Goal: Task Accomplishment & Management: Use online tool/utility

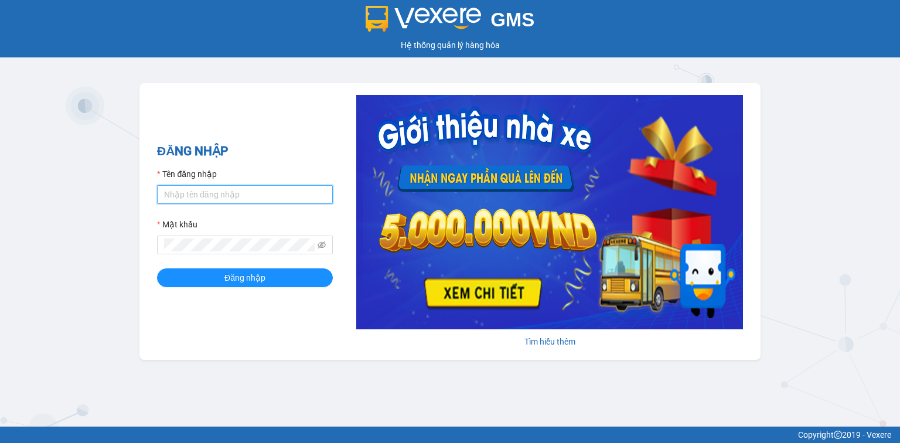
click at [204, 193] on input "Tên đăng nhập" at bounding box center [245, 194] width 176 height 19
type input "thanhthuy.quehuong"
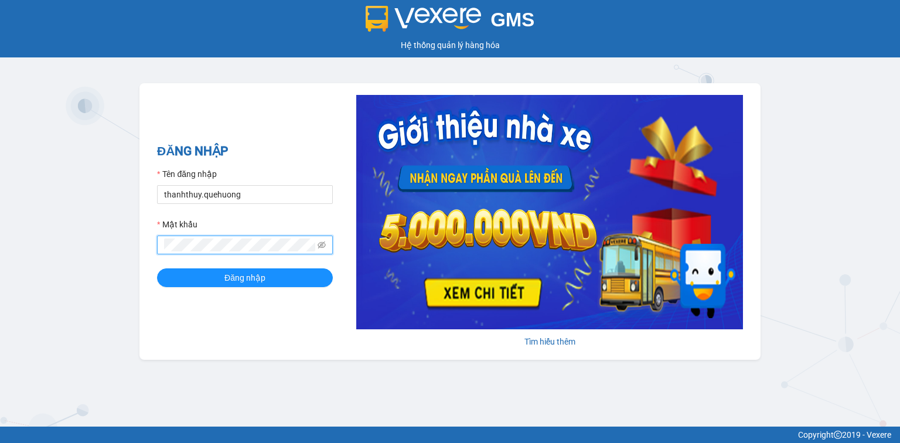
click at [157, 268] on button "Đăng nhập" at bounding box center [245, 277] width 176 height 19
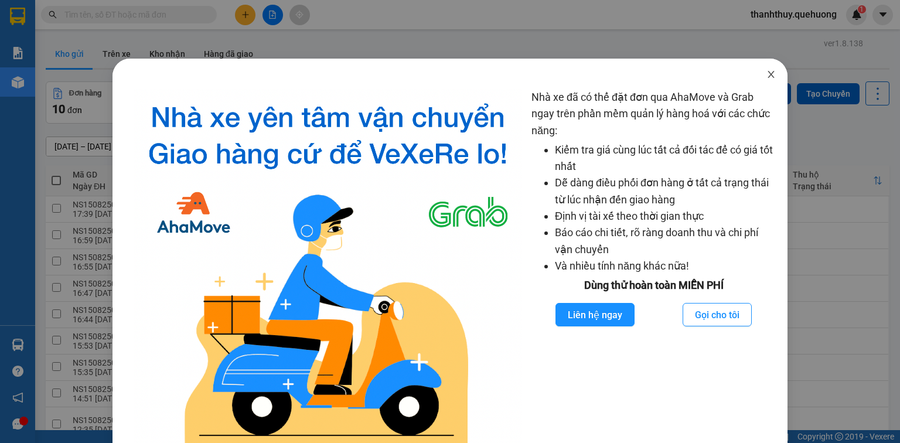
click at [768, 74] on icon "close" at bounding box center [771, 74] width 6 height 7
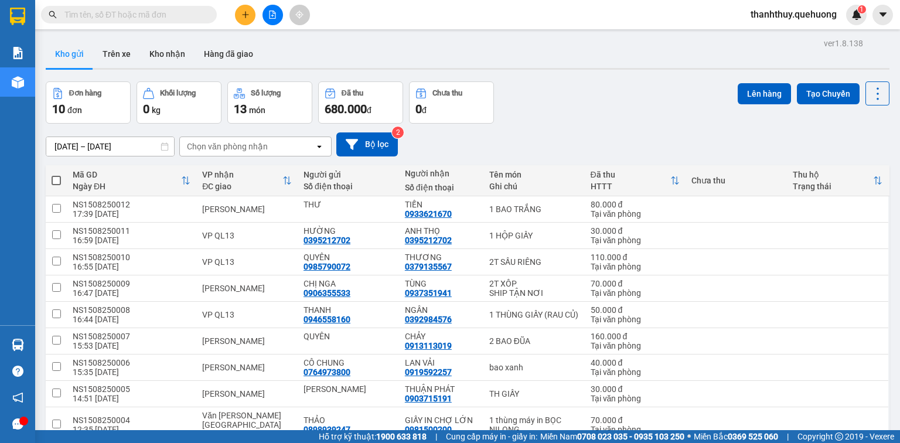
click at [115, 15] on input "text" at bounding box center [133, 14] width 138 height 13
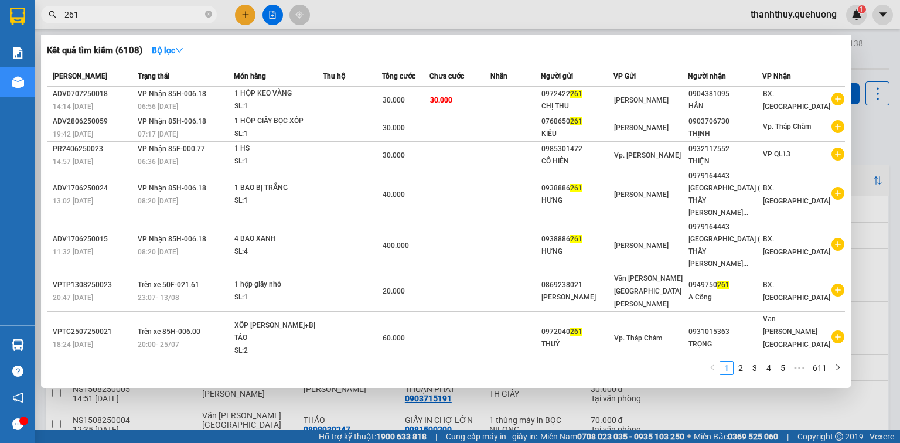
click at [152, 11] on input "261" at bounding box center [133, 14] width 138 height 13
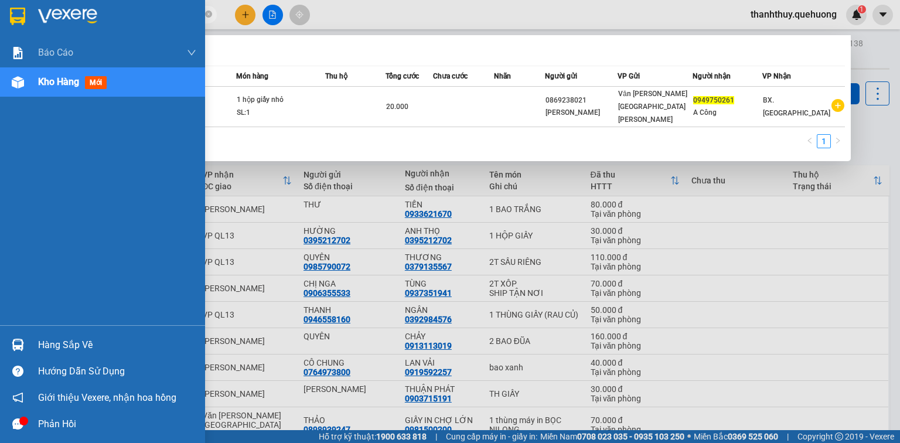
type input "0949750261"
click at [49, 88] on div "Kho hàng mới" at bounding box center [74, 81] width 73 height 15
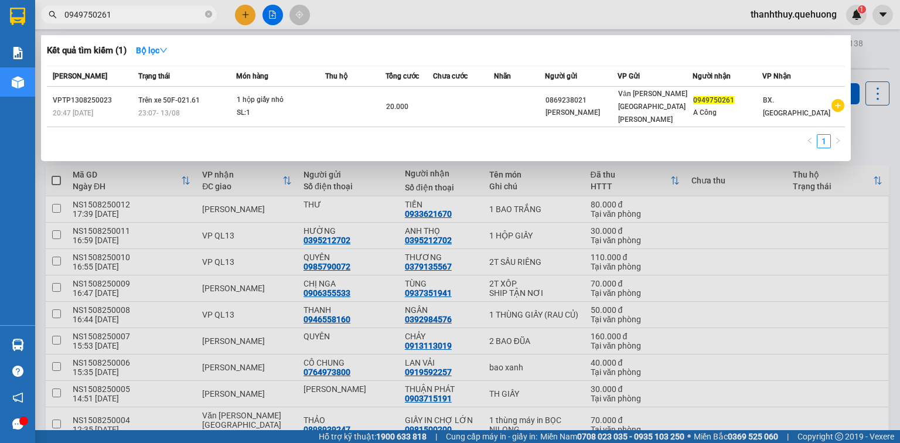
click at [437, 17] on div at bounding box center [450, 221] width 900 height 443
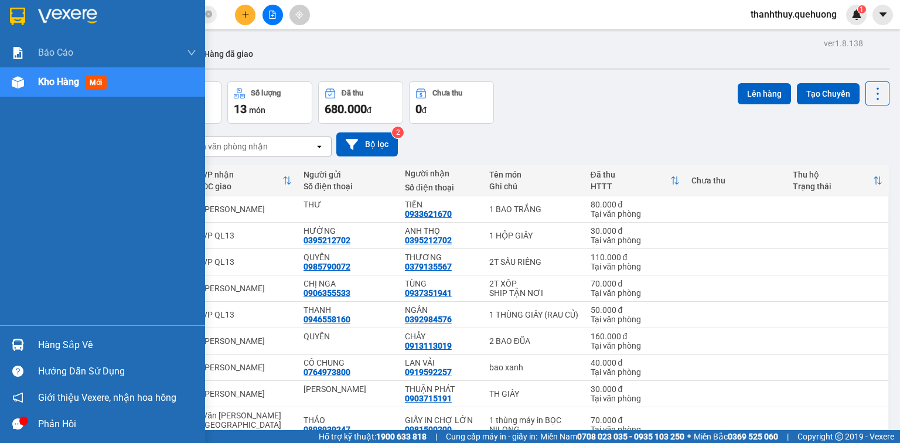
click at [62, 81] on span "Kho hàng" at bounding box center [58, 81] width 41 height 11
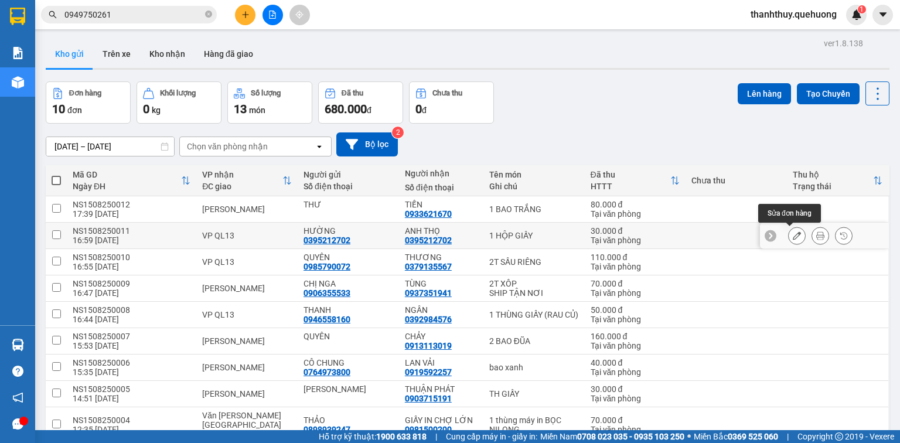
click at [794, 234] on icon at bounding box center [797, 235] width 8 height 8
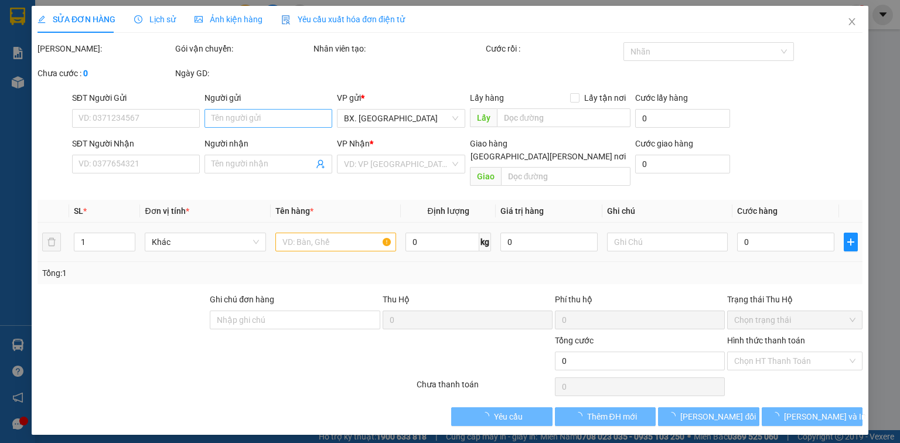
type input "0395212702"
type input "HƯỜNG"
type input "0395212702"
type input "ANH THỌ"
type input "30.000"
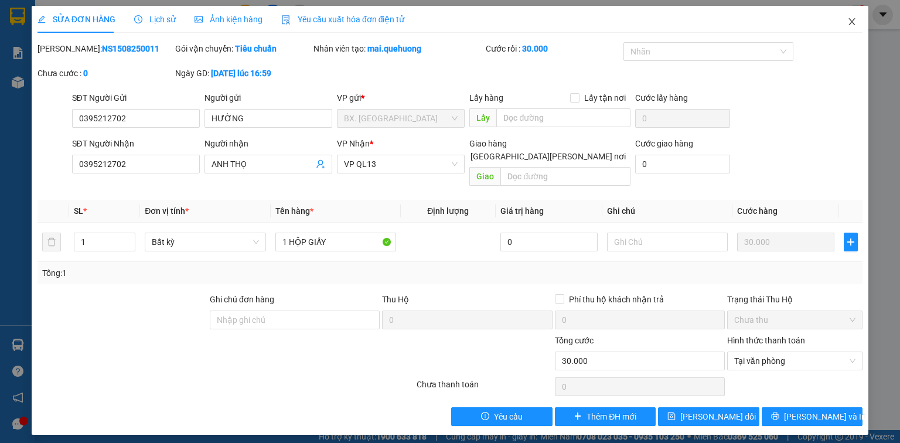
click at [854, 21] on icon "close" at bounding box center [851, 21] width 9 height 9
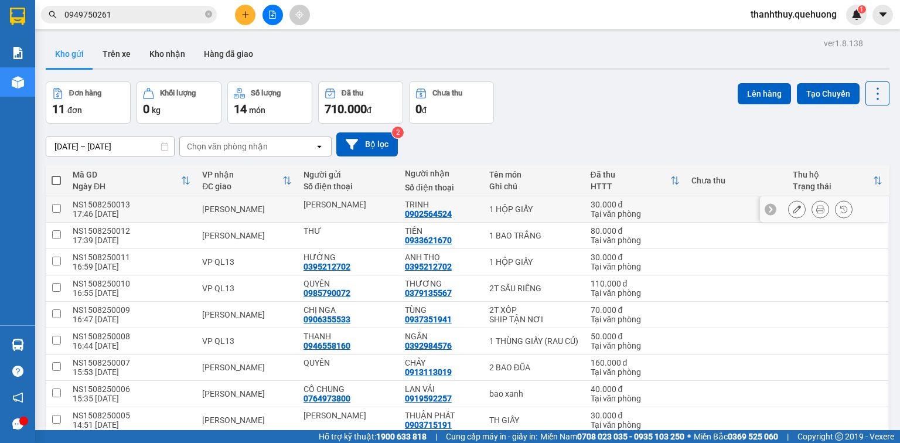
click at [793, 207] on icon at bounding box center [797, 209] width 8 height 8
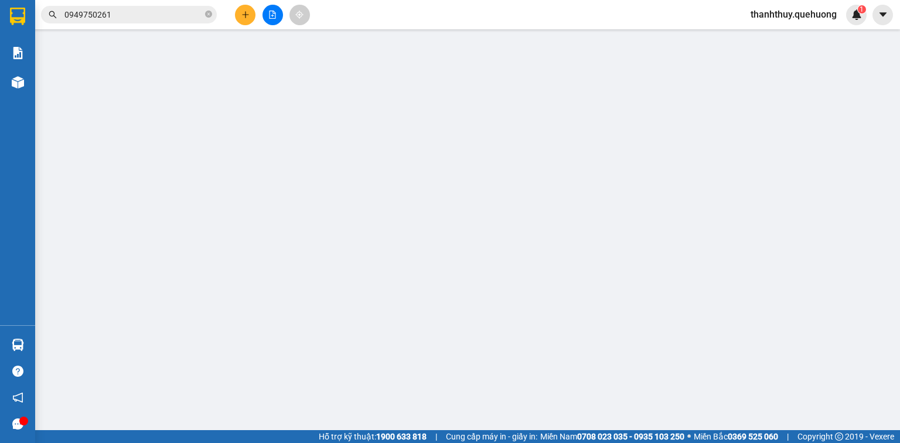
type input "[PERSON_NAME]"
type input "0902564524"
type input "TRINH"
type input "30.000"
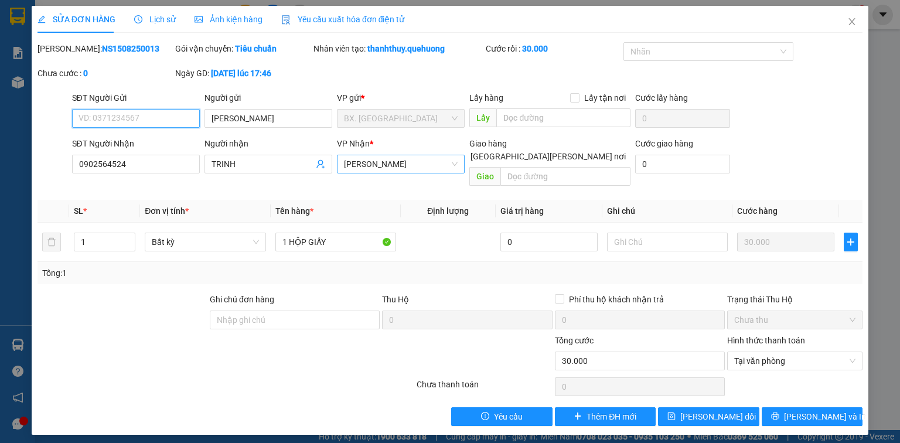
click at [428, 168] on span "[PERSON_NAME]" at bounding box center [401, 164] width 114 height 18
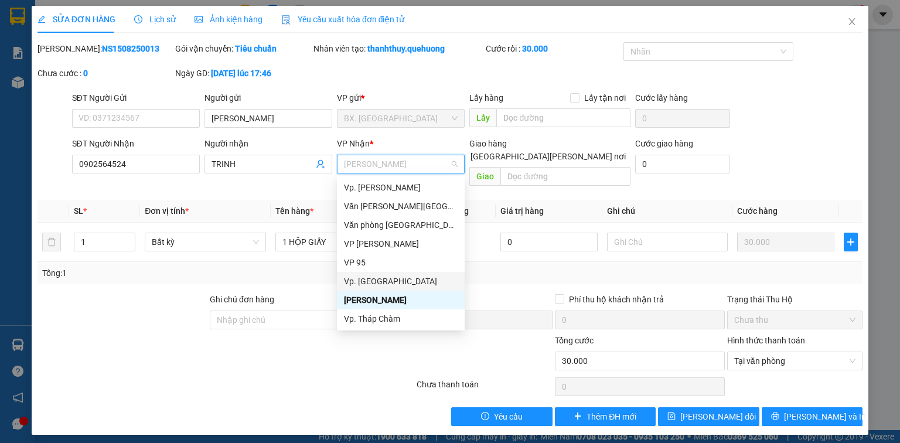
scroll to position [89, 0]
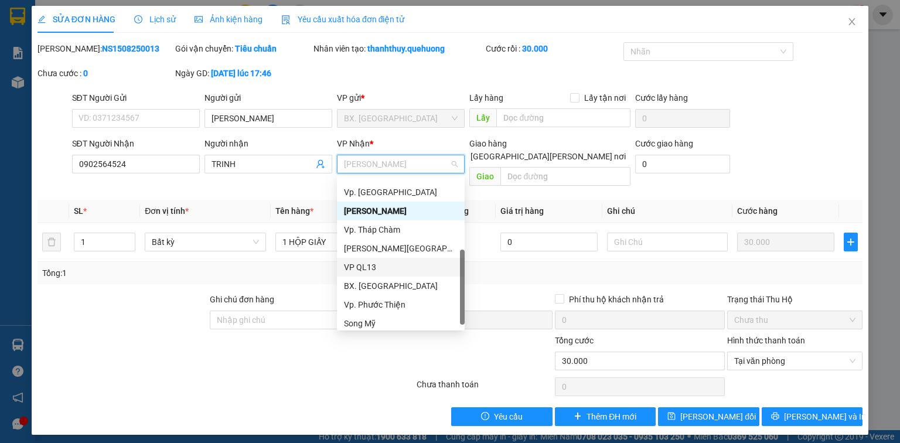
click at [379, 271] on div "VP QL13" at bounding box center [401, 267] width 114 height 13
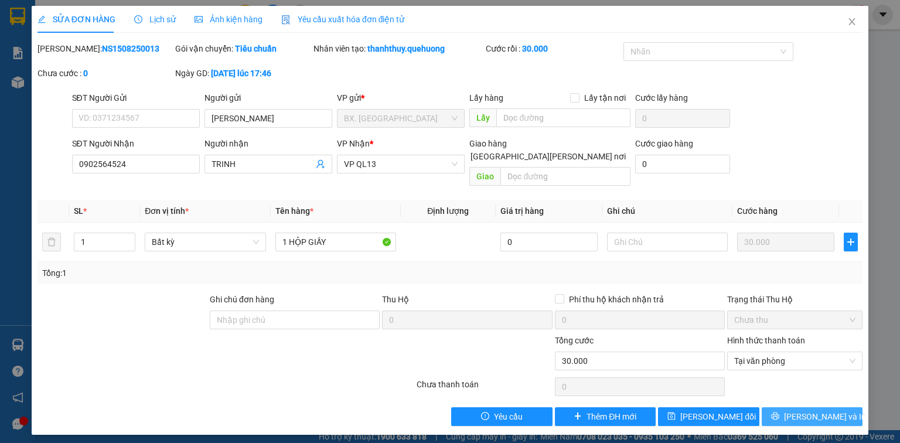
click at [796, 407] on button "[PERSON_NAME] và In" at bounding box center [812, 416] width 101 height 19
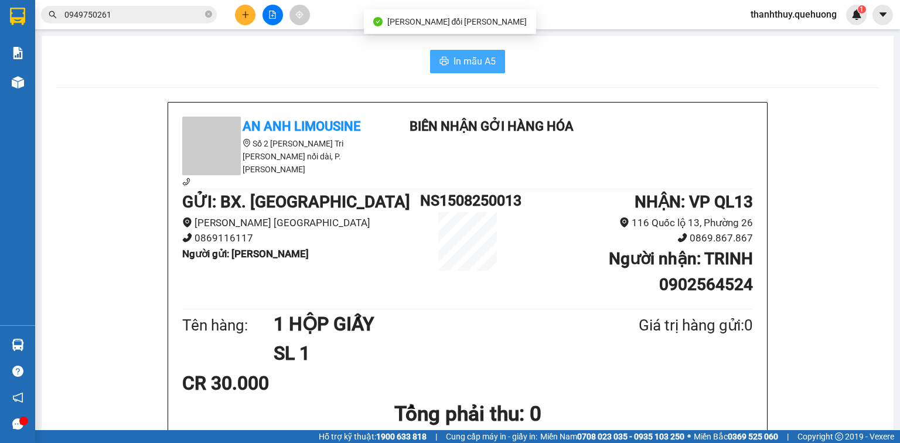
click at [472, 66] on span "In mẫu A5" at bounding box center [475, 61] width 42 height 15
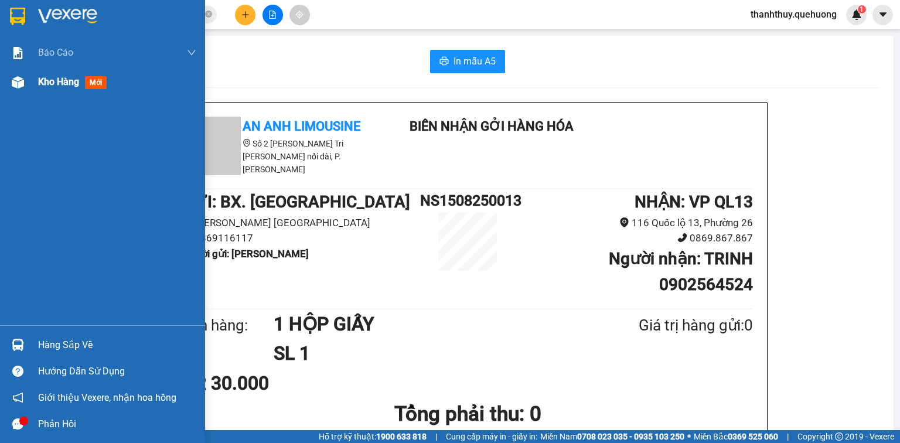
click at [54, 74] on div "Kho hàng mới" at bounding box center [74, 81] width 73 height 15
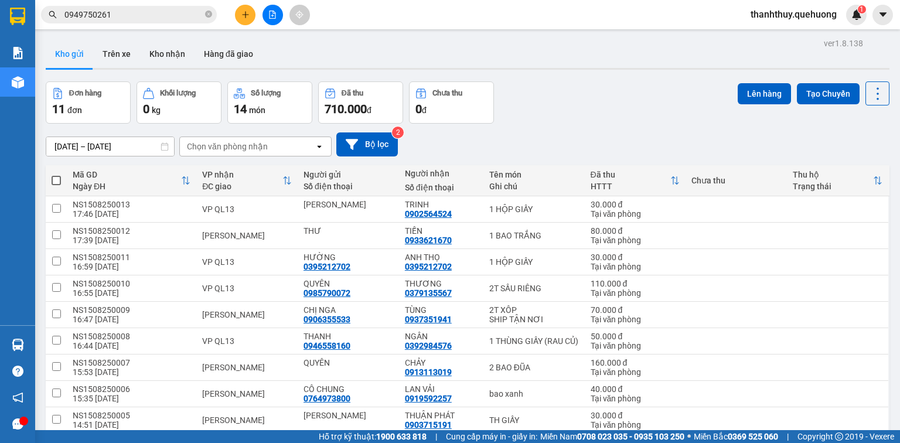
click at [118, 18] on input "0949750261" at bounding box center [133, 14] width 138 height 13
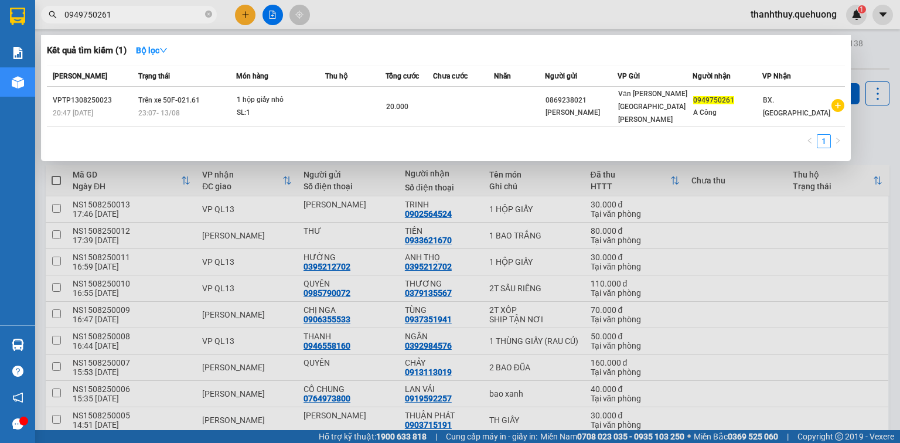
click at [118, 18] on input "0949750261" at bounding box center [133, 14] width 138 height 13
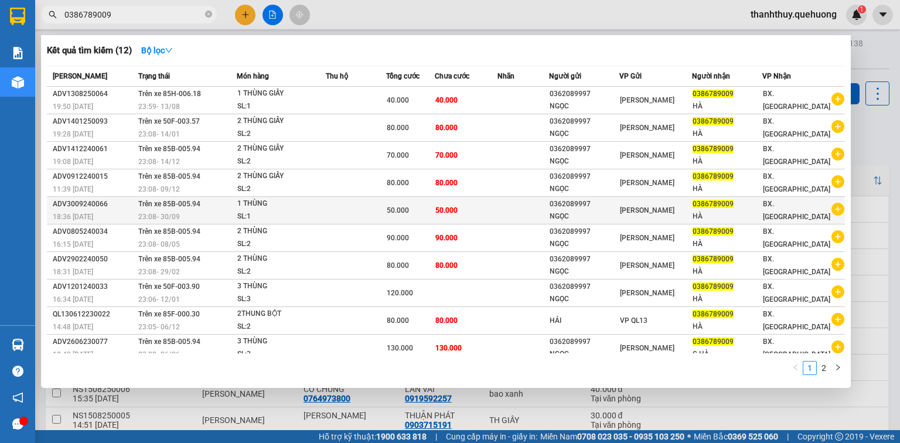
type input "0386789009"
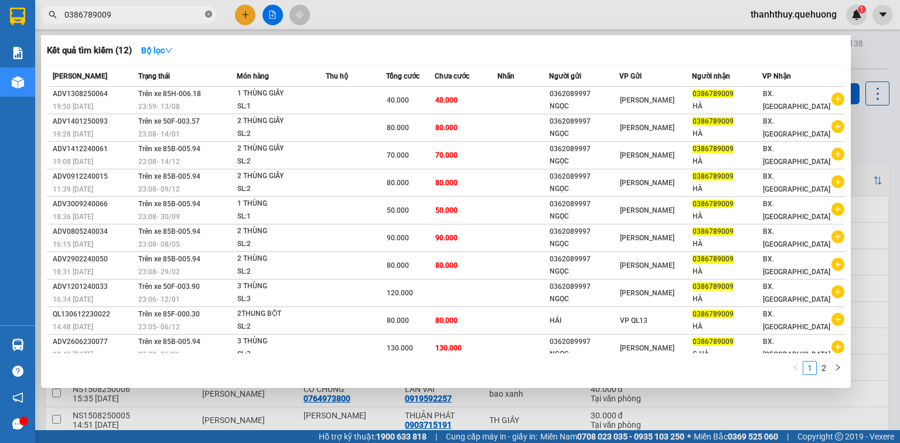
click at [209, 16] on icon "close-circle" at bounding box center [208, 14] width 7 height 7
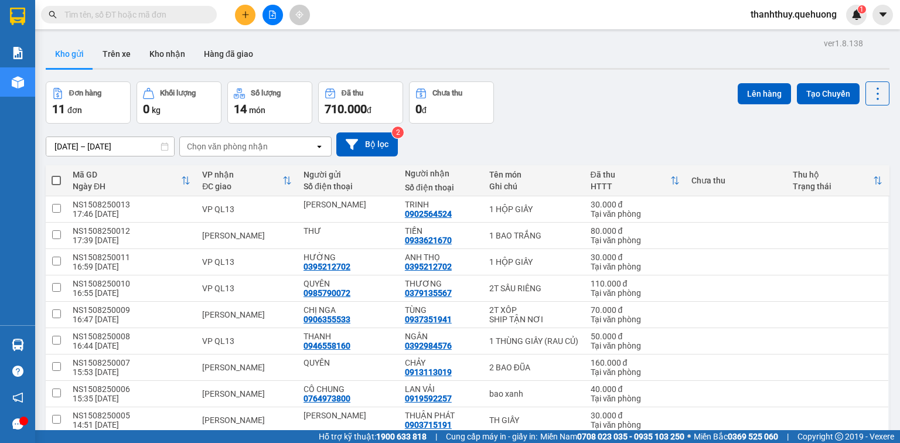
click at [384, 13] on div "Kết quả tìm kiếm ( 12 ) Bộ lọc Mã ĐH Trạng thái Món hàng Thu hộ Tổng cước Chưa …" at bounding box center [450, 14] width 900 height 29
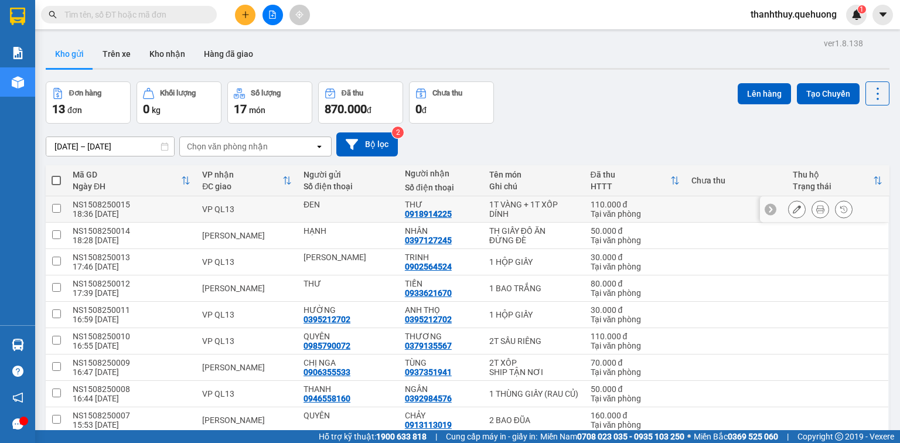
click at [816, 207] on icon at bounding box center [820, 209] width 8 height 8
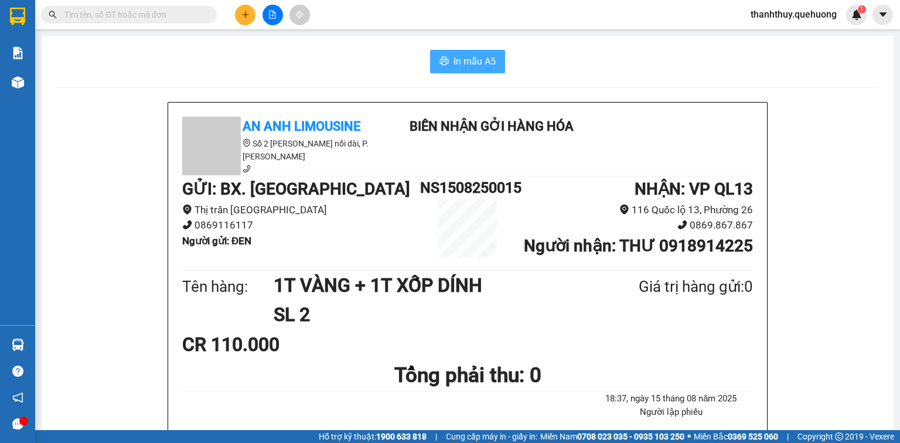
click at [456, 60] on span "In mẫu A5" at bounding box center [475, 61] width 42 height 15
click at [305, 66] on div "In mẫu A5" at bounding box center [468, 61] width 824 height 23
click at [256, 19] on div at bounding box center [273, 15] width 88 height 21
click at [244, 15] on icon "plus" at bounding box center [245, 15] width 8 height 8
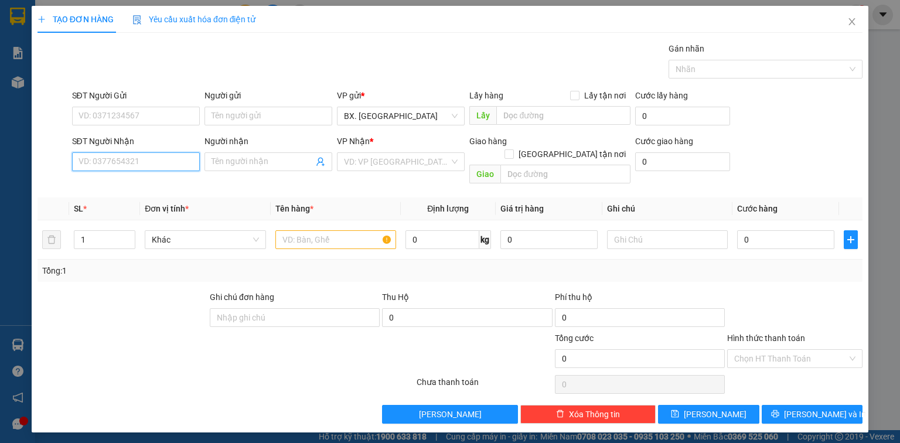
click at [136, 159] on input "SĐT Người Nhận" at bounding box center [136, 161] width 128 height 19
type input "0976997877"
click at [267, 115] on input "Người gửi" at bounding box center [269, 116] width 128 height 19
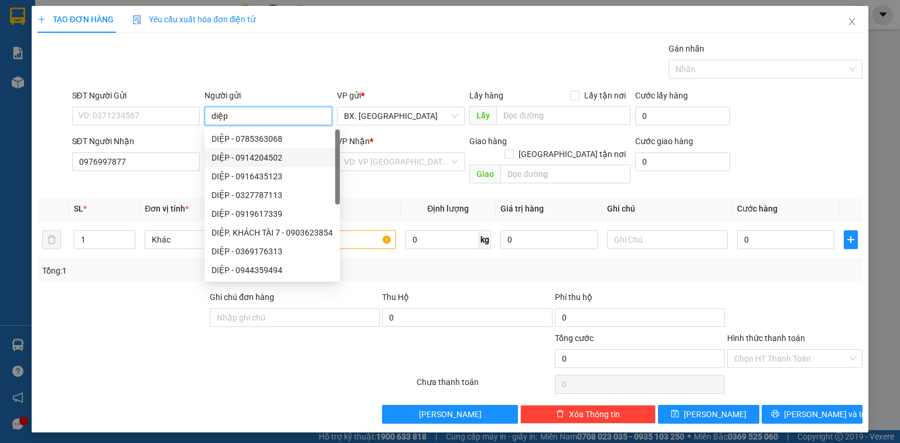
type input "diệp"
click at [401, 59] on div "Gói vận chuyển * Tiêu chuẩn Gán nhãn Nhãn" at bounding box center [468, 62] width 796 height 41
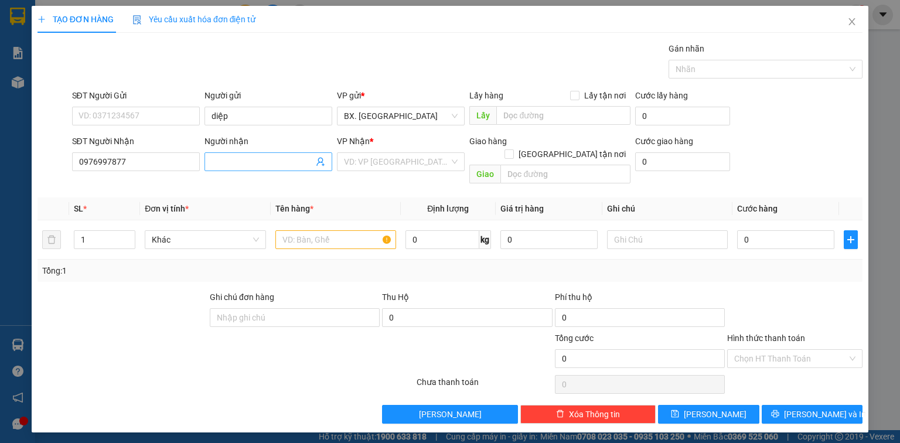
click at [243, 163] on input "Người nhận" at bounding box center [263, 161] width 102 height 13
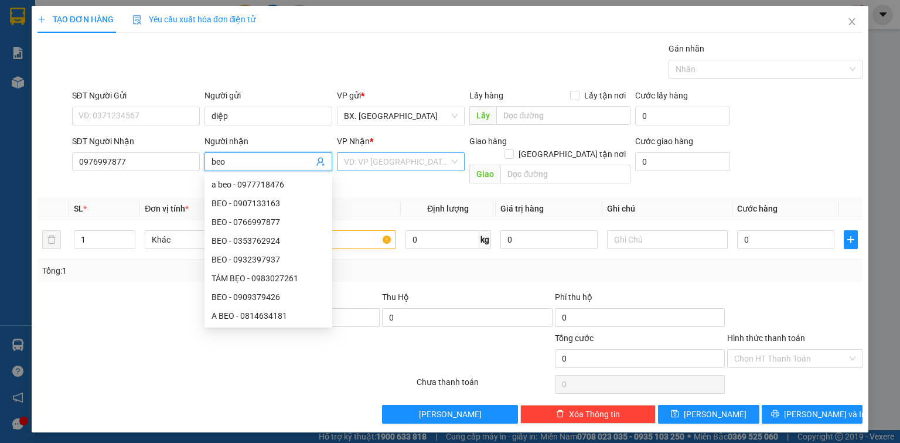
type input "beo"
click at [348, 153] on input "search" at bounding box center [396, 162] width 105 height 18
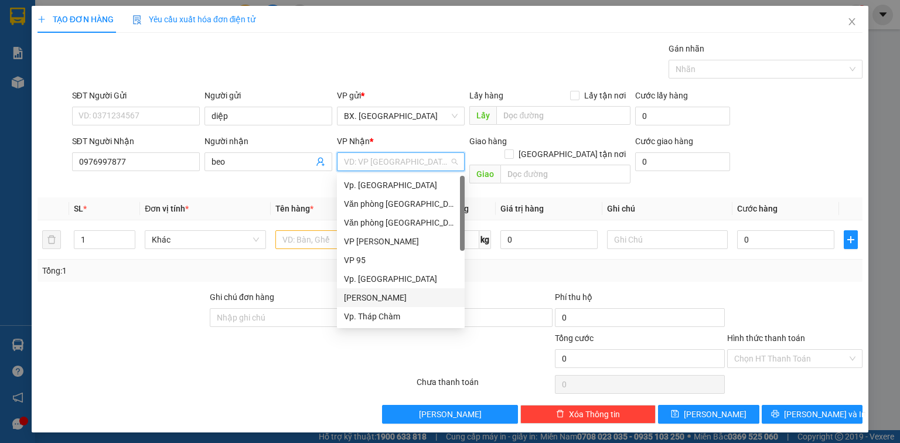
click at [363, 298] on div "[PERSON_NAME]" at bounding box center [401, 297] width 114 height 13
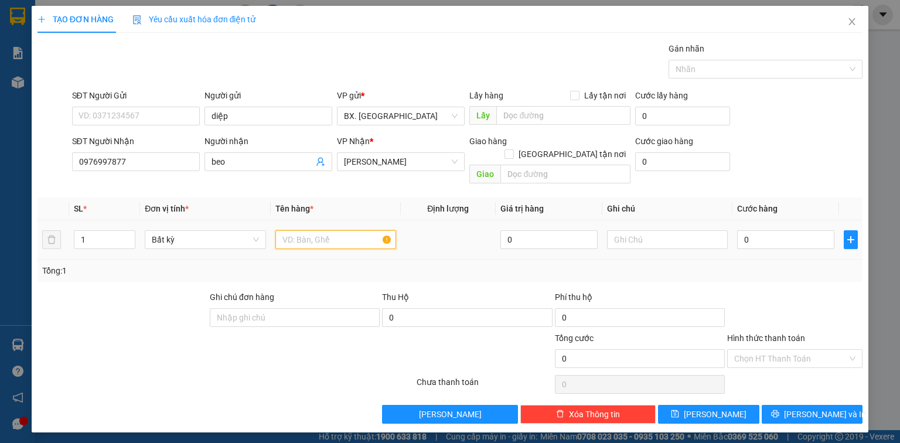
click at [338, 230] on input "text" at bounding box center [335, 239] width 121 height 19
type input "BỊ ĐỒ ĂN"
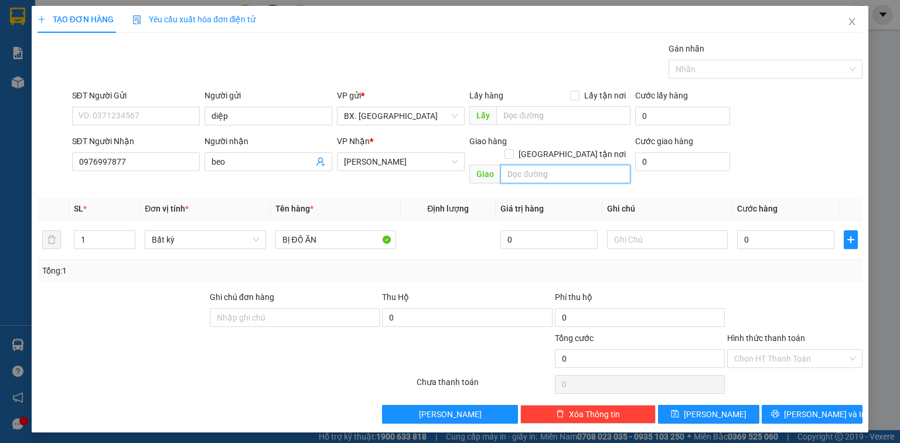
click at [527, 165] on input "text" at bounding box center [565, 174] width 130 height 19
type input "SP"
click at [747, 230] on input "0" at bounding box center [785, 239] width 97 height 19
type input "4"
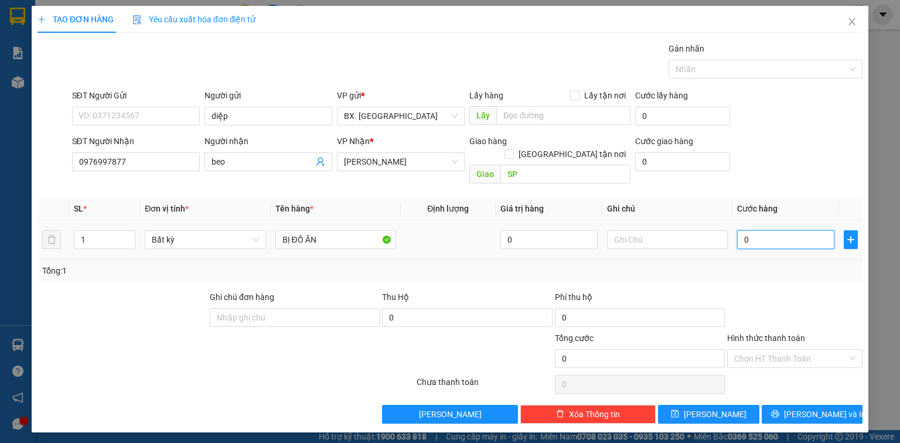
type input "4"
type input "40"
type input "40.000"
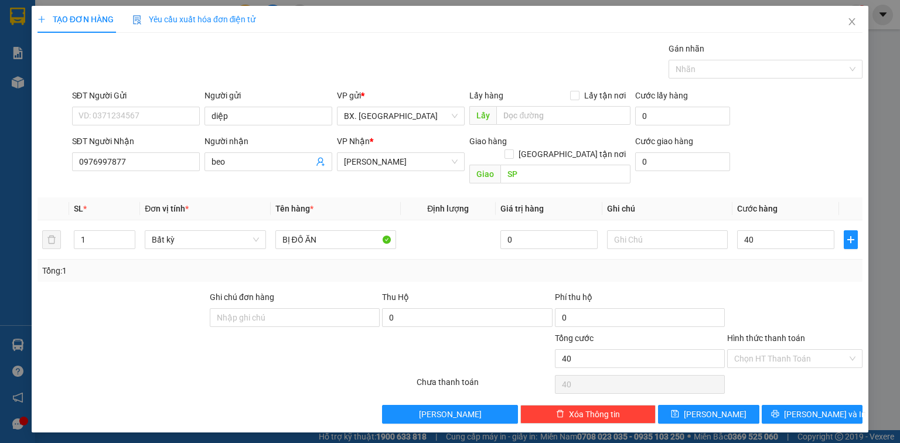
type input "40.000"
click at [753, 154] on div "SĐT Người Nhận 0976997877 Người nhận beo VP Nhận * [PERSON_NAME] hàng Giao tận …" at bounding box center [468, 162] width 796 height 54
click at [776, 350] on input "Hình thức thanh toán" at bounding box center [790, 359] width 113 height 18
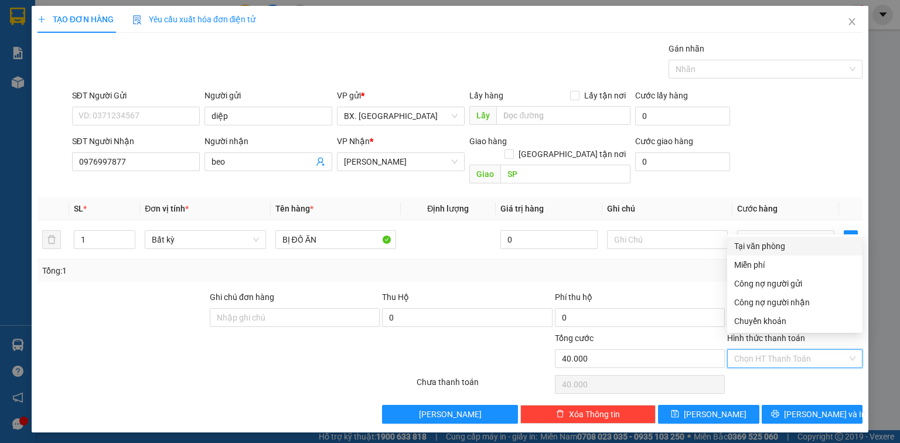
click at [771, 244] on div "Tại văn phòng" at bounding box center [794, 246] width 121 height 13
type input "0"
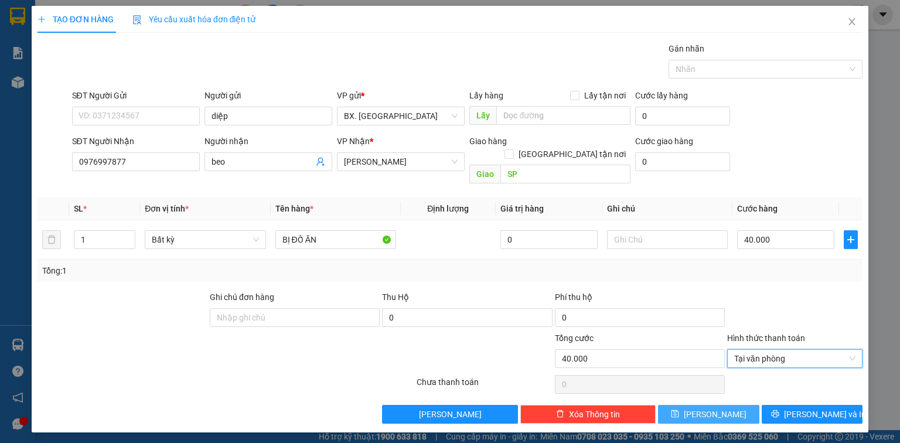
click at [715, 408] on span "[PERSON_NAME]" at bounding box center [715, 414] width 63 height 13
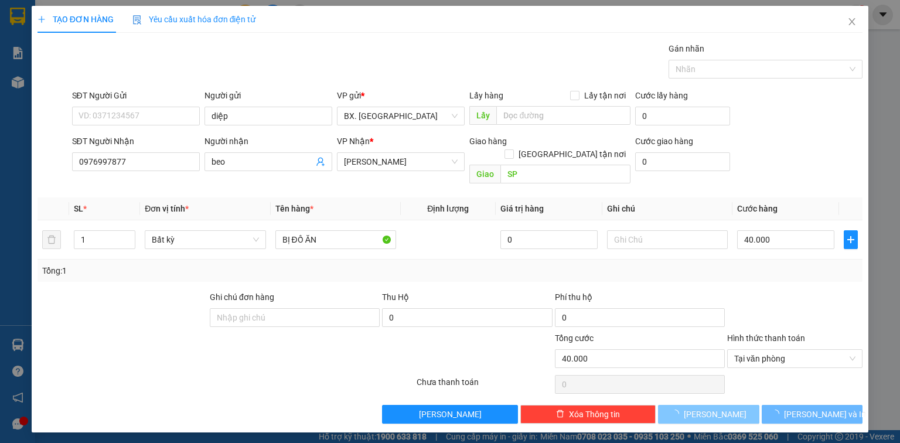
type input "0"
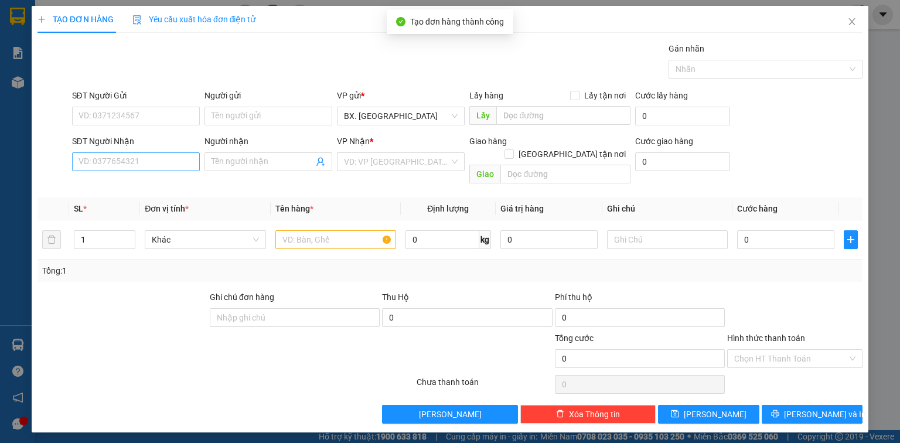
drag, startPoint x: 103, startPoint y: 150, endPoint x: 103, endPoint y: 159, distance: 9.4
click at [103, 152] on div "SĐT Người Nhận VD: 0377654321" at bounding box center [136, 155] width 128 height 41
drag, startPoint x: 103, startPoint y: 166, endPoint x: 560, endPoint y: 251, distance: 464.3
click at [108, 169] on input "SĐT Người Nhận" at bounding box center [136, 161] width 128 height 19
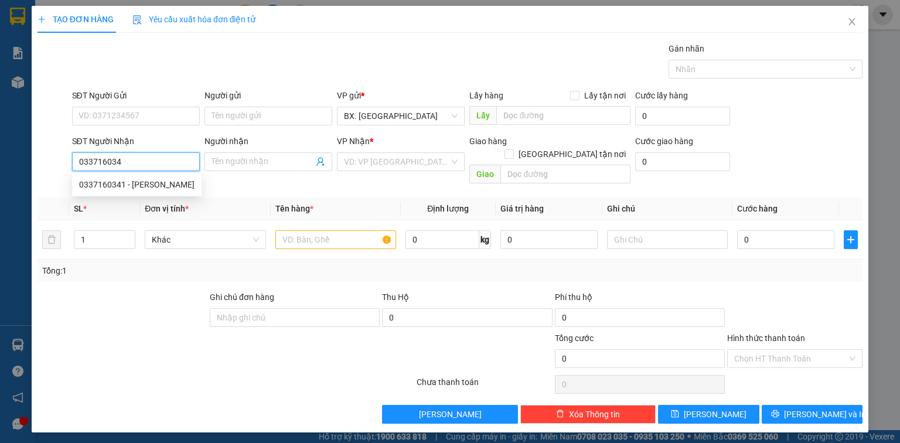
type input "0337160341"
click at [159, 182] on div "0337160341 - [PERSON_NAME]" at bounding box center [136, 184] width 115 height 13
type input "VÂN"
type input "SP"
type input "30.000"
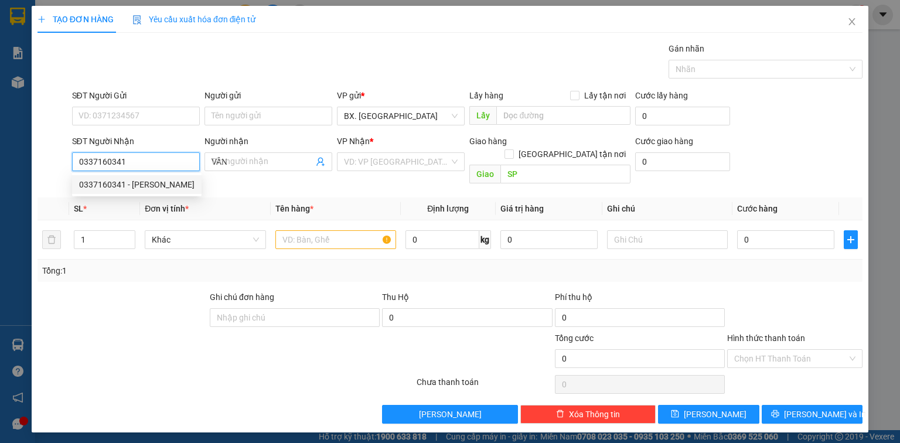
type input "30.000"
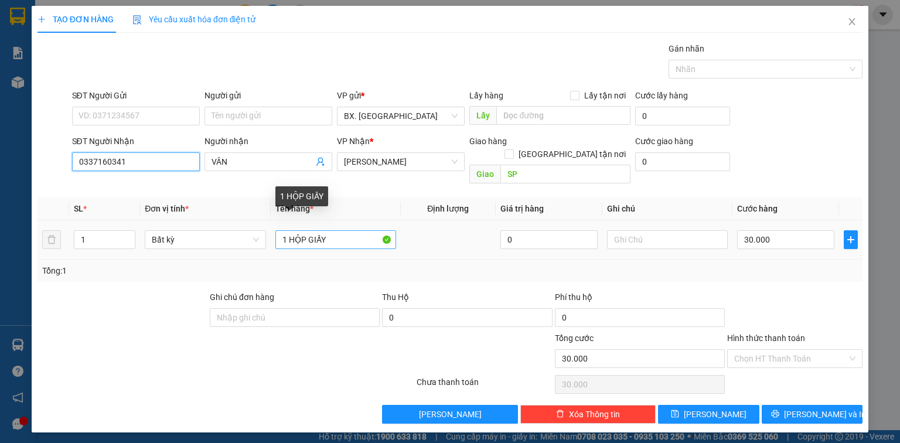
type input "0337160341"
drag, startPoint x: 339, startPoint y: 226, endPoint x: 251, endPoint y: 255, distance: 92.7
click at [251, 255] on div "SL * Đơn vị tính * Tên hàng * Định lượng Giá trị hàng Ghi chú Cước hàng 1 Bất k…" at bounding box center [450, 239] width 825 height 84
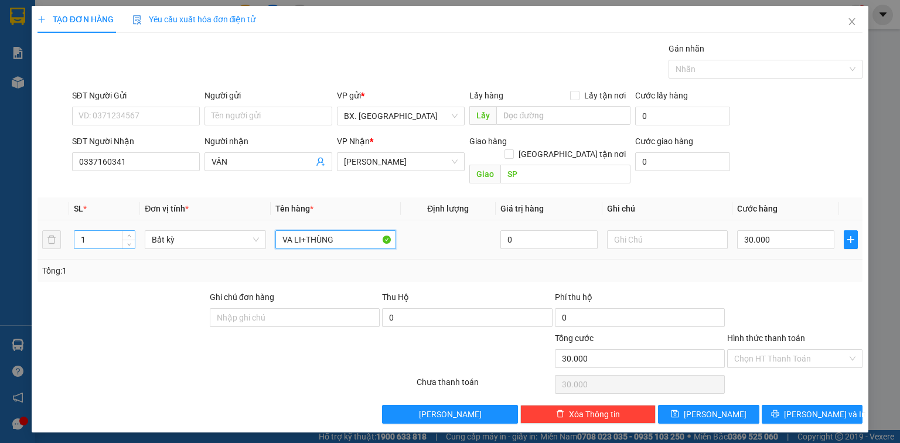
type input "VA LI+THÙNG"
drag, startPoint x: 90, startPoint y: 230, endPoint x: 73, endPoint y: 239, distance: 18.9
click at [73, 239] on td "1" at bounding box center [104, 239] width 71 height 39
type input "2"
click at [761, 230] on input "30.000" at bounding box center [785, 239] width 97 height 19
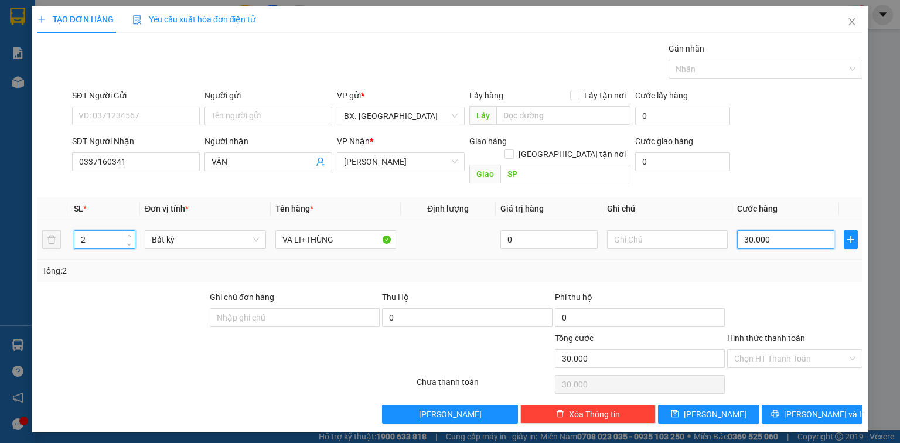
type input "0"
type input "6"
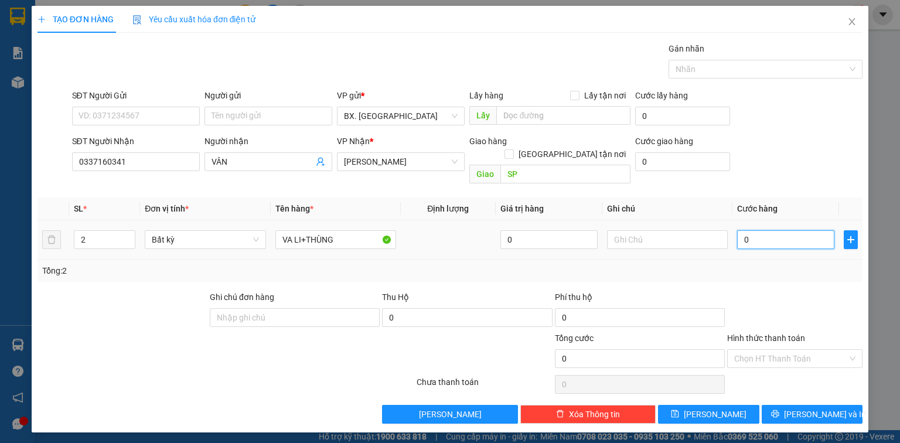
type input "06"
type input "60"
type input "060"
type input "60.000"
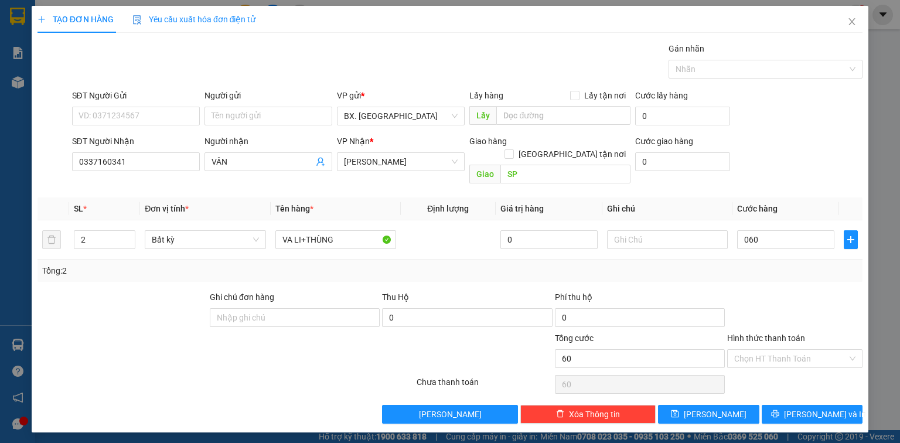
type input "60.000"
click at [766, 165] on div "SĐT Người Nhận 0337160341 Người nhận VÂN VP Nhận * [PERSON_NAME] hàng Giao tận …" at bounding box center [468, 162] width 796 height 54
click at [757, 350] on input "Hình thức thanh toán" at bounding box center [790, 359] width 113 height 18
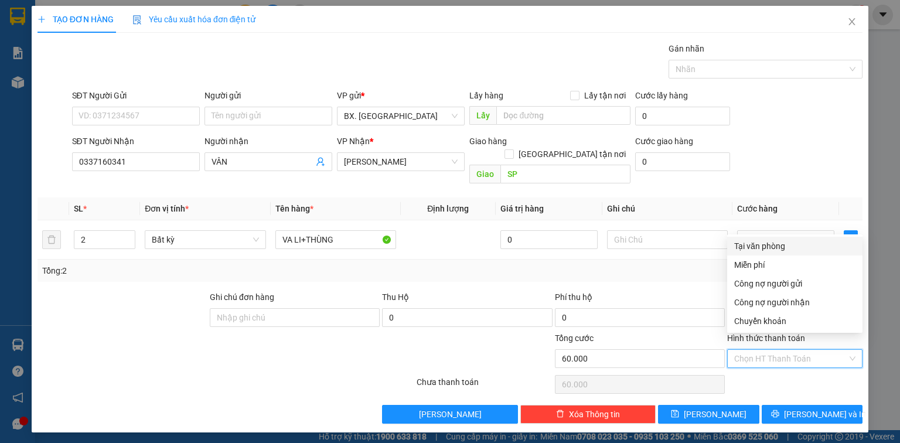
click at [779, 251] on div "Tại văn phòng" at bounding box center [794, 246] width 121 height 13
type input "0"
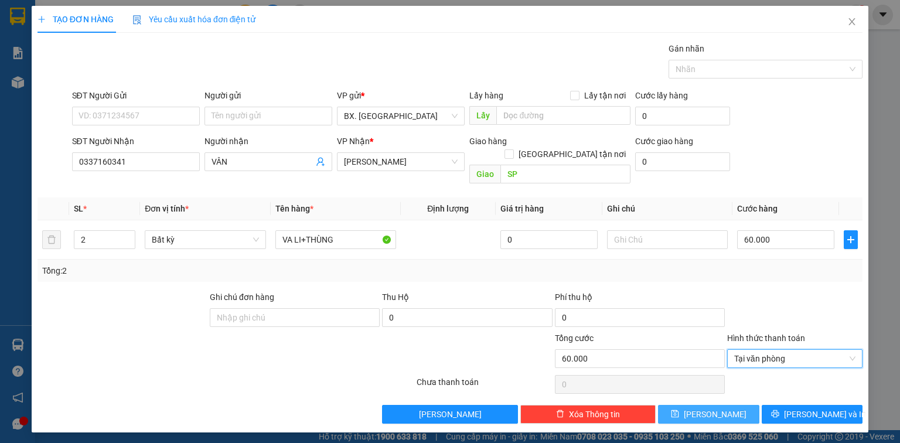
click at [713, 408] on span "[PERSON_NAME]" at bounding box center [715, 414] width 63 height 13
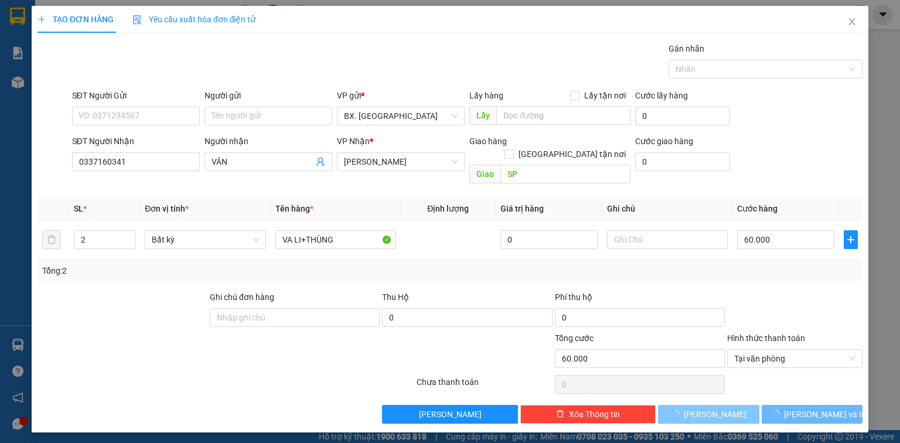
type input "0"
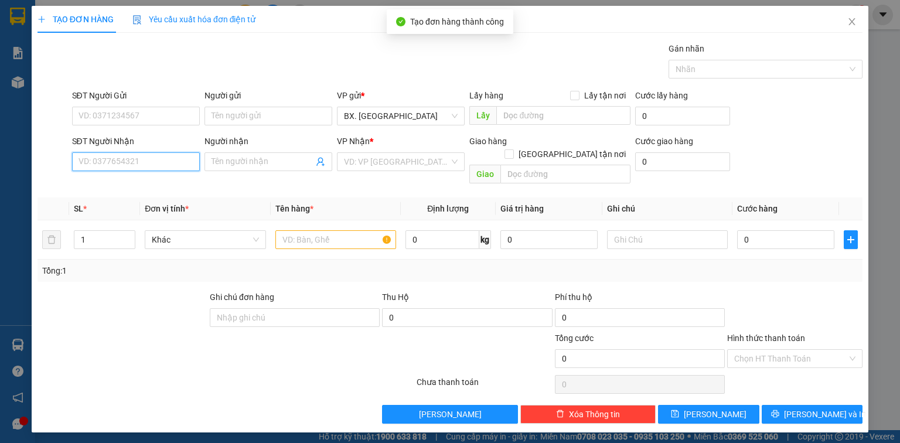
click at [132, 161] on input "SĐT Người Nhận" at bounding box center [136, 161] width 128 height 19
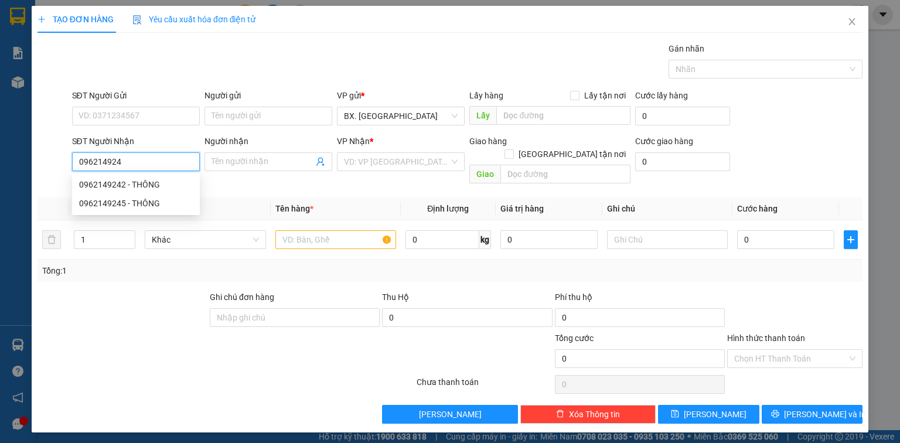
type input "0962149242"
click at [117, 176] on div "0962149242 - THÔNG" at bounding box center [136, 184] width 128 height 19
type input "THÔNG"
type input "SP"
type input "50.000"
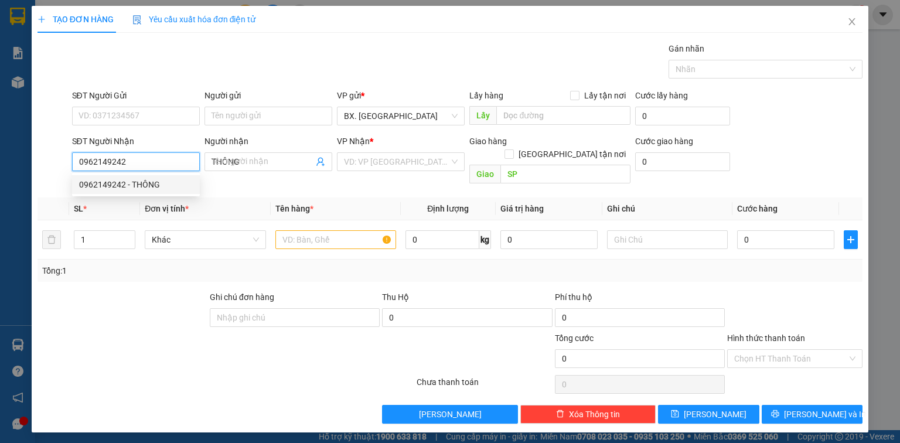
type input "50.000"
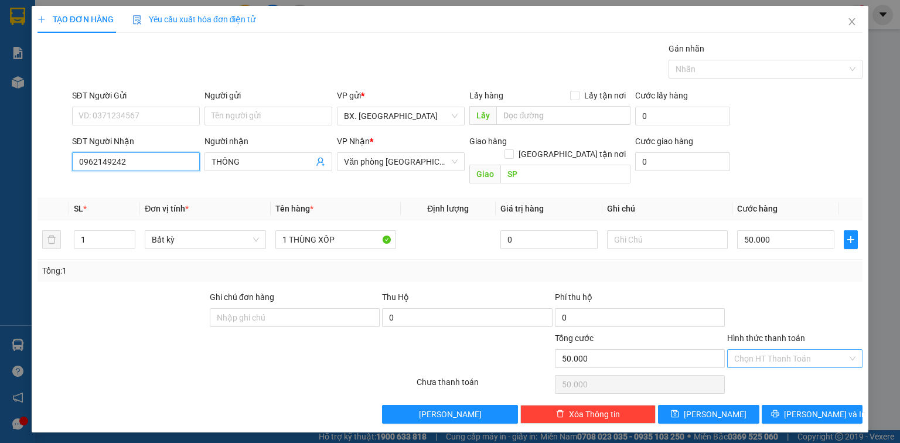
type input "0962149242"
click at [792, 350] on input "Hình thức thanh toán" at bounding box center [790, 359] width 113 height 18
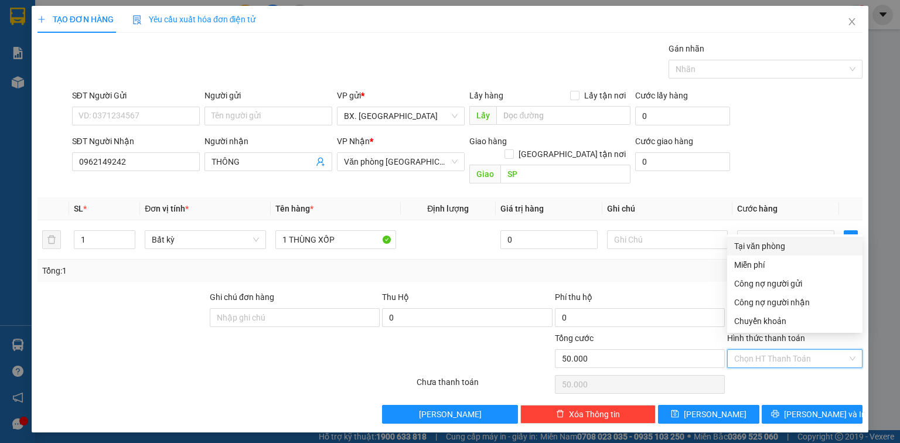
click at [774, 248] on div "Tại văn phòng" at bounding box center [794, 246] width 121 height 13
type input "0"
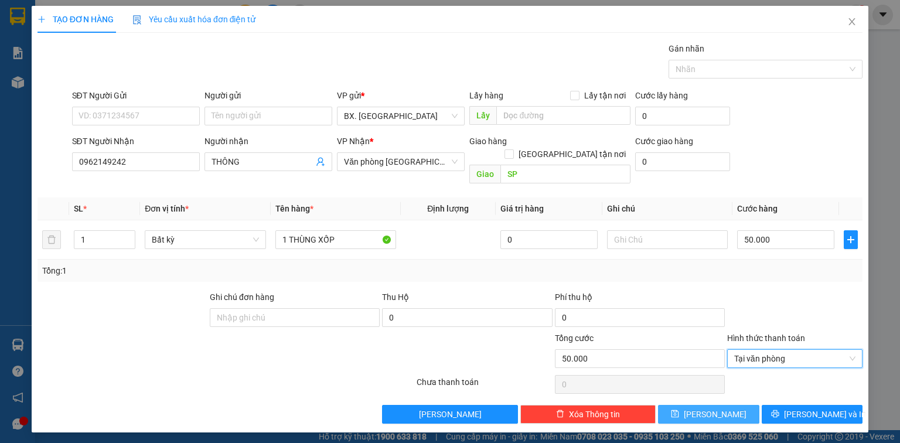
click at [727, 405] on button "[PERSON_NAME]" at bounding box center [708, 414] width 101 height 19
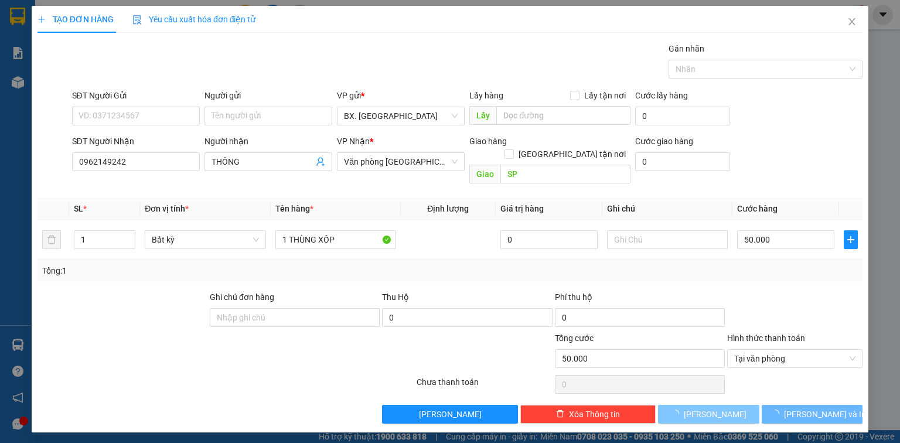
type input "0"
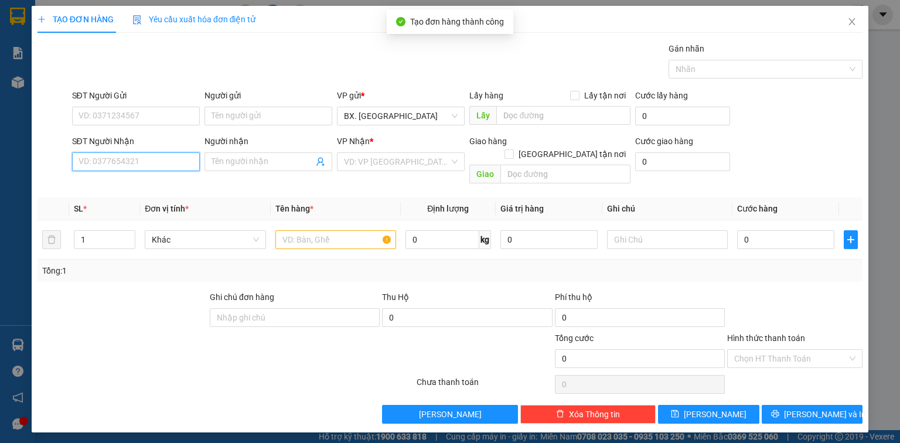
click at [139, 161] on input "SĐT Người Nhận" at bounding box center [136, 161] width 128 height 19
type input "0337923868"
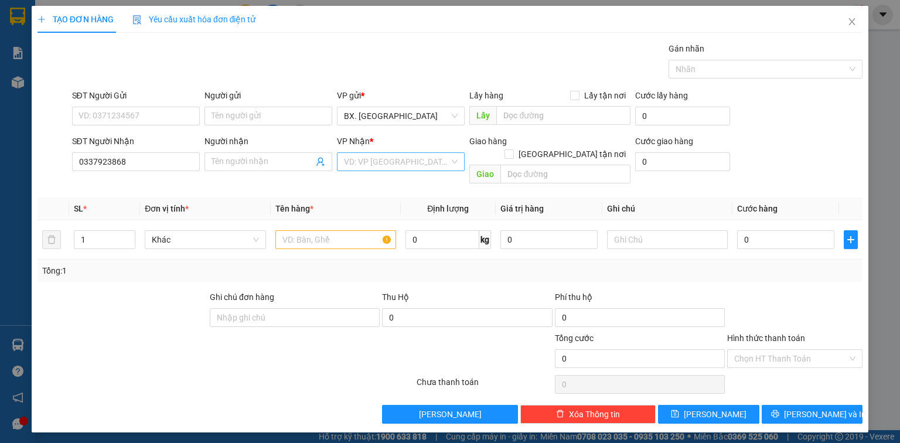
click at [402, 153] on input "search" at bounding box center [396, 162] width 105 height 18
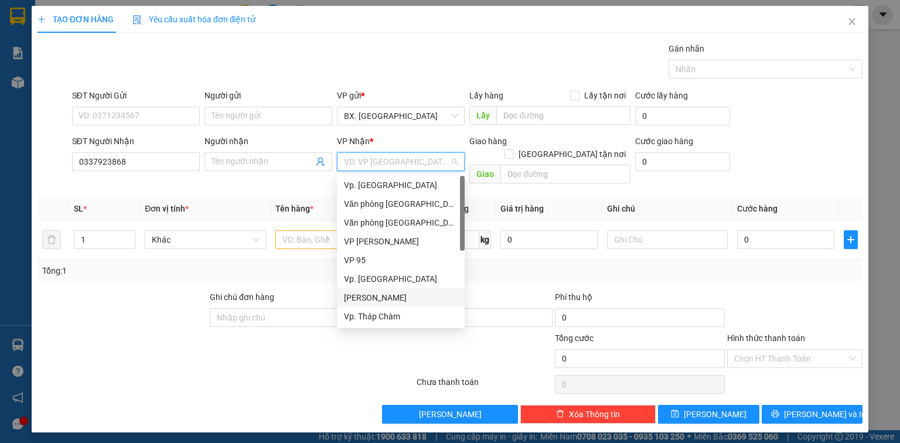
click at [369, 298] on div "[PERSON_NAME]" at bounding box center [401, 297] width 114 height 13
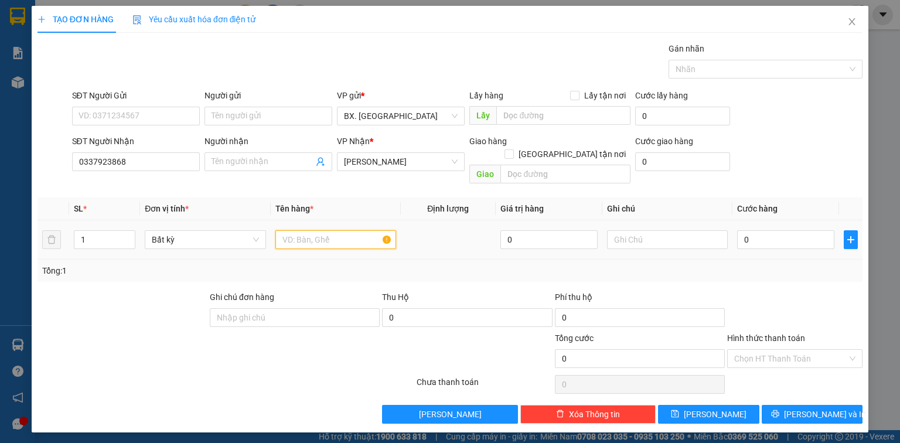
click at [304, 231] on input "text" at bounding box center [335, 239] width 121 height 19
type input "THÙNG XỐP"
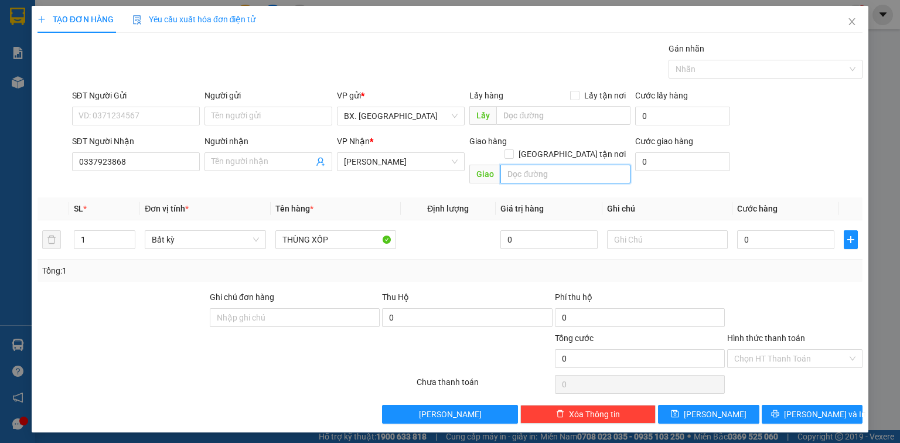
click at [542, 165] on input "text" at bounding box center [565, 174] width 130 height 19
type input "SP"
click at [772, 234] on input "0" at bounding box center [785, 239] width 97 height 19
type input "3"
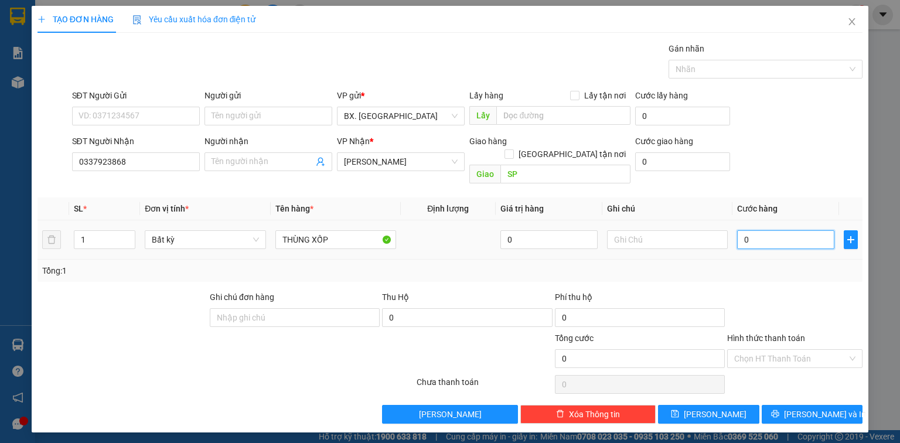
type input "3"
type input "30"
type input "30.000"
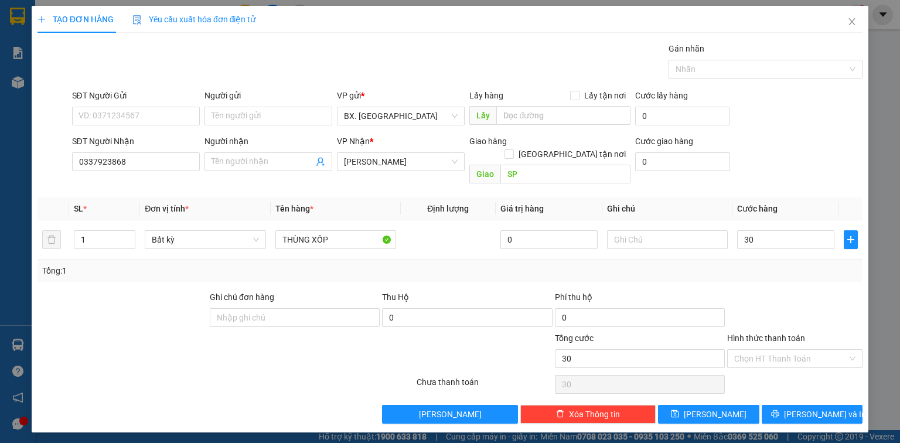
type input "30.000"
click at [767, 167] on div "SĐT Người Nhận 0337923868 Người nhận Tên người nhận VP Nhận * [PERSON_NAME] hàn…" at bounding box center [468, 162] width 796 height 54
click at [242, 159] on input "Người nhận" at bounding box center [263, 161] width 102 height 13
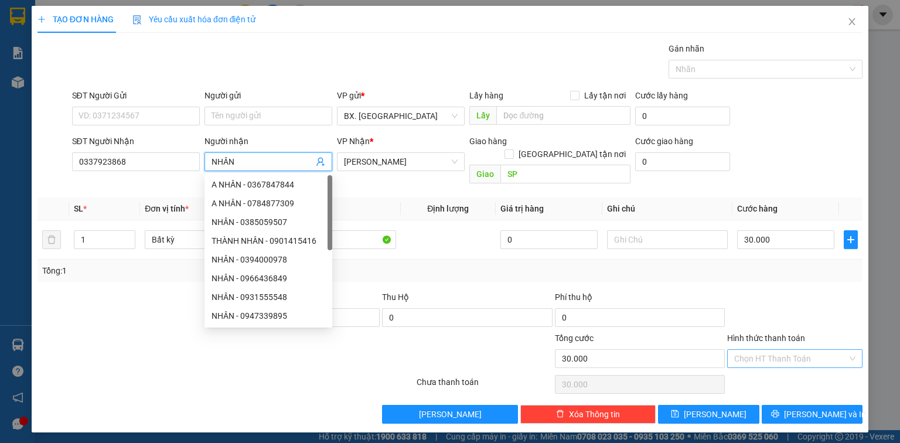
type input "NHÂN"
click at [792, 350] on input "Hình thức thanh toán" at bounding box center [790, 359] width 113 height 18
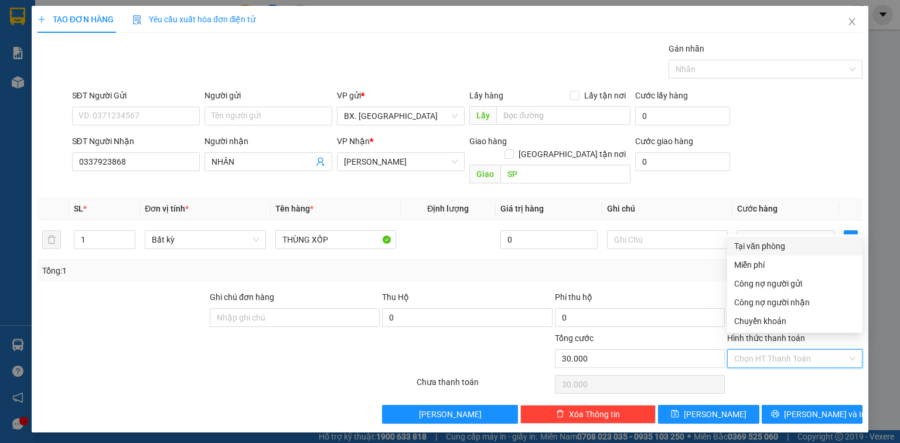
click at [769, 247] on div "Tại văn phòng" at bounding box center [794, 246] width 121 height 13
type input "0"
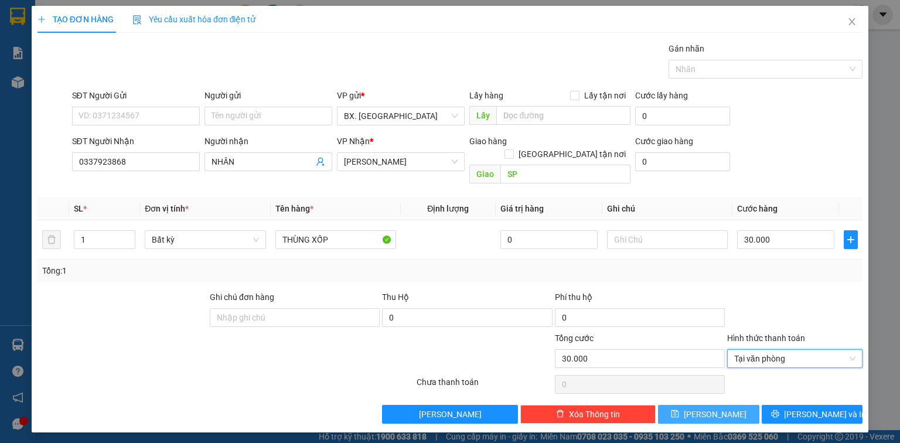
click at [713, 408] on span "[PERSON_NAME]" at bounding box center [715, 414] width 63 height 13
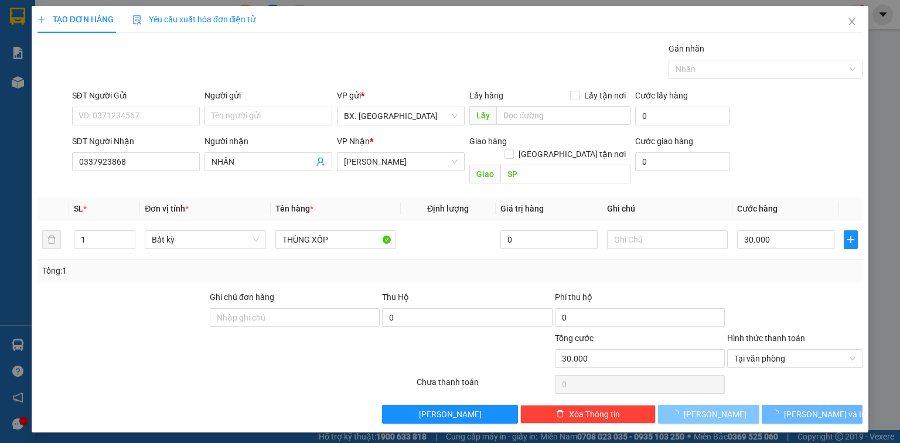
type input "0"
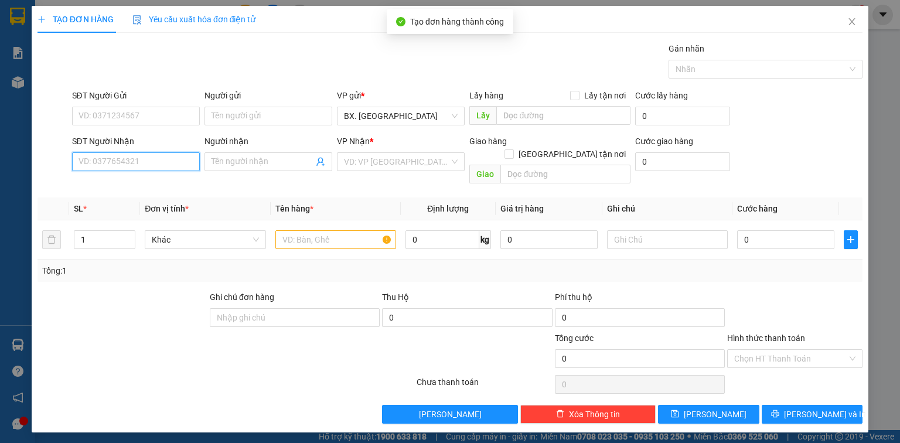
drag, startPoint x: 152, startPoint y: 159, endPoint x: 315, endPoint y: 187, distance: 164.7
click at [153, 159] on input "SĐT Người Nhận" at bounding box center [136, 161] width 128 height 19
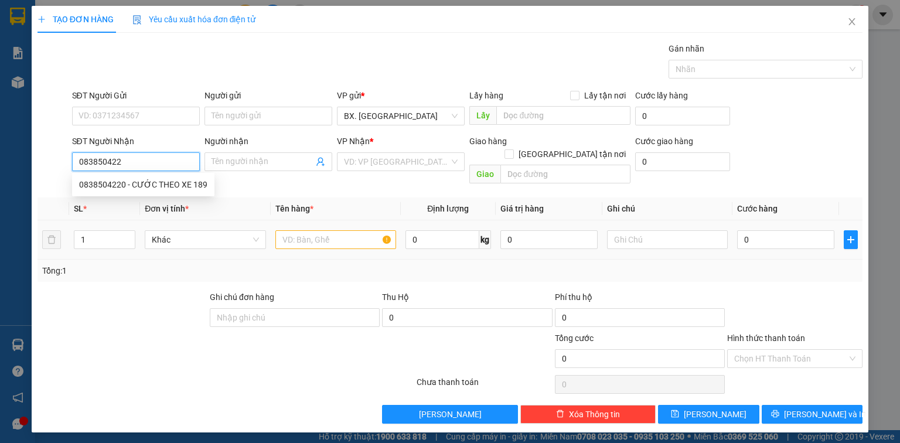
type input "0838504220"
click at [172, 183] on div "0838504220 - CƯỚC THEO XE 189" at bounding box center [143, 184] width 128 height 13
type input "CƯỚC THEO XE 189"
type input "400.000"
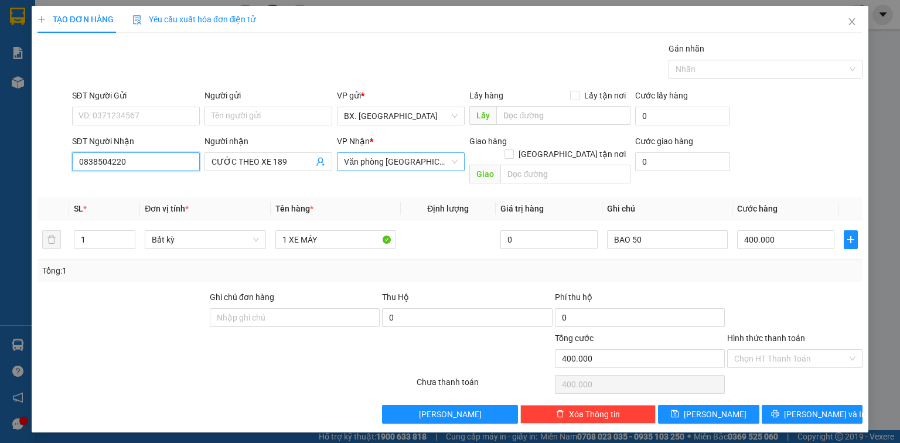
click at [384, 164] on span "Văn phòng [GEOGRAPHIC_DATA]" at bounding box center [401, 162] width 114 height 18
type input "0838504220"
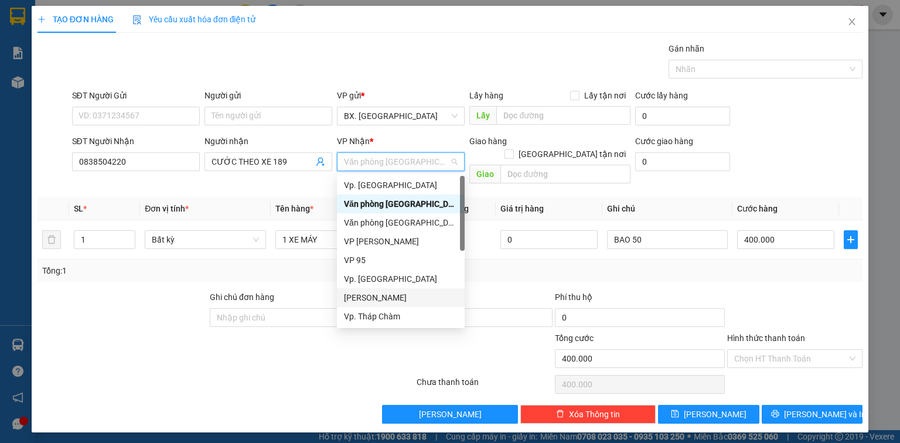
scroll to position [47, 0]
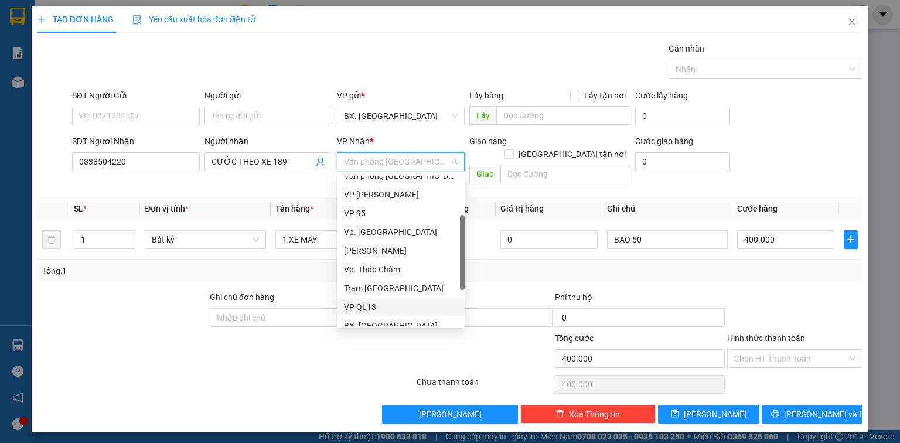
click at [367, 304] on div "VP QL13" at bounding box center [401, 307] width 114 height 13
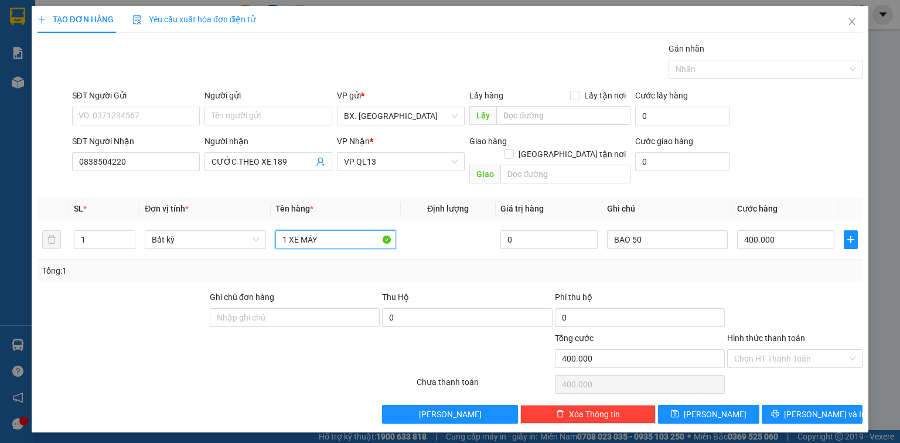
drag, startPoint x: 325, startPoint y: 226, endPoint x: 222, endPoint y: 265, distance: 110.9
click at [222, 265] on div "SL * Đơn vị tính * Tên hàng * Định lượng Giá trị hàng Ghi chú Cước hàng 1 Bất k…" at bounding box center [450, 239] width 825 height 84
type input "V"
type input "BỊ TC"
click at [527, 165] on input "text" at bounding box center [565, 174] width 130 height 19
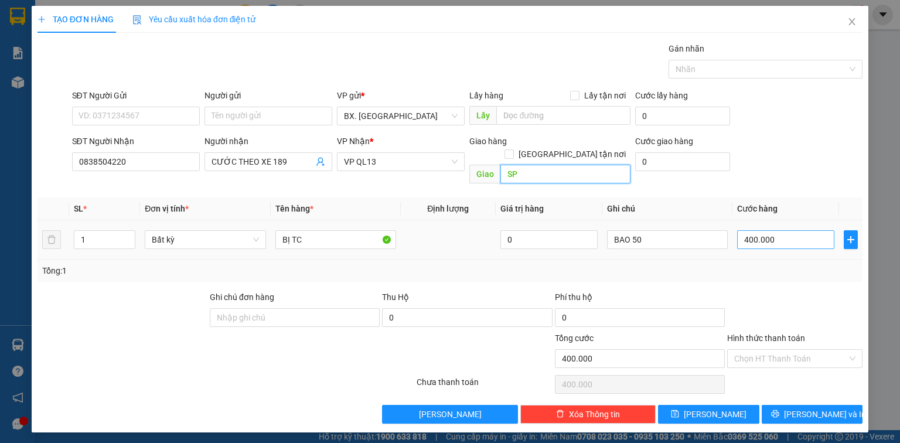
type input "SP"
click at [761, 228] on div "400.000" at bounding box center [785, 239] width 97 height 23
click at [761, 233] on input "400.000" at bounding box center [785, 239] width 97 height 19
type input "4"
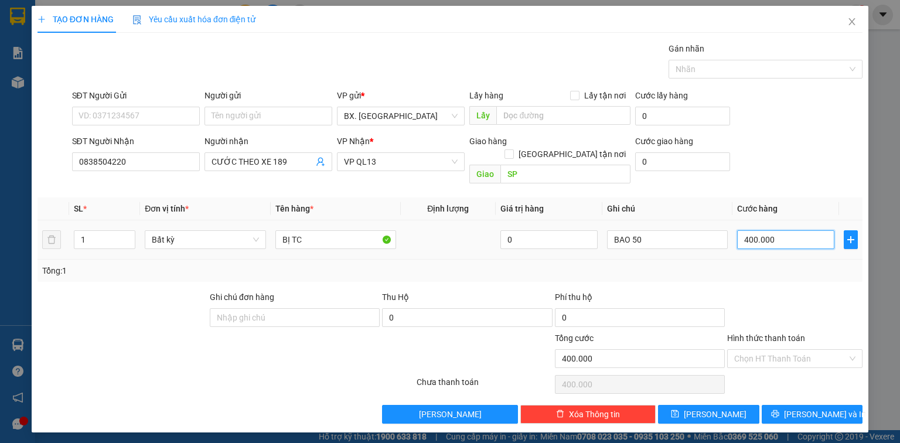
type input "4"
type input "40"
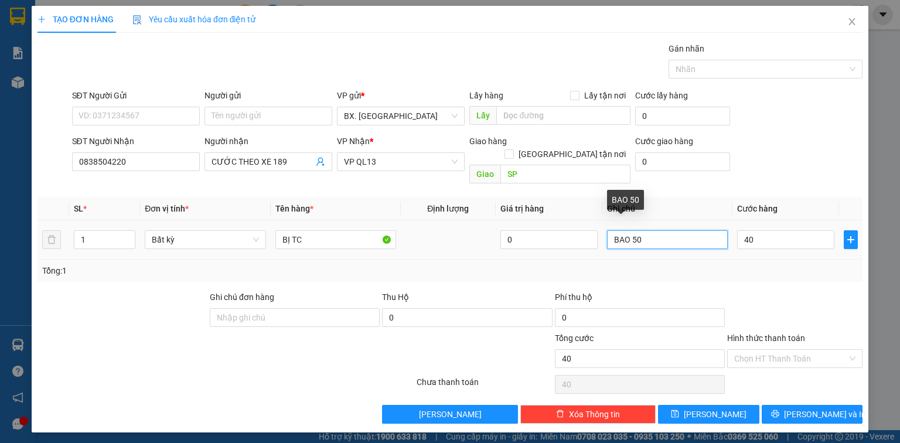
type input "40.000"
drag, startPoint x: 627, startPoint y: 235, endPoint x: 587, endPoint y: 246, distance: 41.4
click at [587, 246] on div "SL * Đơn vị tính * Tên hàng * Định lượng Giá trị hàng Ghi chú Cước hàng 1 Bất k…" at bounding box center [450, 239] width 825 height 84
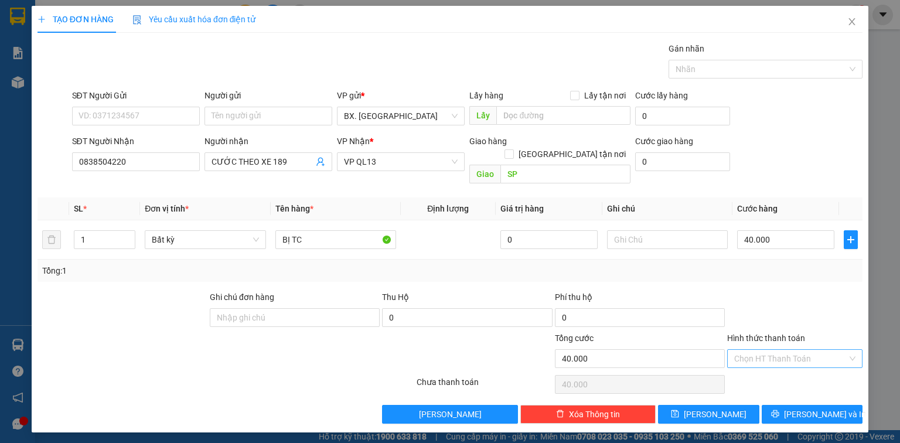
click at [753, 350] on input "Hình thức thanh toán" at bounding box center [790, 359] width 113 height 18
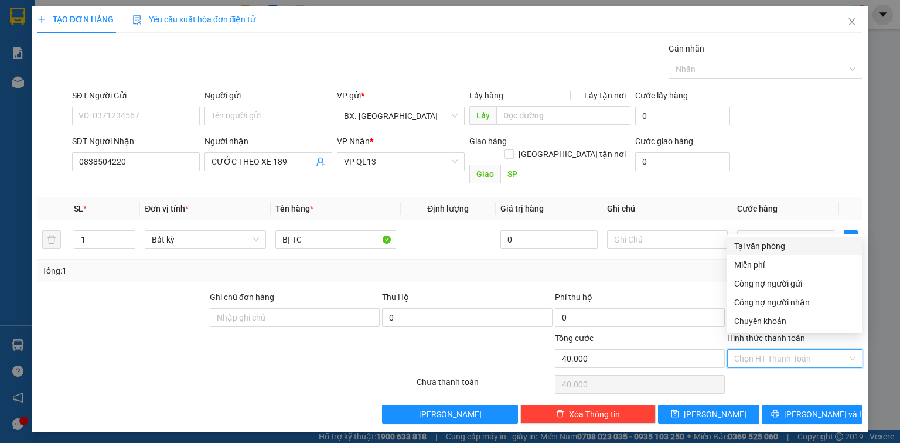
click at [775, 248] on div "Tại văn phòng" at bounding box center [794, 246] width 121 height 13
type input "0"
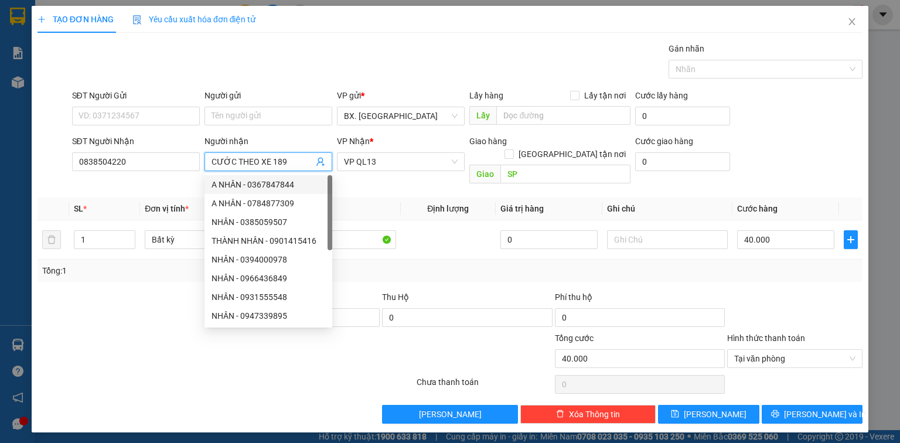
drag, startPoint x: 302, startPoint y: 164, endPoint x: 178, endPoint y: 190, distance: 126.9
click at [178, 190] on div "Transit Pickup Surcharge Ids Transit Deliver Surcharge Ids Transit Deliver Surc…" at bounding box center [450, 233] width 825 height 382
type input "DUNG"
click at [807, 137] on div "SĐT Người Nhận 0838504220 Người nhận DUNG VP Nhận * VP QL13 Giao hàng Giao tận …" at bounding box center [468, 162] width 796 height 54
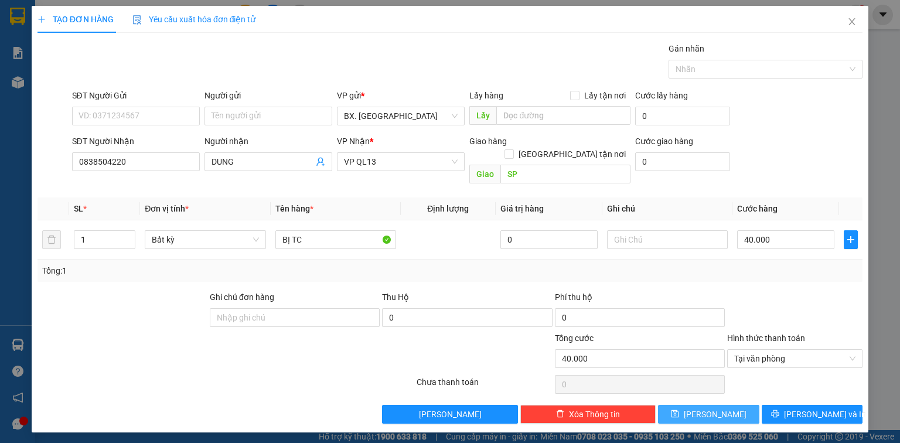
click at [738, 405] on button "[PERSON_NAME]" at bounding box center [708, 414] width 101 height 19
type input "0"
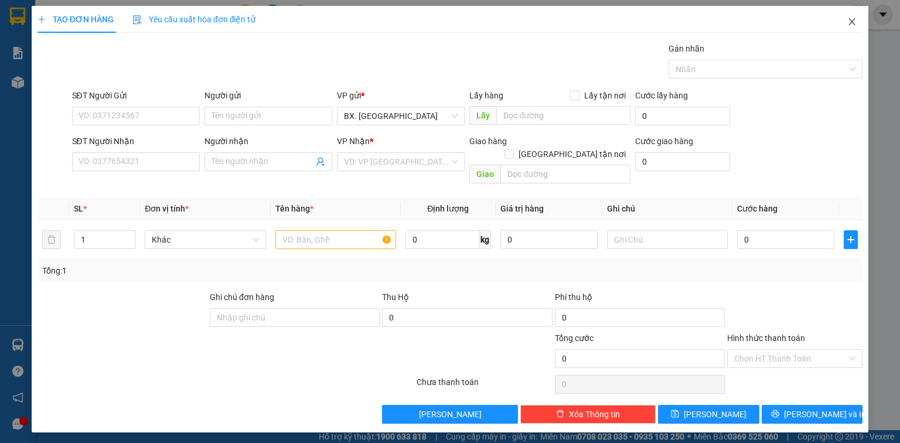
click at [851, 15] on span "Close" at bounding box center [852, 22] width 33 height 33
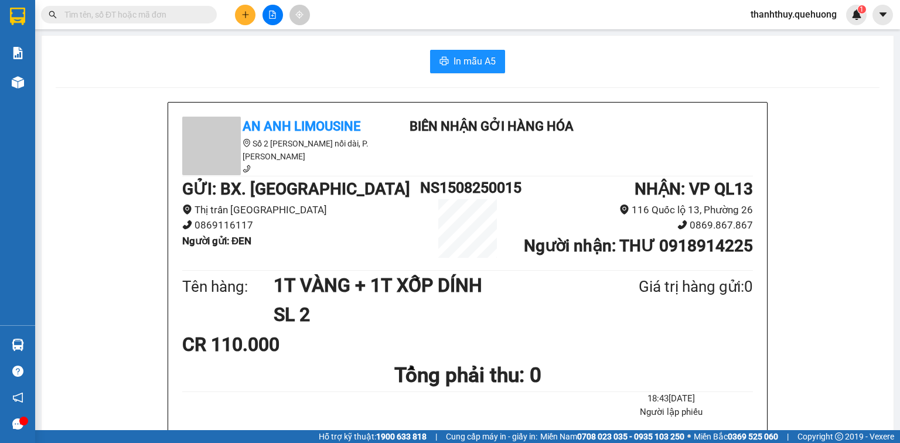
click at [270, 15] on icon "file-add" at bounding box center [273, 15] width 6 height 8
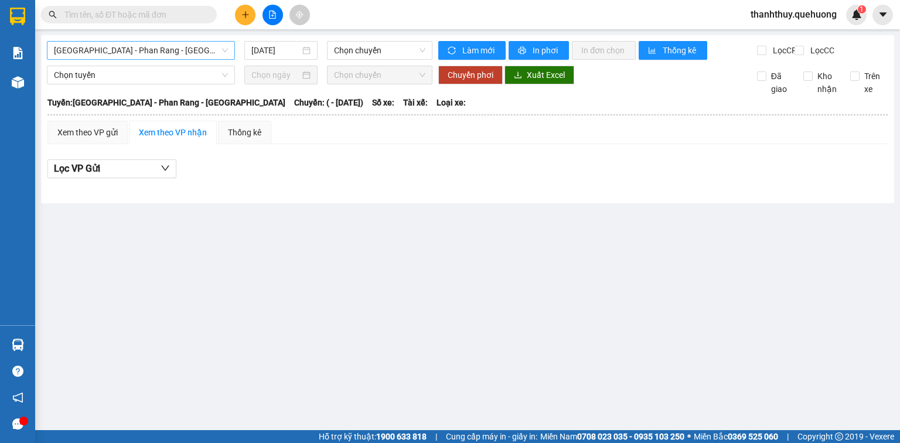
click at [134, 53] on span "[GEOGRAPHIC_DATA] - Phan Rang - [GEOGRAPHIC_DATA]" at bounding box center [141, 51] width 174 height 18
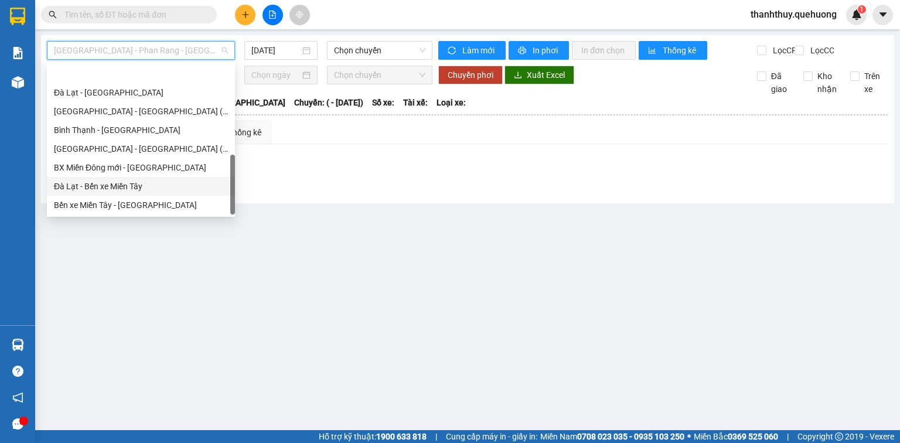
scroll to position [319, 0]
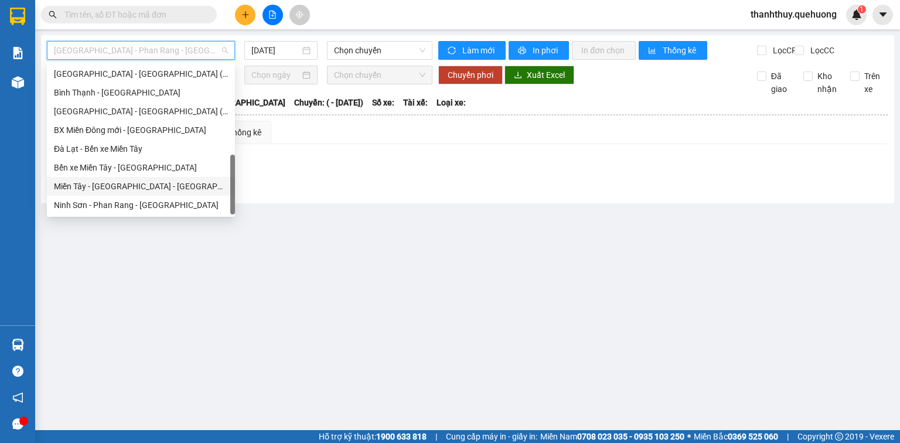
click at [101, 185] on div "Miền Tây - [GEOGRAPHIC_DATA] - [GEOGRAPHIC_DATA]" at bounding box center [141, 186] width 174 height 13
type input "[DATE]"
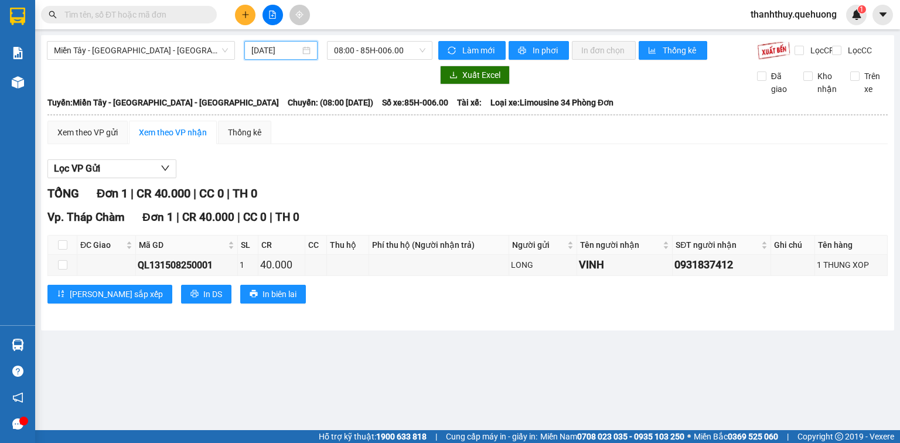
click at [288, 50] on input "[DATE]" at bounding box center [275, 50] width 48 height 13
click at [367, 9] on div "Kết quả tìm kiếm ( 0 ) Bộ lọc No Data thanhthuy.quehuong 1" at bounding box center [450, 14] width 900 height 29
click at [379, 52] on span "08:00 - 85H-006.00" at bounding box center [380, 51] width 92 height 18
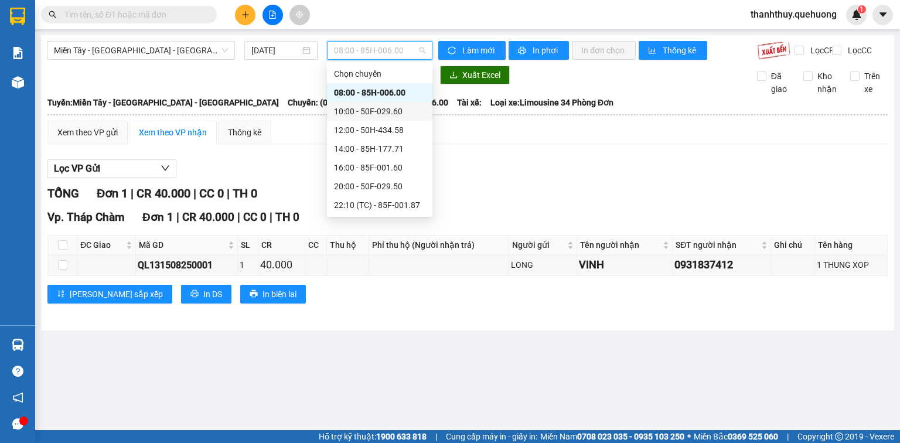
click at [365, 111] on div "10:00 - 50F-029.60" at bounding box center [379, 111] width 91 height 13
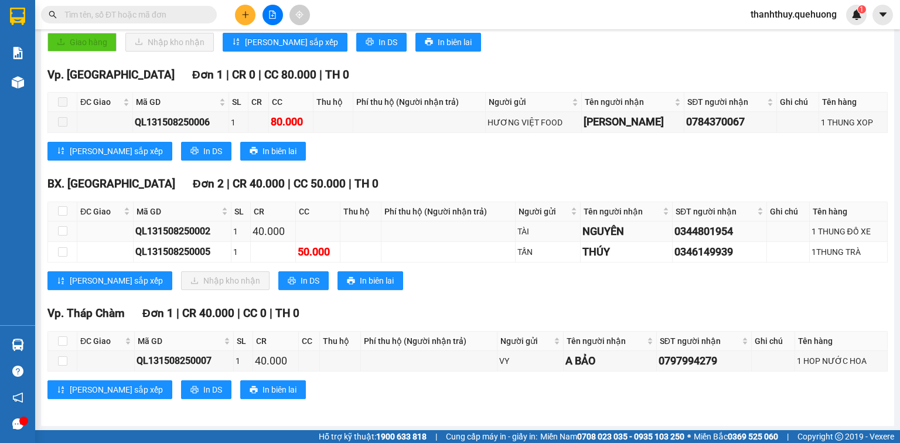
scroll to position [261, 0]
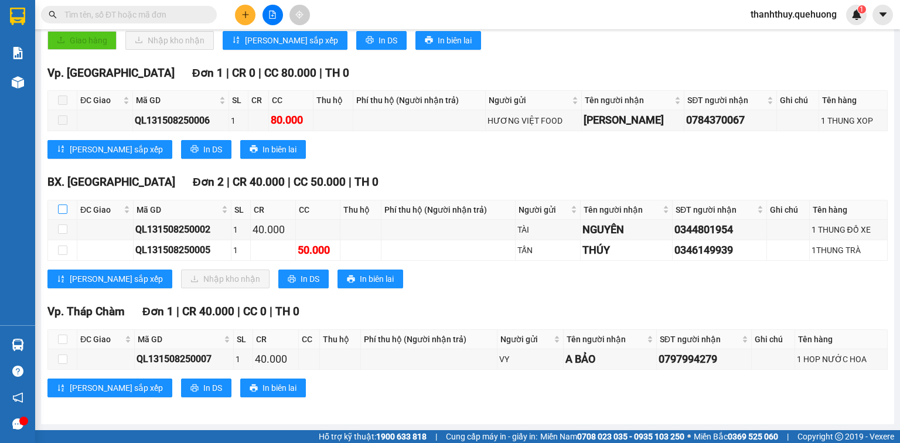
click at [62, 206] on input "checkbox" at bounding box center [62, 209] width 9 height 9
checkbox input "true"
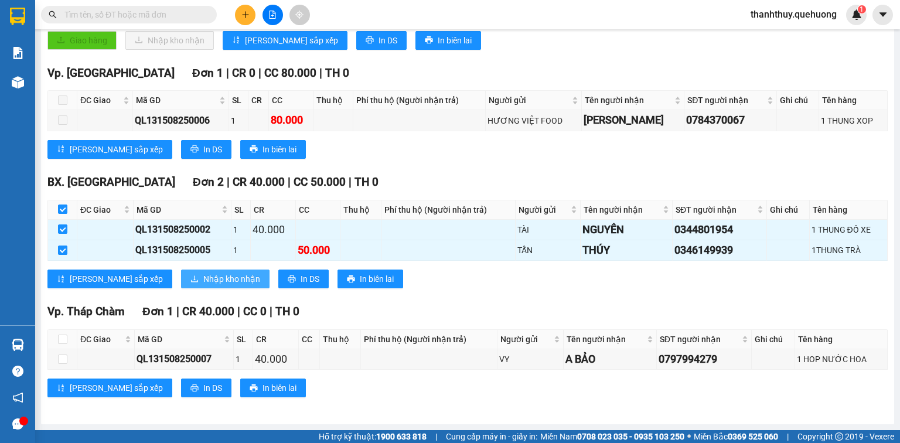
click at [203, 276] on span "Nhập kho nhận" at bounding box center [231, 279] width 57 height 13
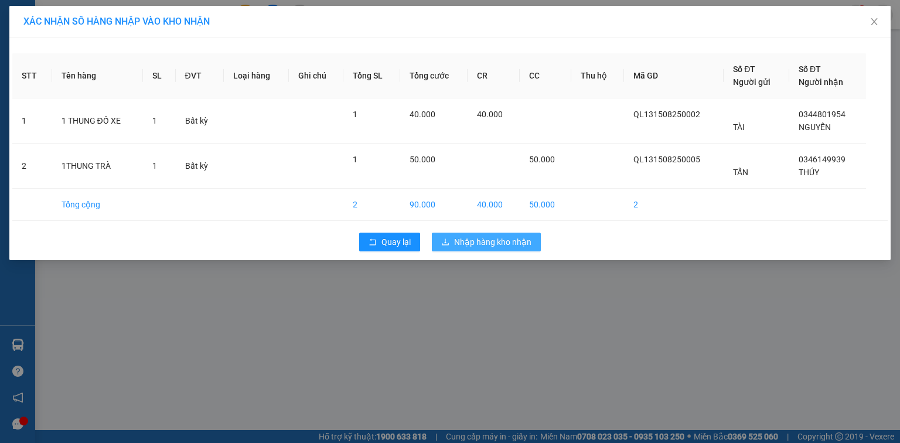
click at [457, 237] on span "Nhập hàng kho nhận" at bounding box center [492, 242] width 77 height 13
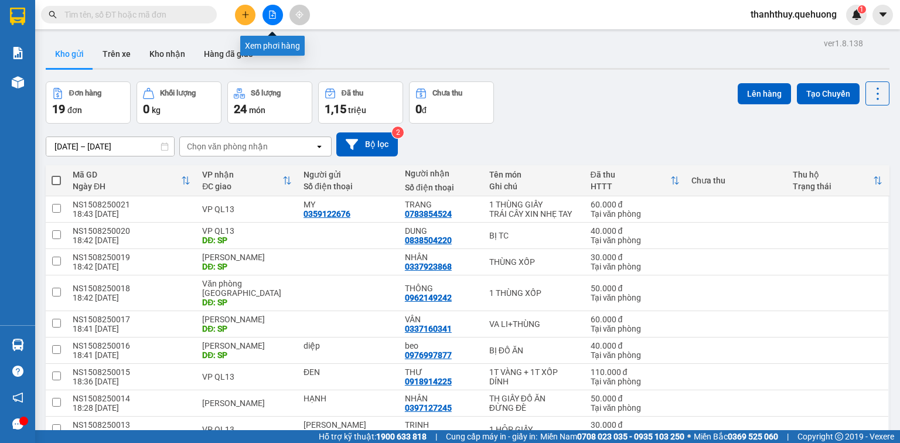
click at [271, 19] on button at bounding box center [273, 15] width 21 height 21
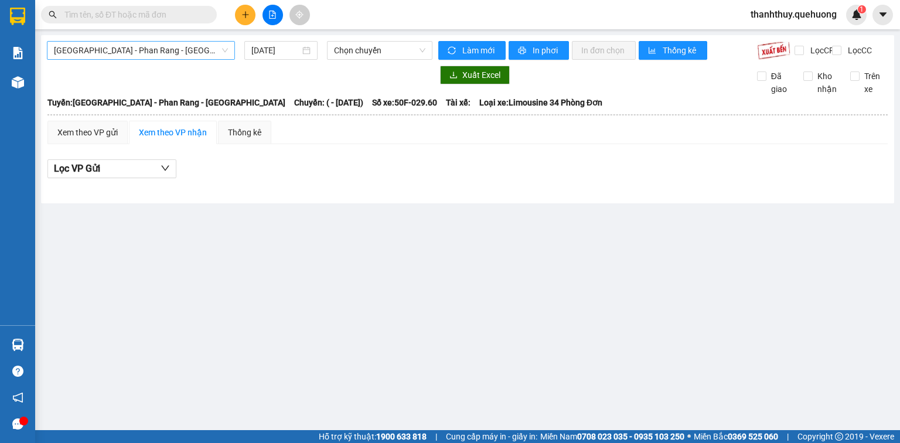
click at [168, 55] on span "[GEOGRAPHIC_DATA] - Phan Rang - [GEOGRAPHIC_DATA]" at bounding box center [141, 51] width 174 height 18
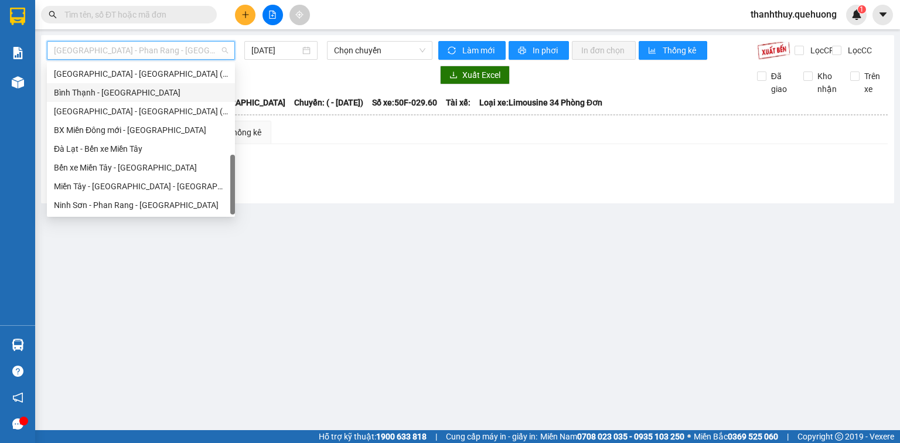
scroll to position [319, 0]
click at [109, 185] on div "Miền Tây - [GEOGRAPHIC_DATA] - [GEOGRAPHIC_DATA]" at bounding box center [141, 186] width 174 height 13
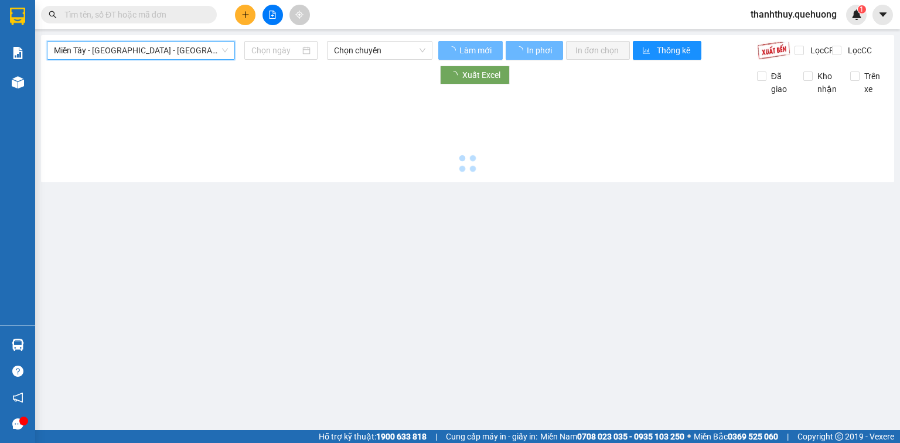
type input "[DATE]"
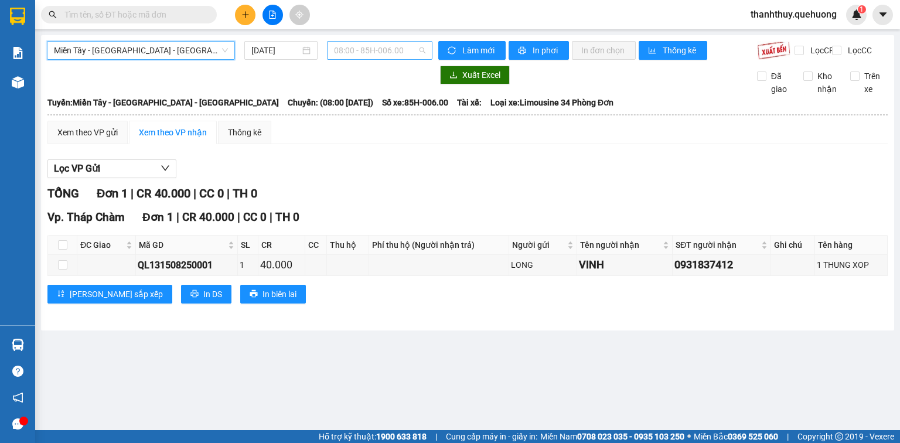
click at [349, 51] on span "08:00 - 85H-006.00" at bounding box center [380, 51] width 92 height 18
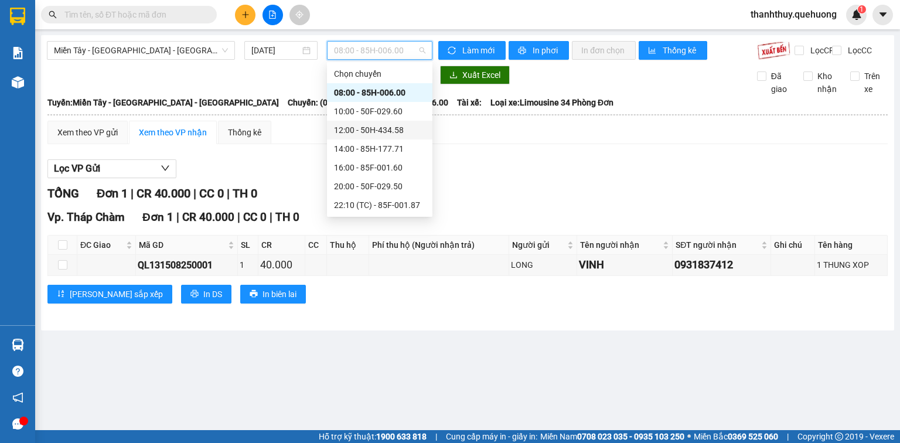
click at [343, 131] on div "12:00 - 50H-434.58" at bounding box center [379, 130] width 91 height 13
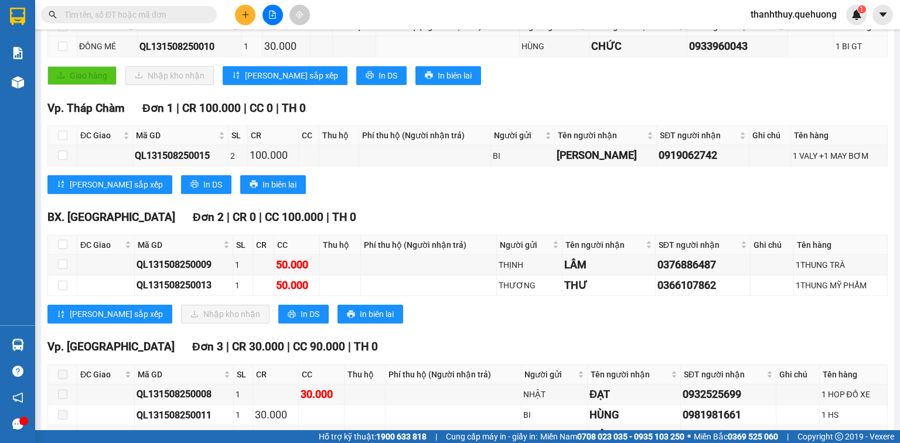
scroll to position [302, 0]
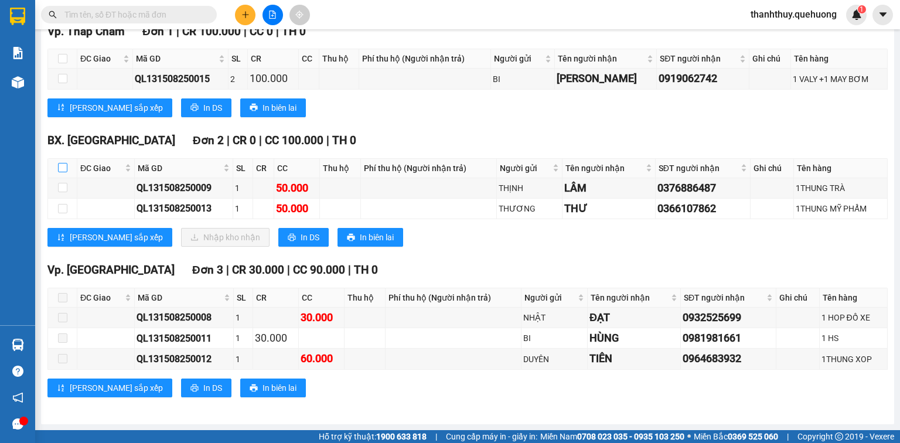
click at [61, 169] on input "checkbox" at bounding box center [62, 167] width 9 height 9
checkbox input "true"
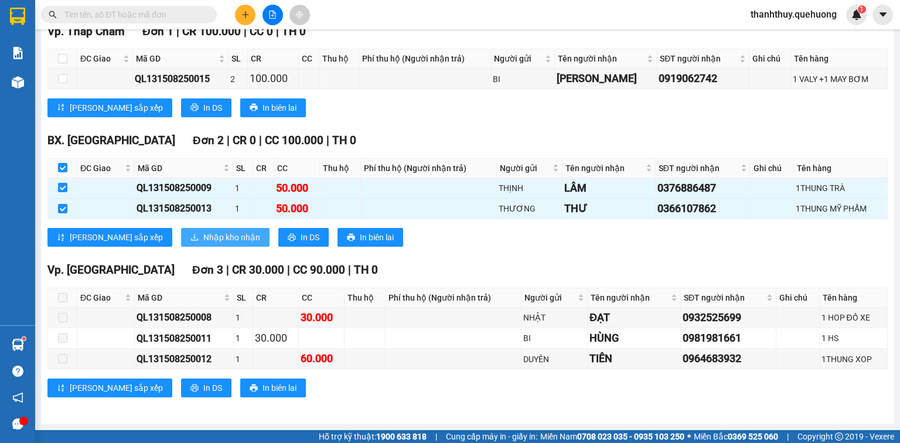
click at [203, 237] on span "Nhập kho nhận" at bounding box center [231, 237] width 57 height 13
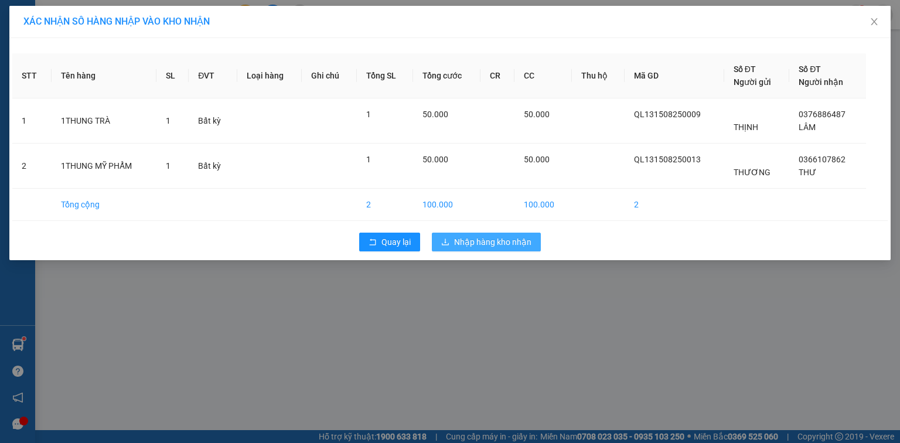
click at [502, 237] on span "Nhập hàng kho nhận" at bounding box center [492, 242] width 77 height 13
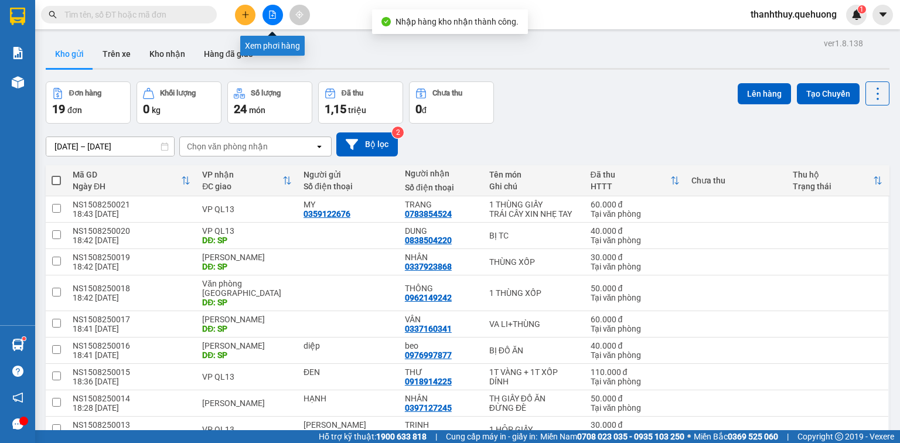
click at [271, 12] on icon "file-add" at bounding box center [272, 15] width 8 height 8
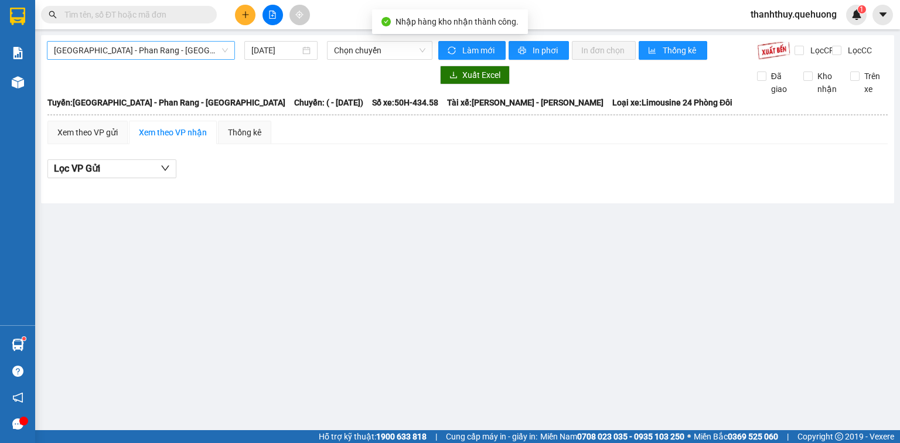
click at [173, 56] on span "[GEOGRAPHIC_DATA] - Phan Rang - [GEOGRAPHIC_DATA]" at bounding box center [141, 51] width 174 height 18
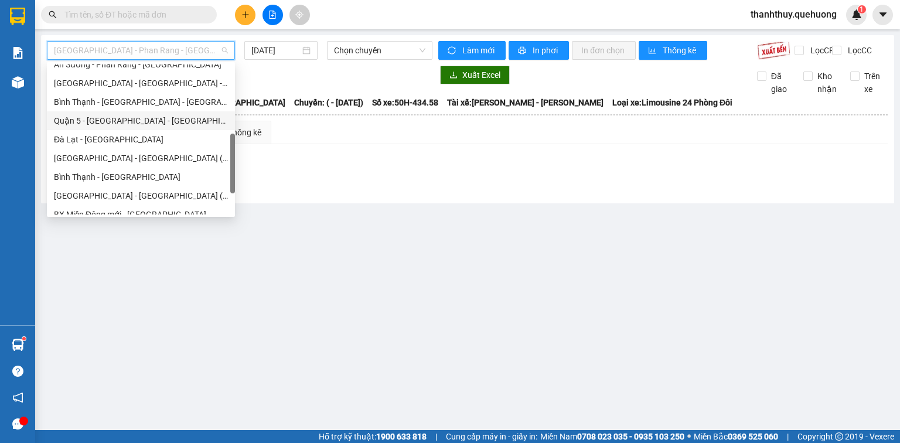
scroll to position [319, 0]
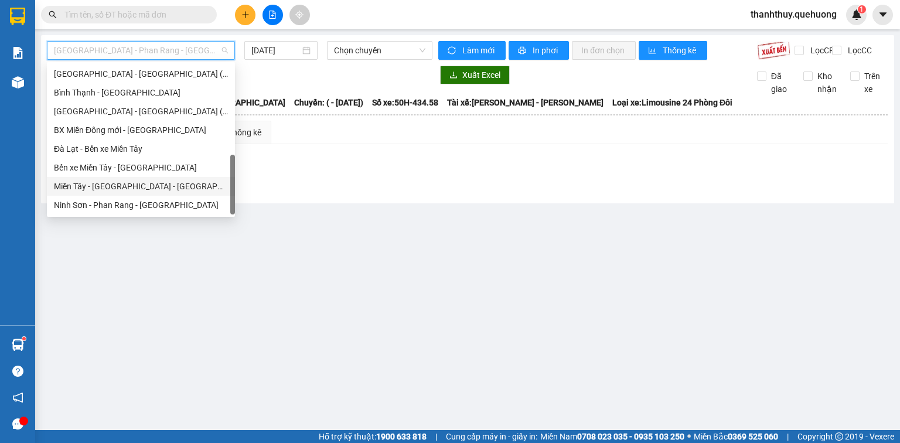
click at [104, 186] on div "Miền Tây - [GEOGRAPHIC_DATA] - [GEOGRAPHIC_DATA]" at bounding box center [141, 186] width 174 height 13
type input "[DATE]"
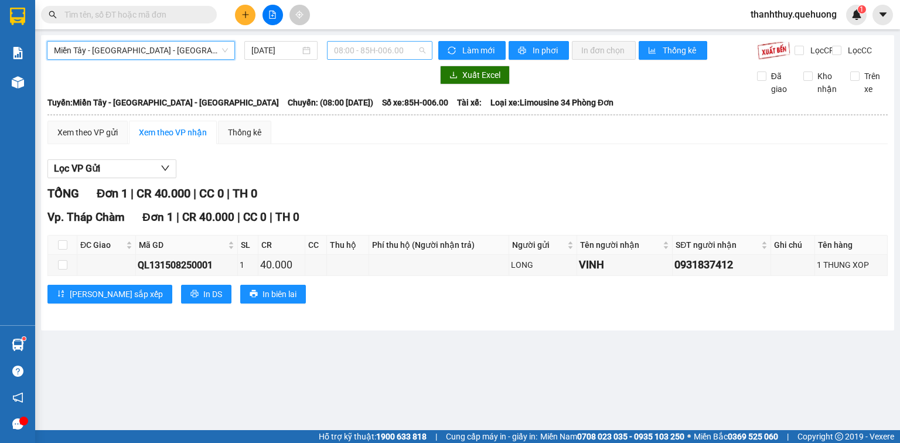
click at [353, 50] on span "08:00 - 85H-006.00" at bounding box center [380, 51] width 92 height 18
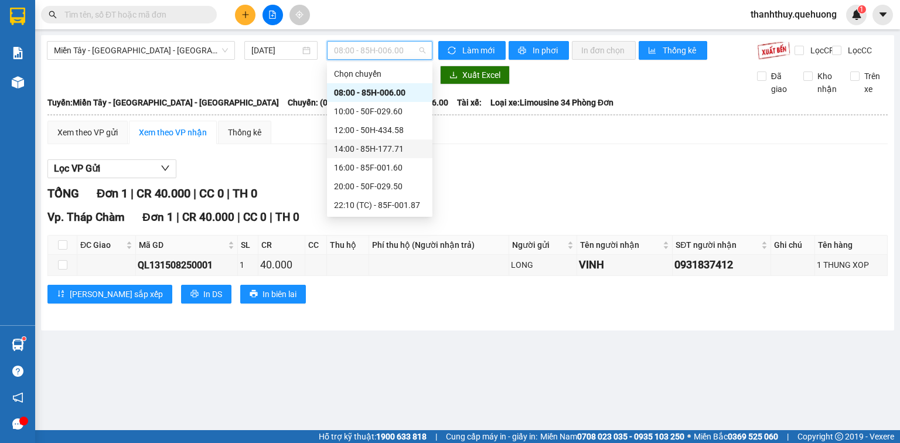
click at [362, 154] on div "14:00 - 85H-177.71" at bounding box center [379, 148] width 91 height 13
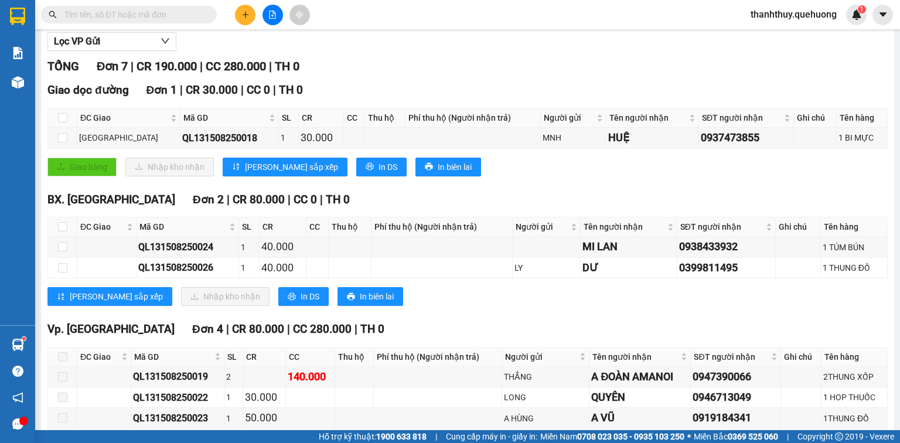
scroll to position [141, 0]
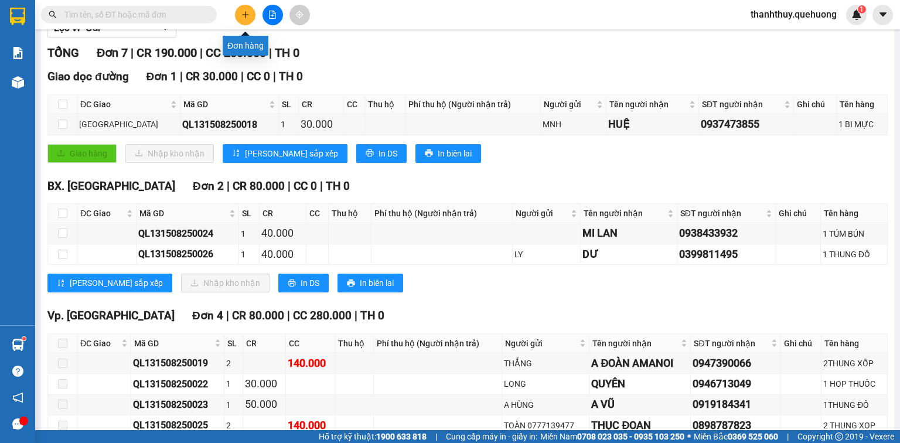
click at [244, 20] on button at bounding box center [245, 15] width 21 height 21
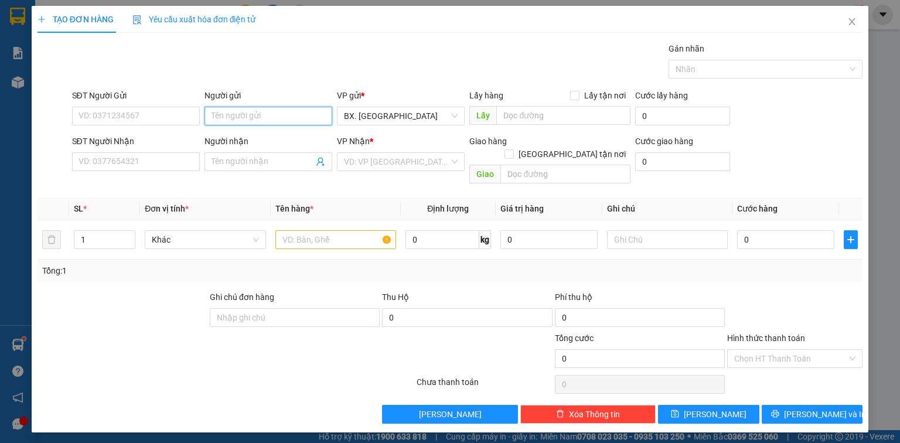
click at [222, 117] on input "Người gửi" at bounding box center [269, 116] width 128 height 19
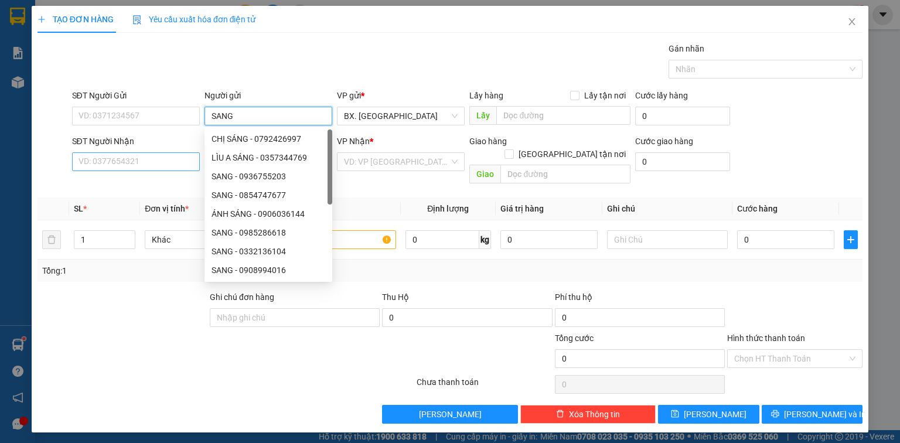
type input "SANG"
click at [131, 163] on input "SĐT Người Nhận" at bounding box center [136, 161] width 128 height 19
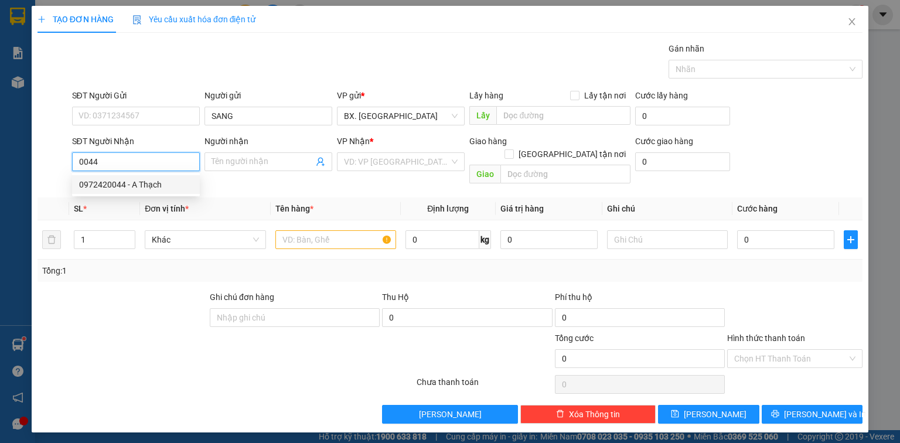
click at [112, 190] on div "0972420044 - A Thạch" at bounding box center [136, 184] width 114 height 13
type input "0972420044"
type input "A Thạch"
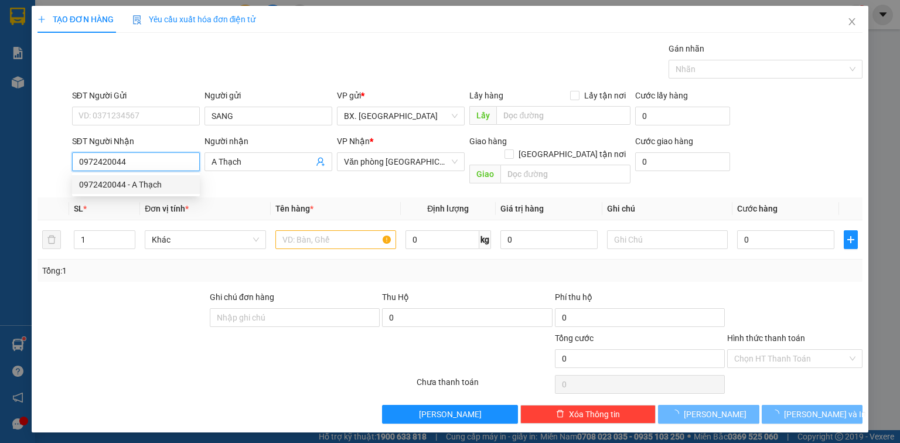
type input "30.000"
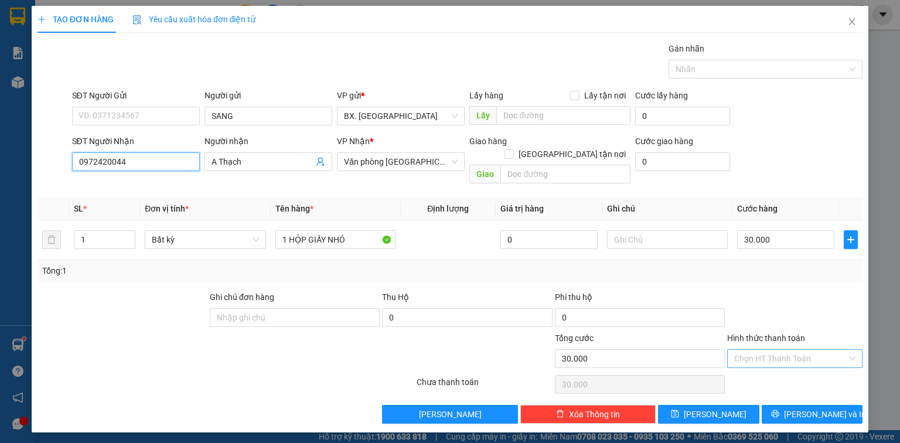
type input "0972420044"
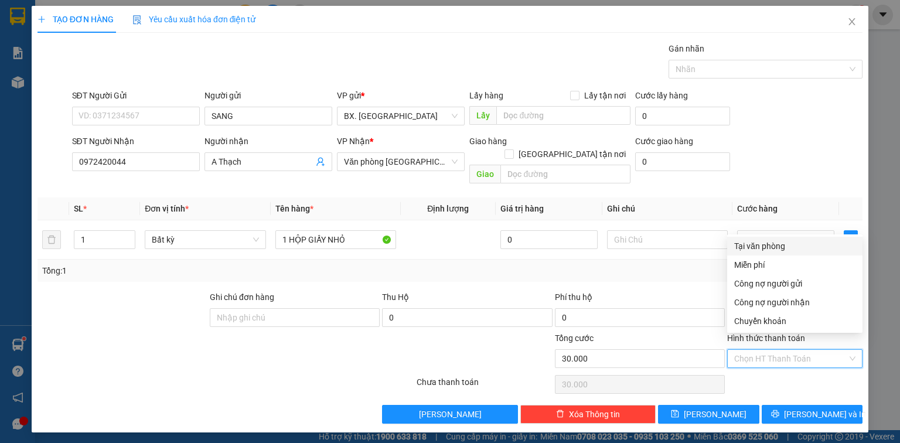
click at [797, 350] on input "Hình thức thanh toán" at bounding box center [790, 359] width 113 height 18
click at [781, 241] on div "Tại văn phòng" at bounding box center [794, 246] width 121 height 13
type input "0"
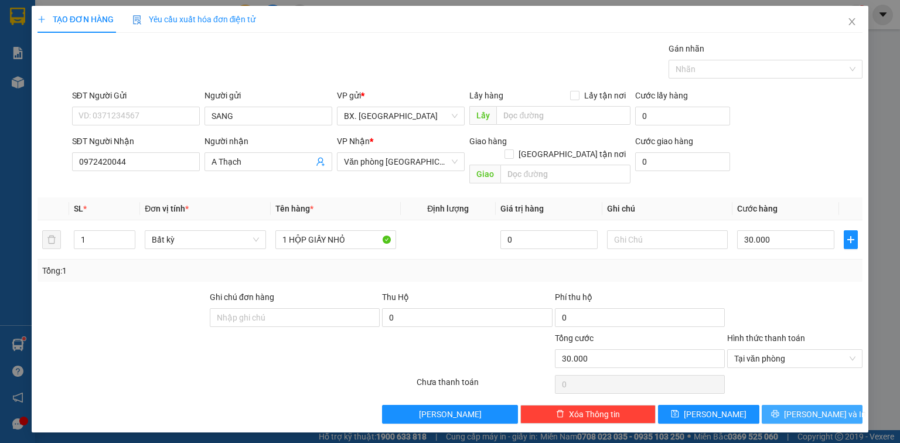
click at [779, 410] on icon "printer" at bounding box center [775, 414] width 8 height 8
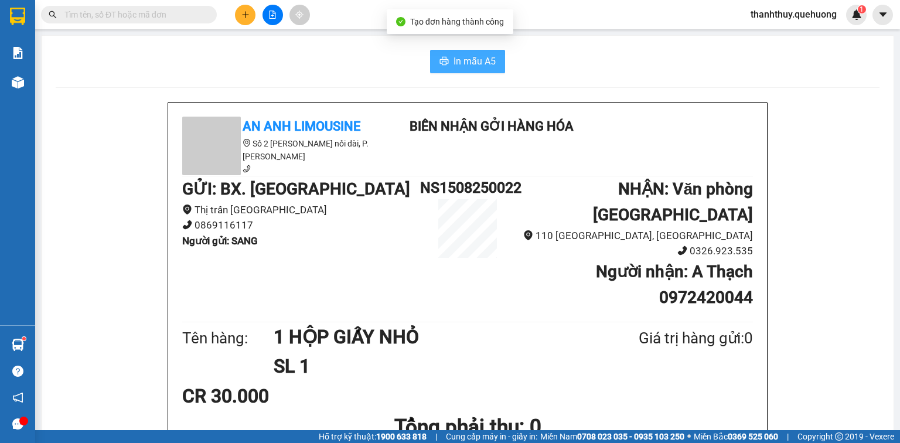
drag, startPoint x: 441, startPoint y: 56, endPoint x: 560, endPoint y: 82, distance: 122.4
click at [441, 55] on button "In mẫu A5" at bounding box center [467, 61] width 75 height 23
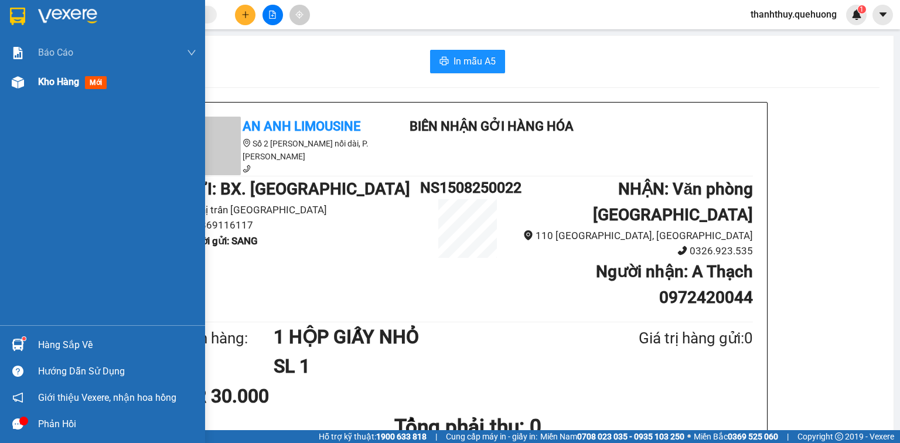
click at [66, 84] on span "Kho hàng" at bounding box center [58, 81] width 41 height 11
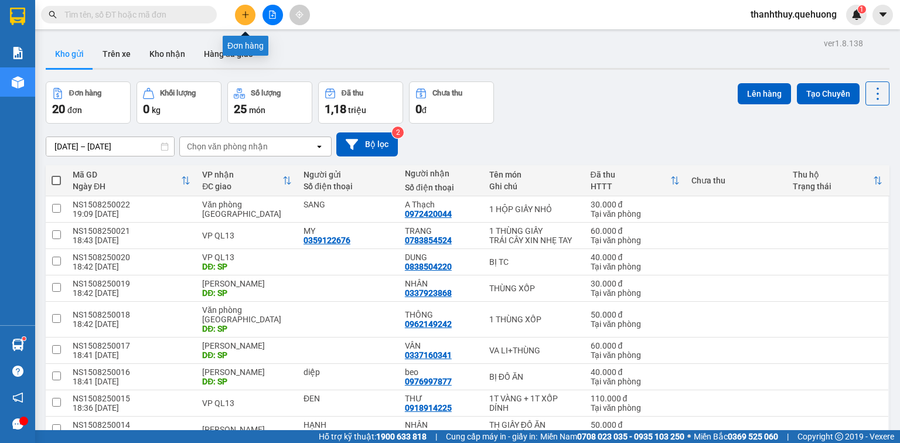
click at [250, 19] on button at bounding box center [245, 15] width 21 height 21
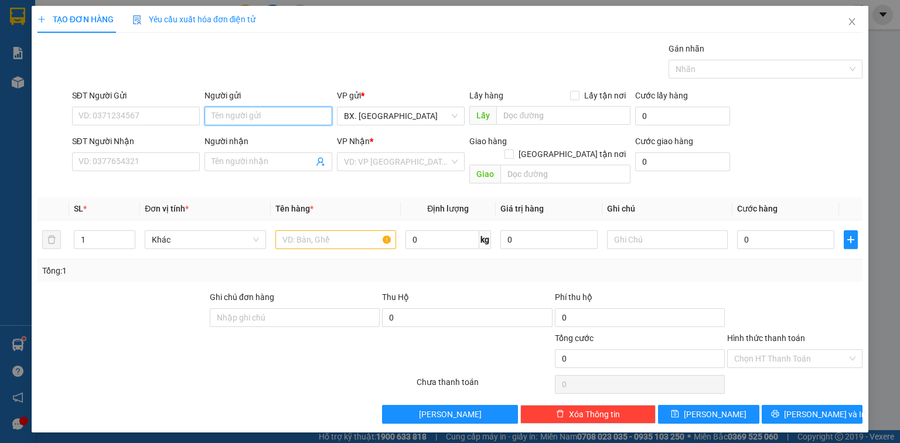
click at [249, 111] on input "Người gửi" at bounding box center [269, 116] width 128 height 19
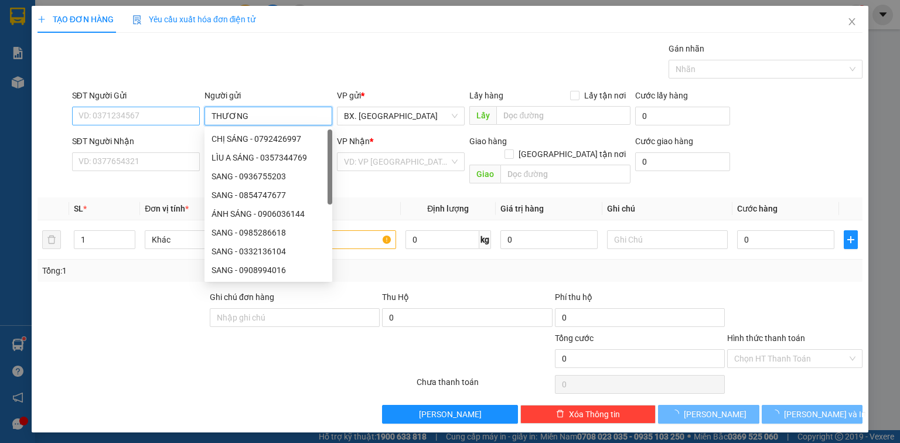
type input "THƯƠNG"
click at [178, 119] on input "SĐT Người Gửi" at bounding box center [136, 116] width 128 height 19
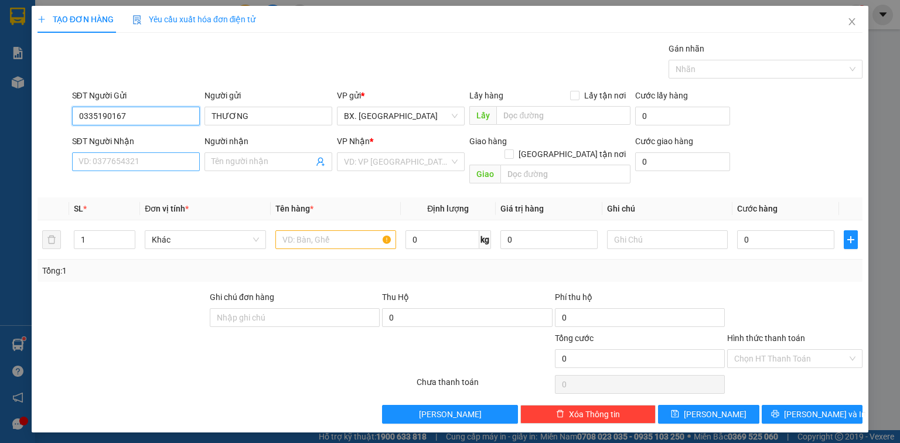
type input "0335190167"
click at [110, 158] on input "SĐT Người Nhận" at bounding box center [136, 161] width 128 height 19
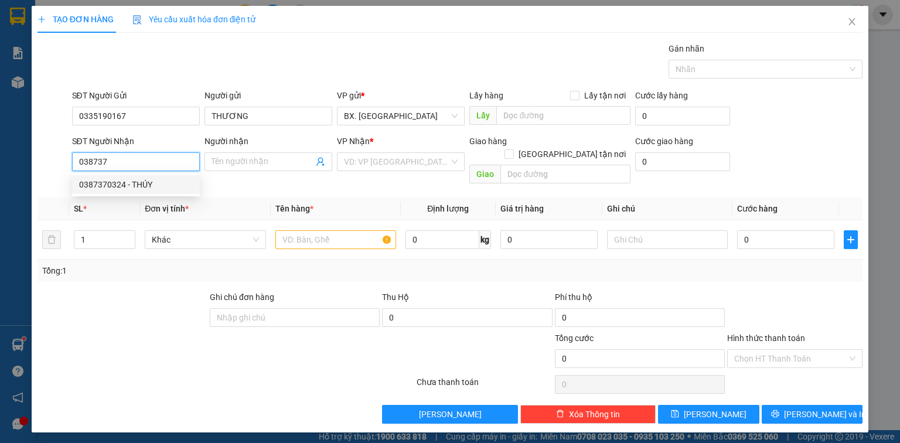
click at [159, 183] on div "0387370324 - THÚY" at bounding box center [136, 184] width 114 height 13
type input "0387370324"
type input "THÚY"
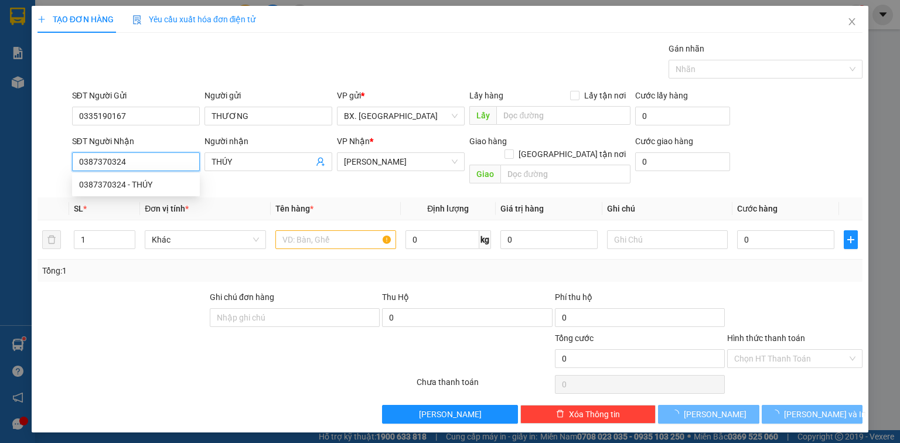
type input "50.000"
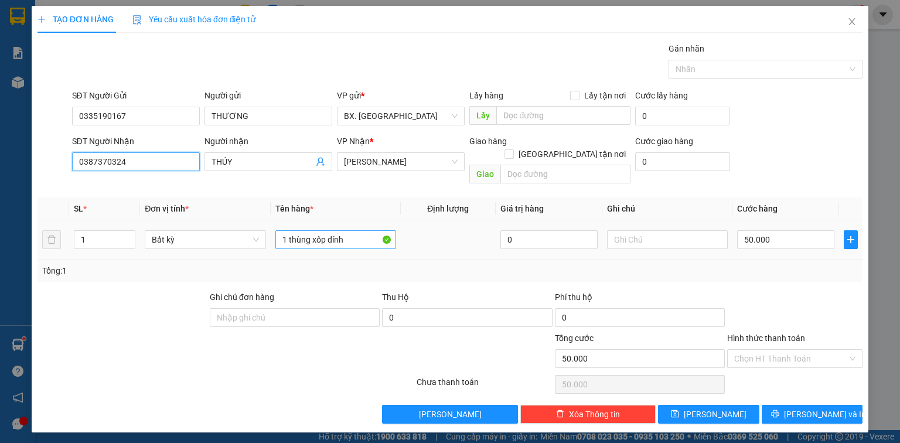
type input "0387370324"
drag, startPoint x: 352, startPoint y: 226, endPoint x: 326, endPoint y: 234, distance: 27.8
click at [326, 234] on input "1 thùng xốp dính" at bounding box center [335, 239] width 121 height 19
type input "1 thùng xốp"
click at [709, 264] on div "Tổng: 1" at bounding box center [450, 270] width 816 height 13
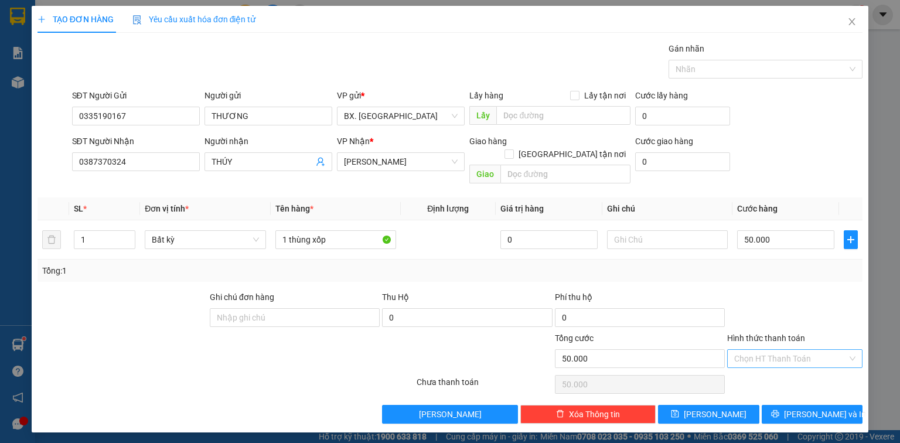
click at [777, 352] on input "Hình thức thanh toán" at bounding box center [790, 359] width 113 height 18
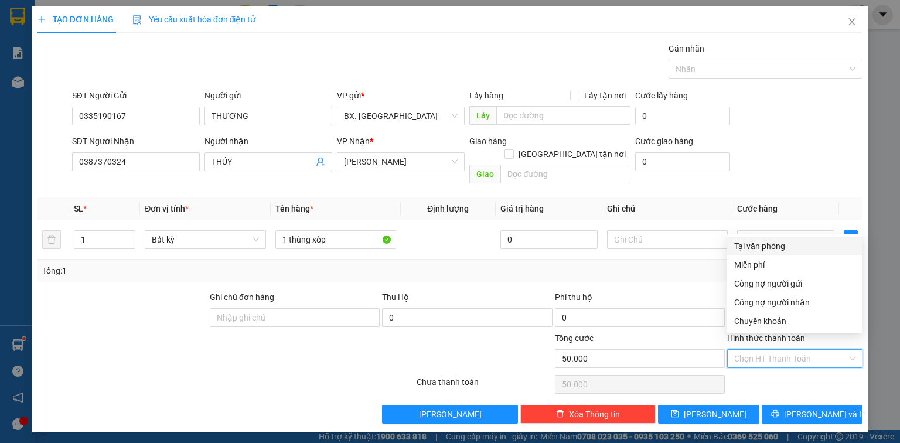
click at [781, 250] on div "Tại văn phòng" at bounding box center [794, 246] width 121 height 13
type input "0"
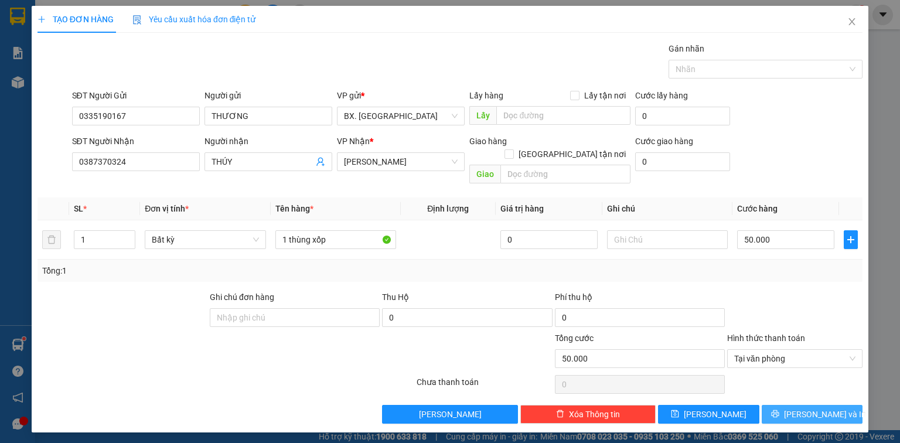
click at [809, 408] on span "[PERSON_NAME] và In" at bounding box center [825, 414] width 82 height 13
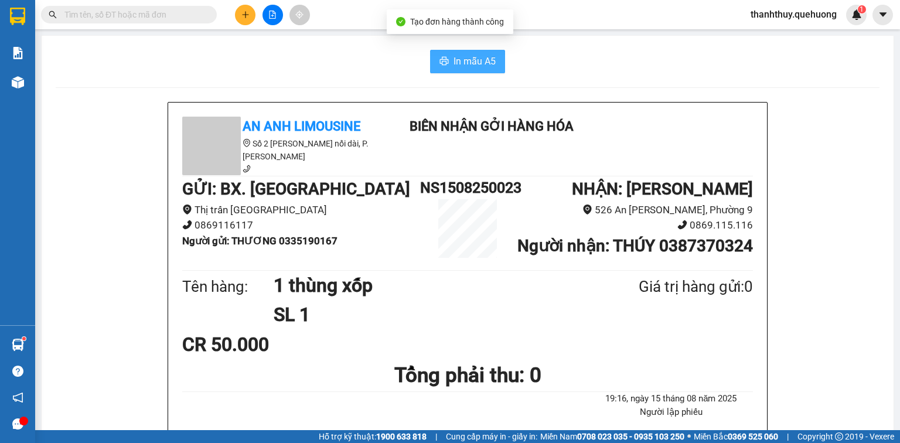
click at [458, 64] on span "In mẫu A5" at bounding box center [475, 61] width 42 height 15
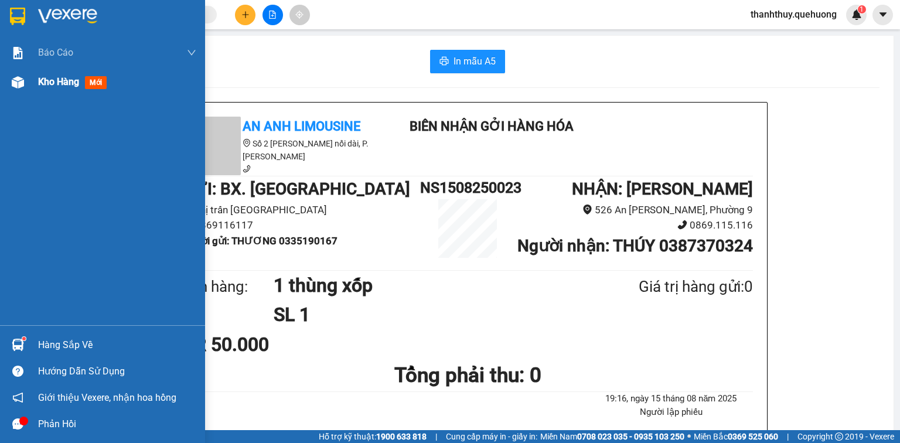
click at [54, 83] on span "Kho hàng" at bounding box center [58, 81] width 41 height 11
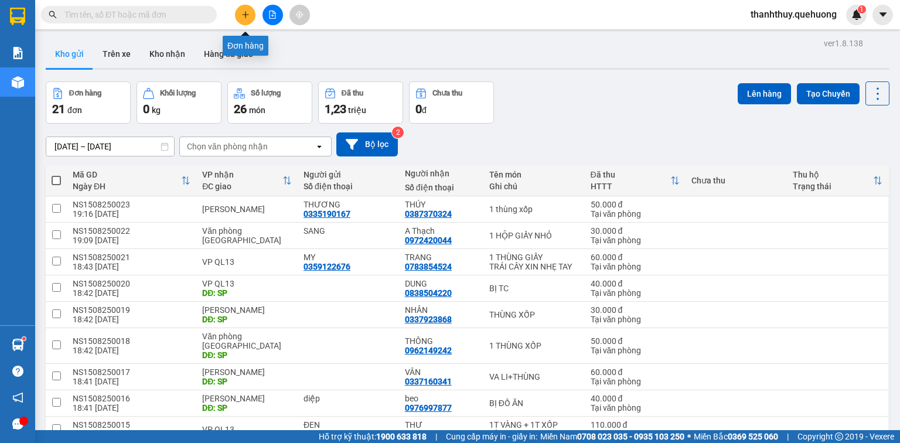
click at [246, 12] on icon "plus" at bounding box center [245, 15] width 8 height 8
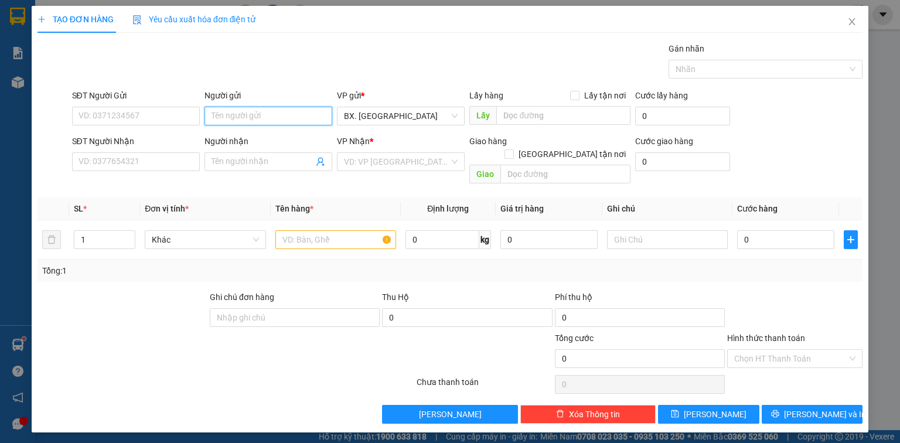
click at [264, 113] on input "Người gửi" at bounding box center [269, 116] width 128 height 19
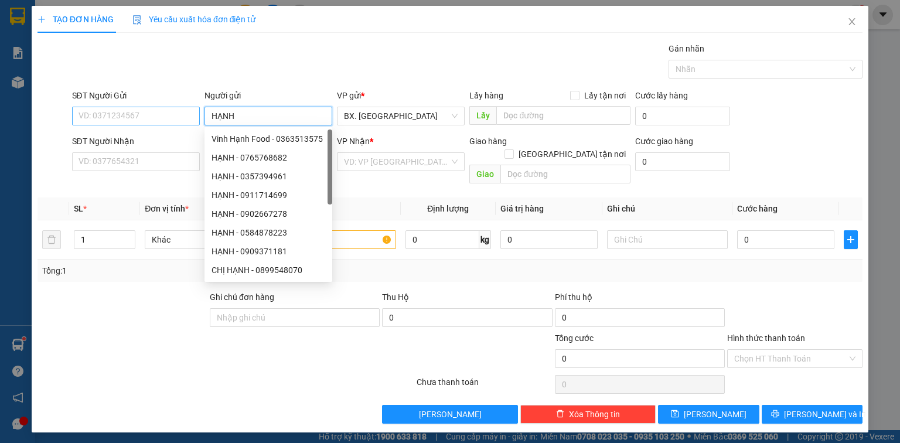
type input "HẠNH"
drag, startPoint x: 125, startPoint y: 113, endPoint x: 133, endPoint y: 111, distance: 8.3
click at [130, 113] on input "SĐT Người Gửi" at bounding box center [136, 116] width 128 height 19
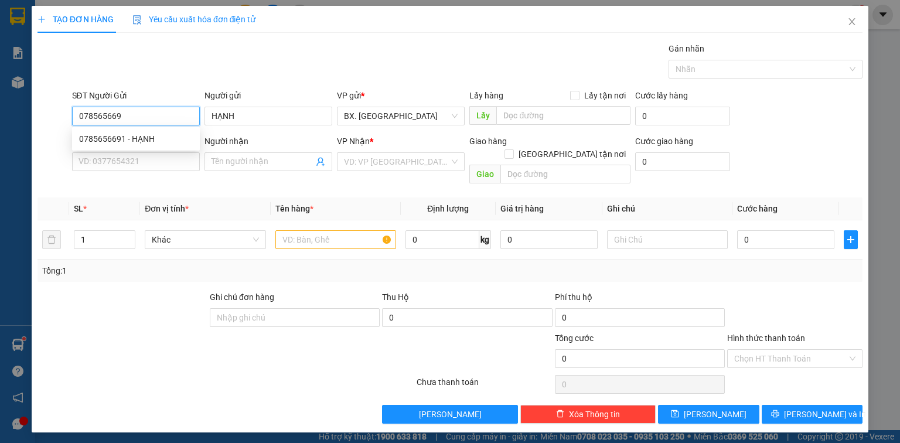
type input "0785656691"
drag, startPoint x: 125, startPoint y: 141, endPoint x: 134, endPoint y: 136, distance: 10.3
click at [125, 141] on div "0785656691 - HẠNH" at bounding box center [136, 138] width 114 height 13
type input "0982362840"
type input "PHƯƠNG"
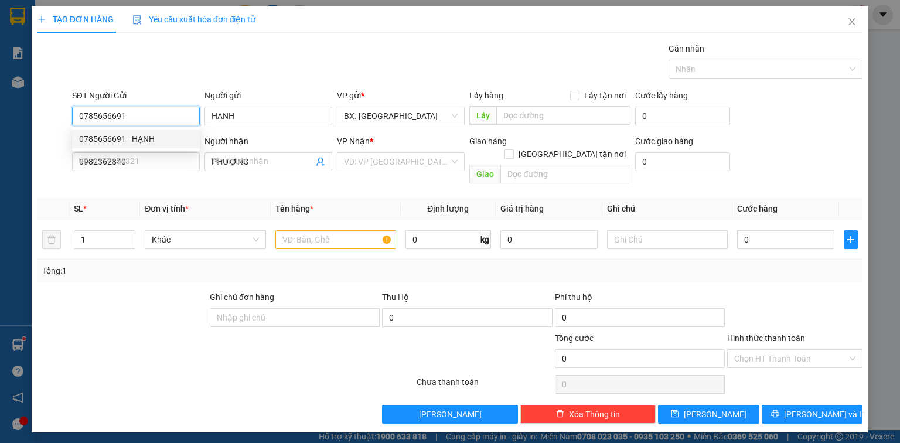
type input "50.000"
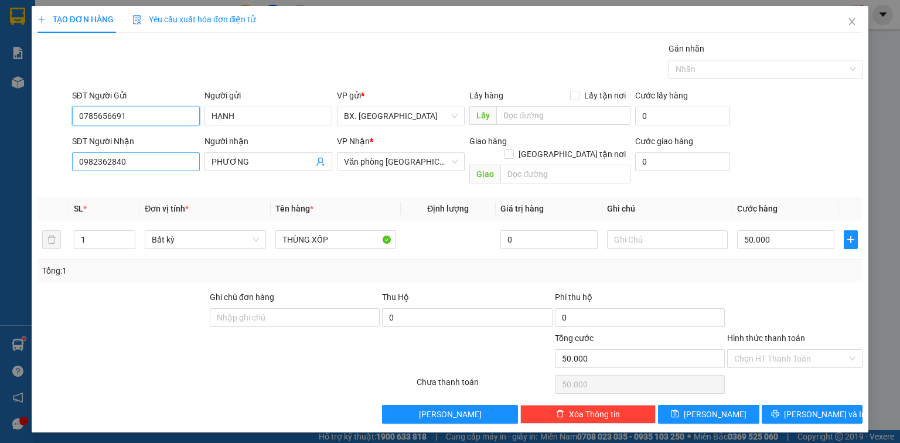
type input "0785656691"
drag, startPoint x: 136, startPoint y: 158, endPoint x: 57, endPoint y: 192, distance: 86.3
click at [56, 192] on div "Transit Pickup Surcharge Ids Transit Deliver Surcharge Ids Transit Deliver Surc…" at bounding box center [450, 233] width 825 height 382
type input "0779123077"
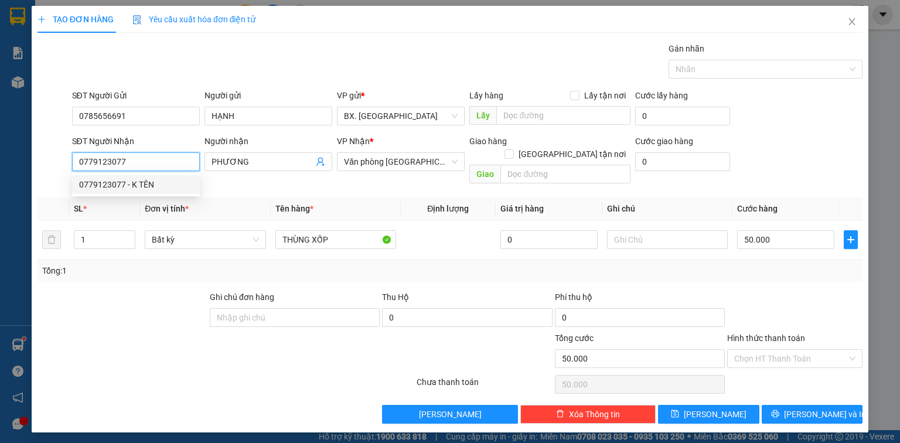
drag, startPoint x: 101, startPoint y: 187, endPoint x: 220, endPoint y: 183, distance: 119.0
click at [101, 186] on div "0779123077 - K TÊN" at bounding box center [136, 184] width 114 height 13
type input "K TÊN"
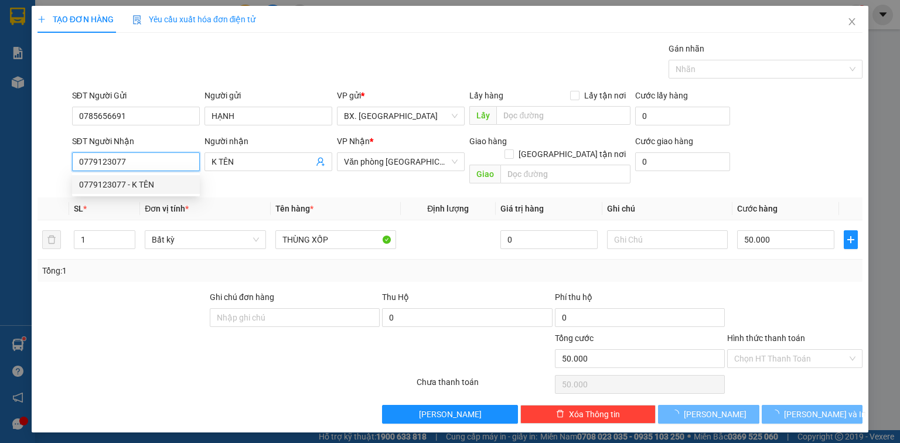
type input "40.000"
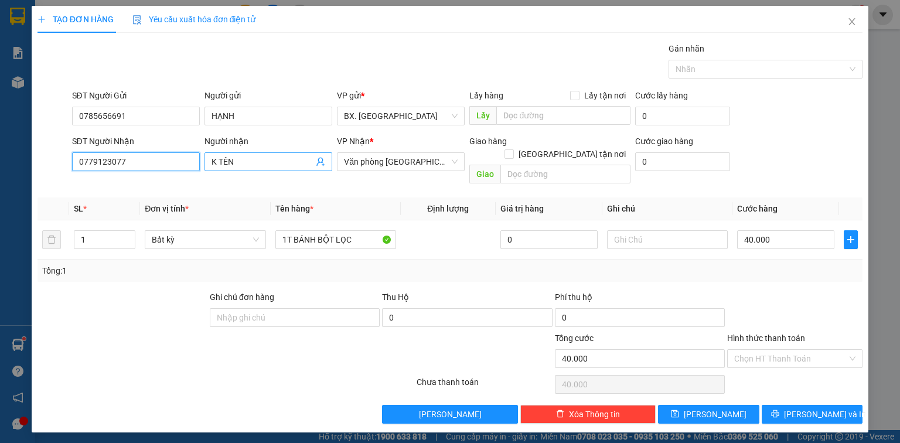
type input "0779123077"
drag, startPoint x: 284, startPoint y: 159, endPoint x: 167, endPoint y: 185, distance: 119.4
click at [167, 185] on div "Transit Pickup Surcharge Ids Transit Deliver Surcharge Ids Transit Deliver Surc…" at bounding box center [450, 233] width 825 height 382
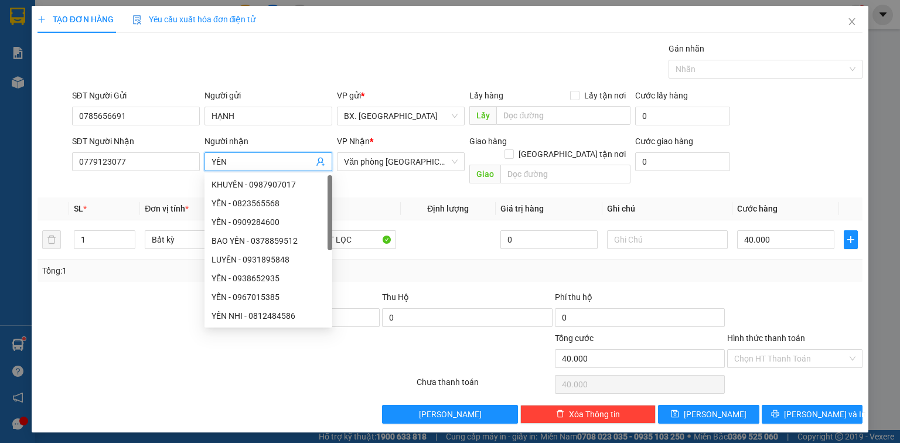
type input "YẾN"
click at [230, 85] on div "Transit Pickup Surcharge Ids Transit Deliver Surcharge Ids Transit Deliver Surc…" at bounding box center [450, 233] width 825 height 382
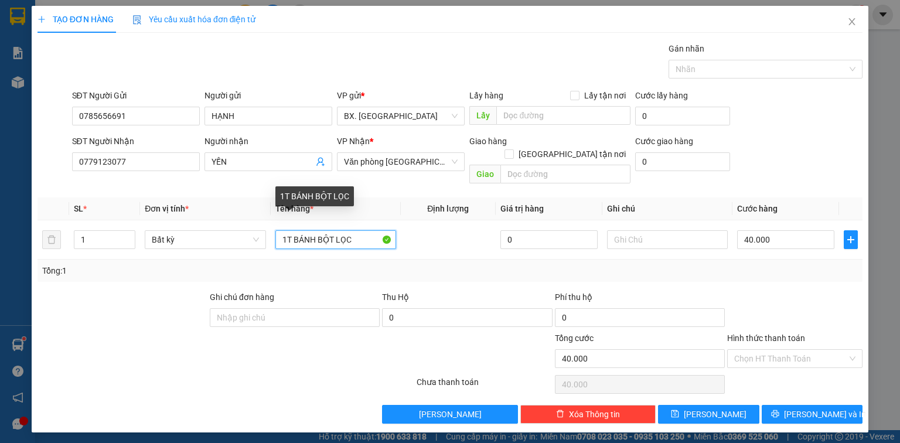
drag, startPoint x: 226, startPoint y: 250, endPoint x: 178, endPoint y: 261, distance: 49.2
click at [178, 261] on div "SL * Đơn vị tính * Tên hàng * Định lượng Giá trị hàng Ghi chú Cước hàng 1 Bất k…" at bounding box center [450, 239] width 825 height 84
type input "THÙNG GIẤY"
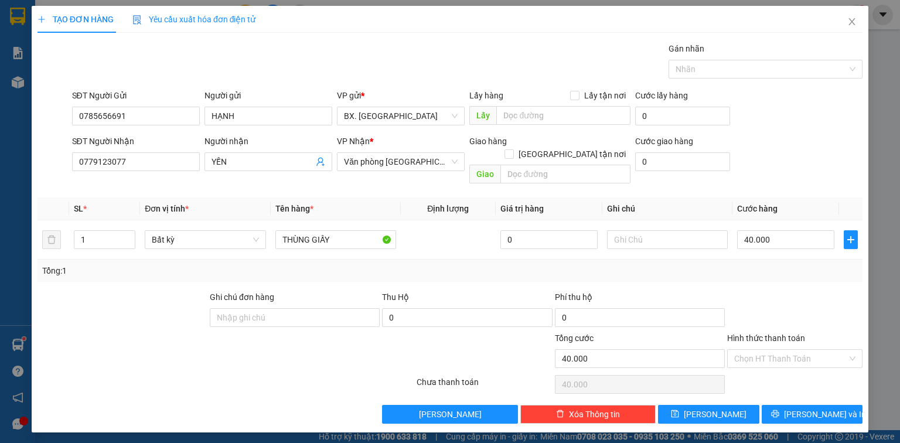
click at [792, 158] on div "SĐT Người Nhận 0779123077 Người nhận YẾN VP Nhận * Văn phòng [GEOGRAPHIC_DATA] …" at bounding box center [468, 162] width 796 height 54
click at [771, 354] on div "Hình thức thanh toán Chọn HT Thanh Toán" at bounding box center [794, 352] width 135 height 41
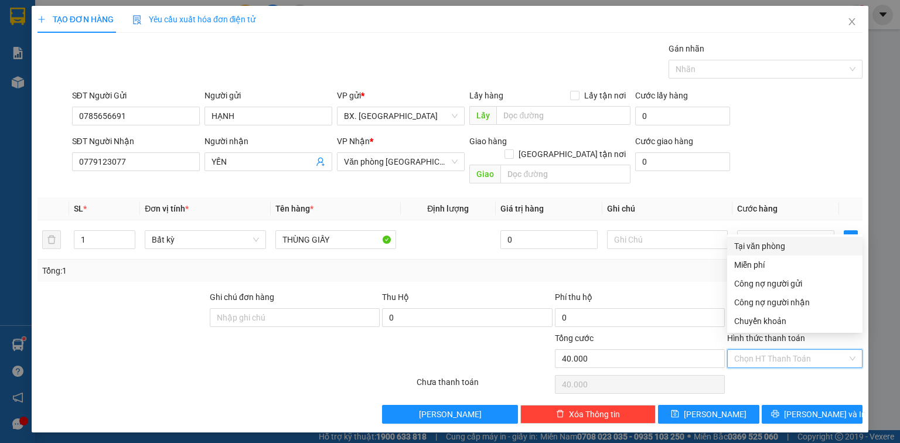
click at [777, 352] on input "Hình thức thanh toán" at bounding box center [790, 359] width 113 height 18
click at [792, 246] on div "Tại văn phòng" at bounding box center [794, 246] width 121 height 13
type input "0"
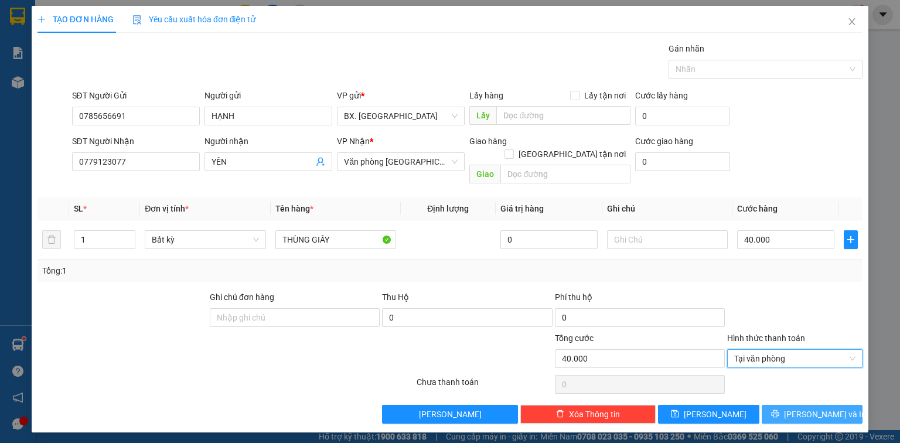
click at [778, 405] on button "[PERSON_NAME] và In" at bounding box center [812, 414] width 101 height 19
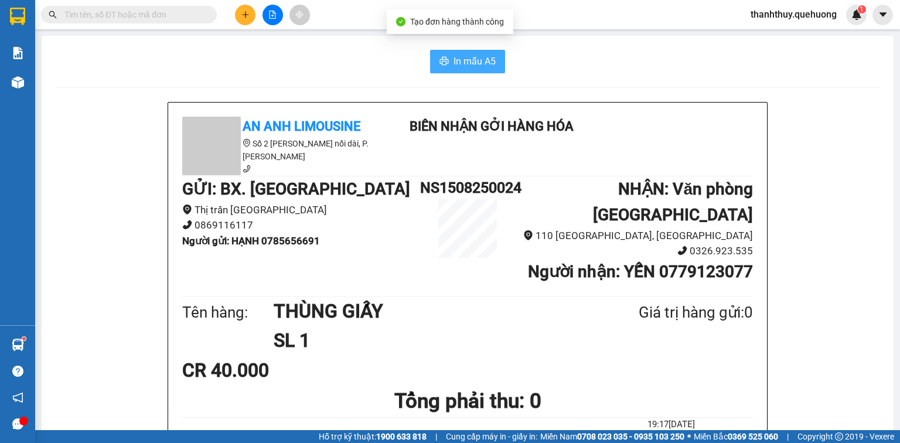
click at [458, 59] on span "In mẫu A5" at bounding box center [475, 61] width 42 height 15
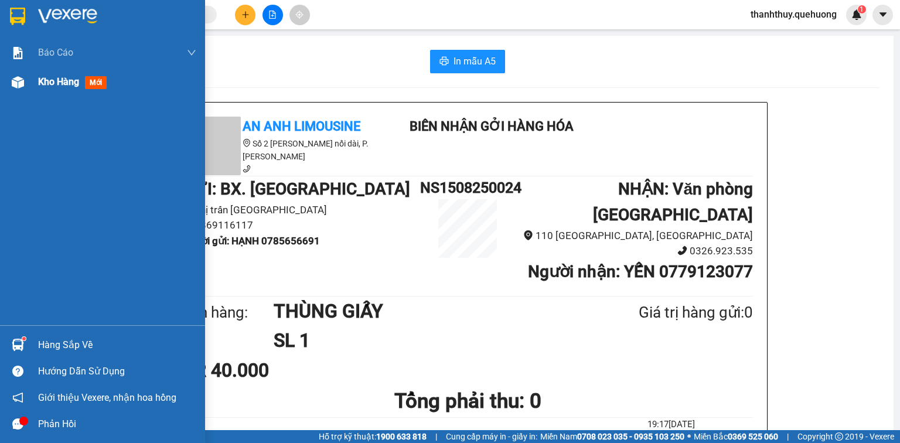
click at [44, 88] on div "Kho hàng mới" at bounding box center [74, 81] width 73 height 15
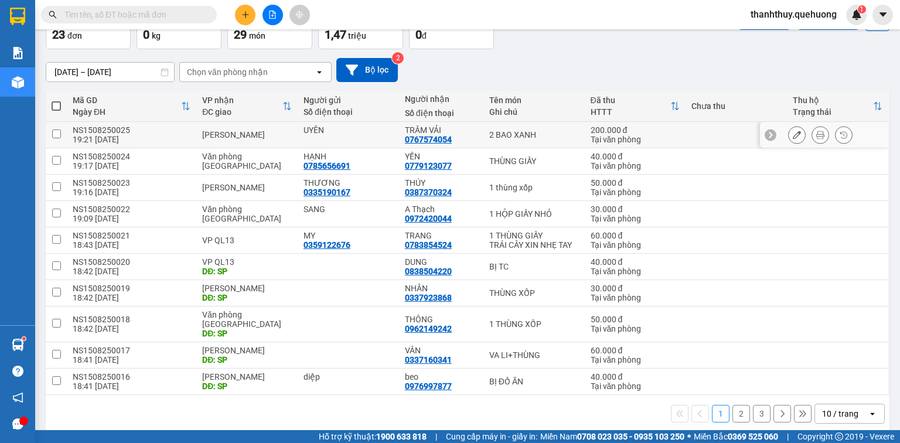
scroll to position [76, 0]
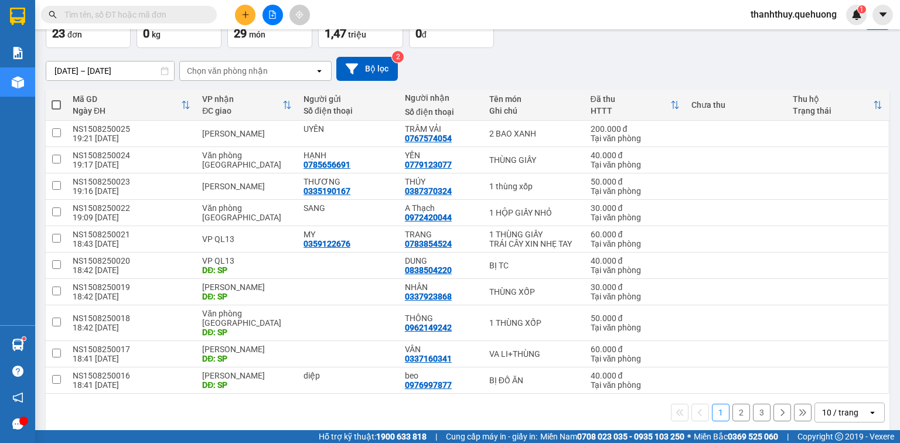
click at [849, 407] on div "10 / trang" at bounding box center [840, 413] width 36 height 12
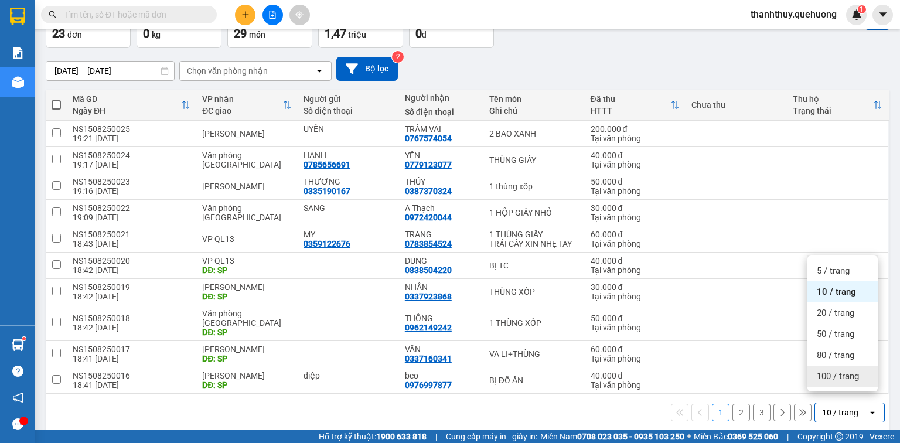
click at [832, 377] on span "100 / trang" at bounding box center [838, 376] width 42 height 12
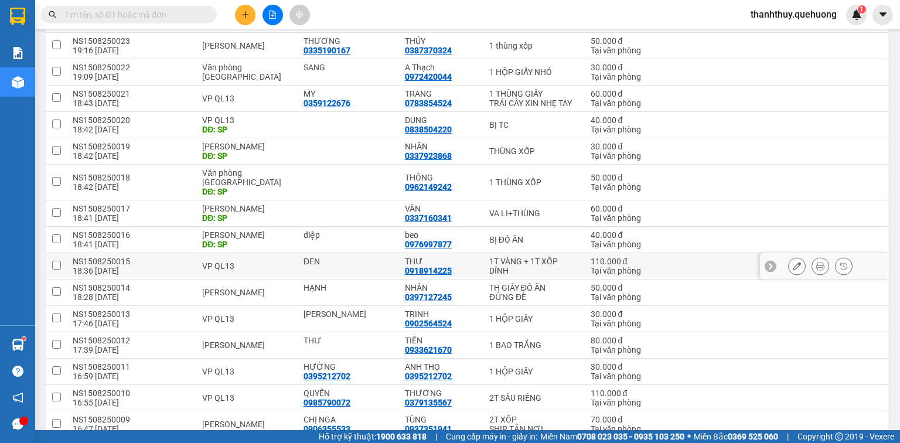
scroll to position [263, 0]
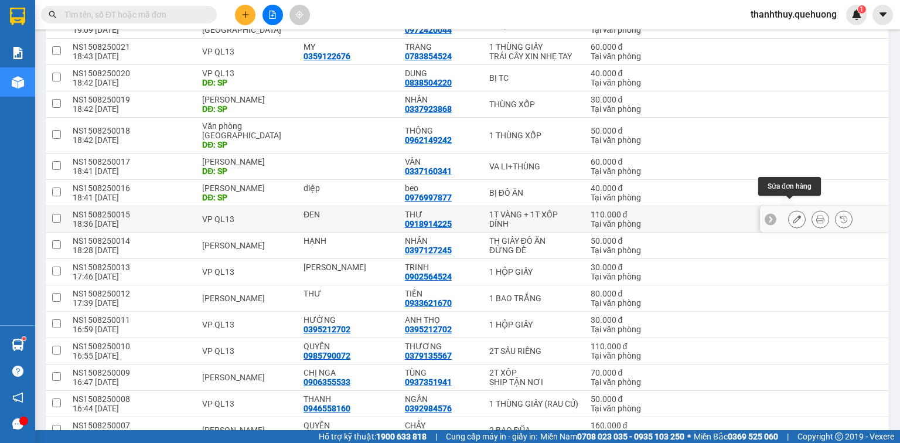
click at [793, 215] on icon at bounding box center [797, 219] width 8 height 8
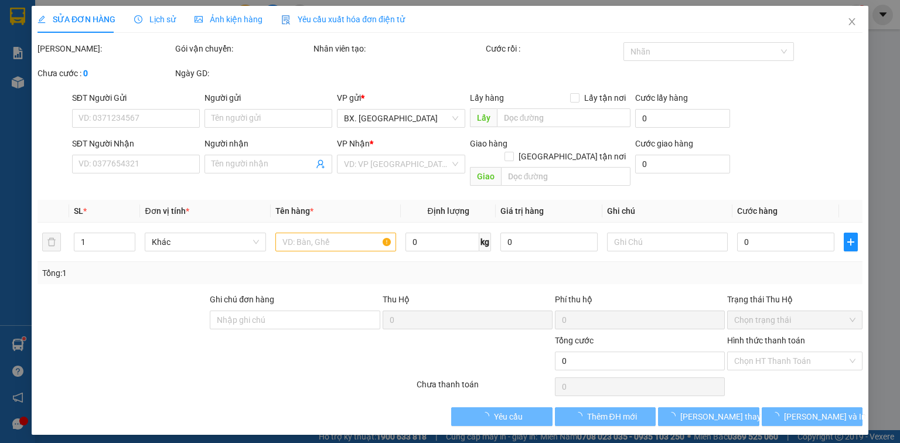
type input "ĐEN"
type input "0918914225"
type input "THƯ"
type input "110.000"
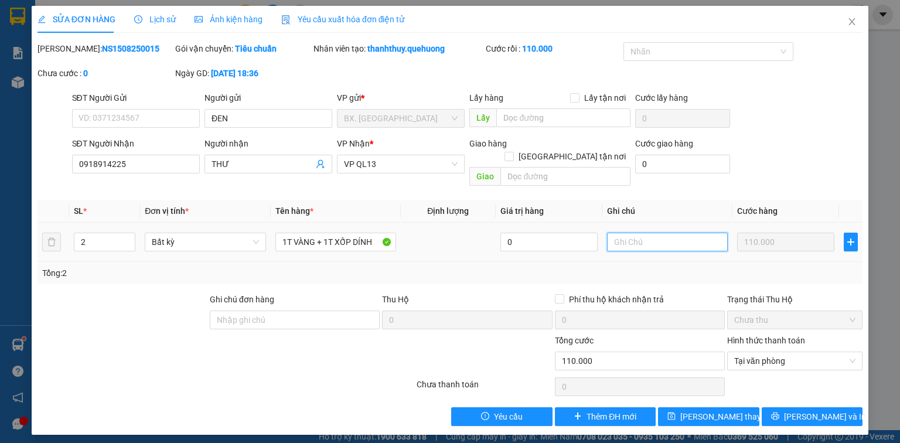
click at [688, 233] on input "text" at bounding box center [667, 242] width 121 height 19
type input "HỦY ĐƠN NÀY DÙM E KC CHƯA TT E NHẬP LỘN"
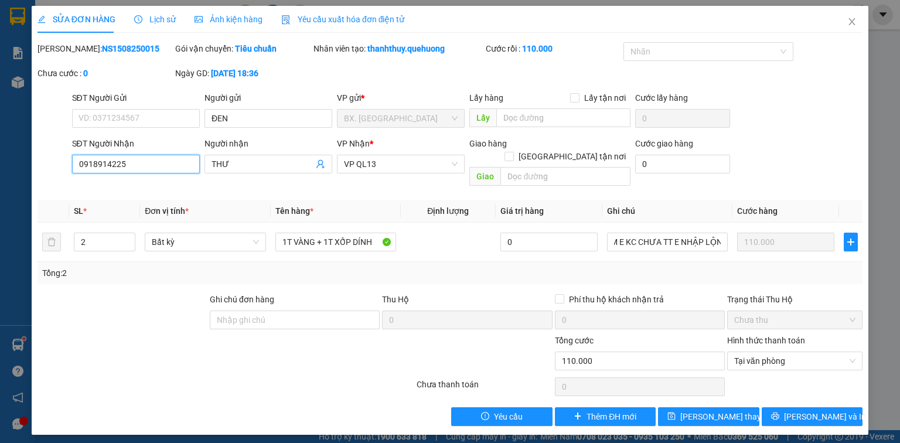
scroll to position [0, 0]
drag, startPoint x: 141, startPoint y: 168, endPoint x: 25, endPoint y: 206, distance: 121.4
click at [26, 206] on div "SỬA ĐƠN HÀNG Lịch sử Ảnh kiện hàng Yêu cầu xuất hóa đơn điện tử Total Paid Fee …" at bounding box center [450, 221] width 900 height 443
click at [724, 410] on span "[PERSON_NAME] thay đổi" at bounding box center [727, 416] width 94 height 13
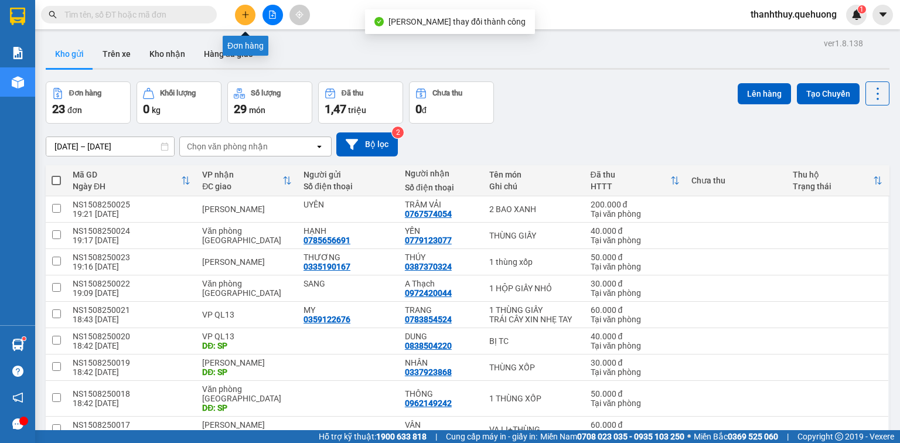
click at [244, 9] on button at bounding box center [245, 15] width 21 height 21
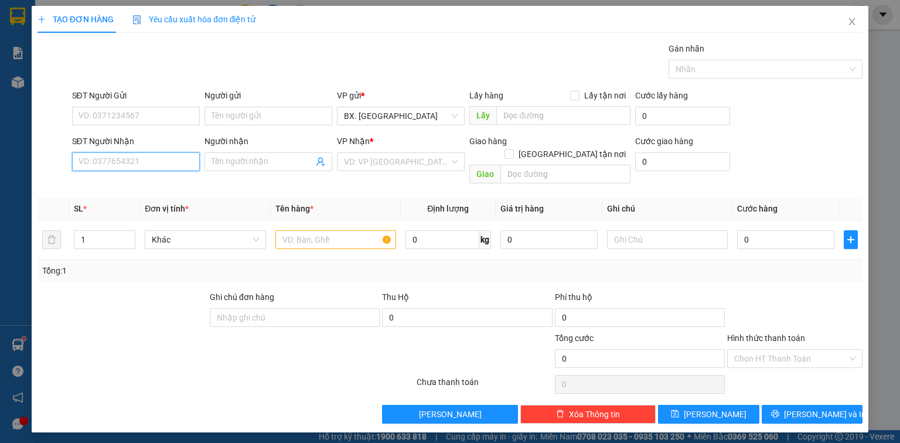
click at [143, 159] on input "SĐT Người Nhận" at bounding box center [136, 161] width 128 height 19
paste input "0918914225"
type input "0918914225"
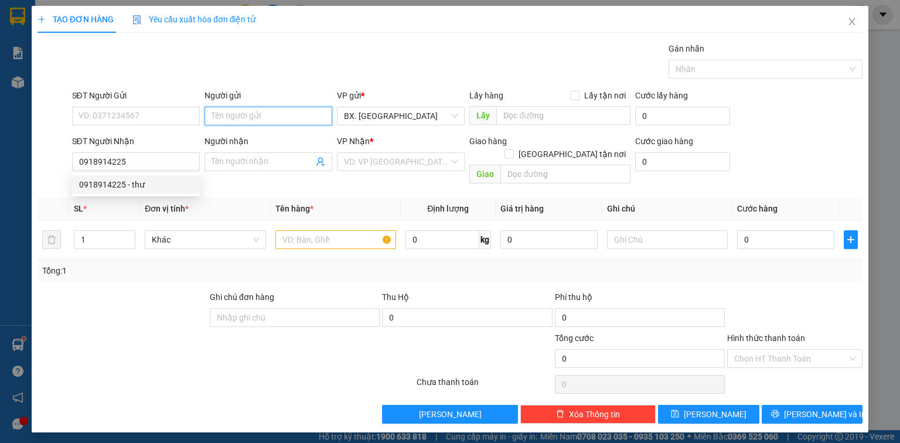
click at [261, 111] on input "Người gửi" at bounding box center [269, 116] width 128 height 19
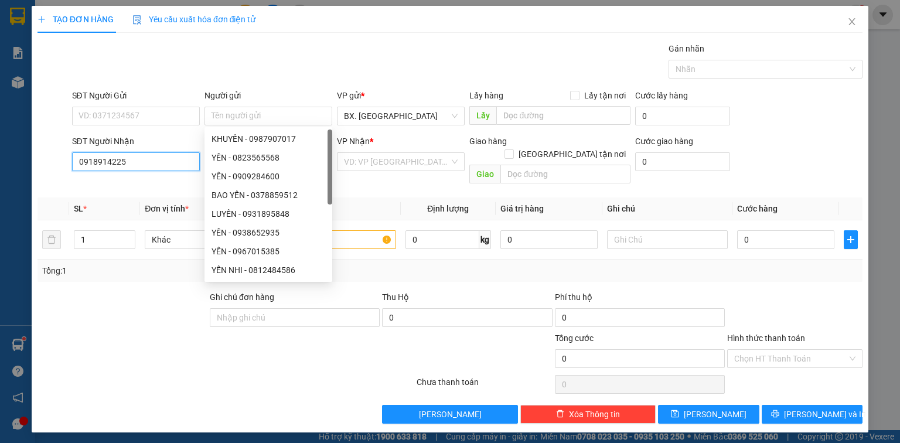
click at [132, 162] on input "0918914225" at bounding box center [136, 161] width 128 height 19
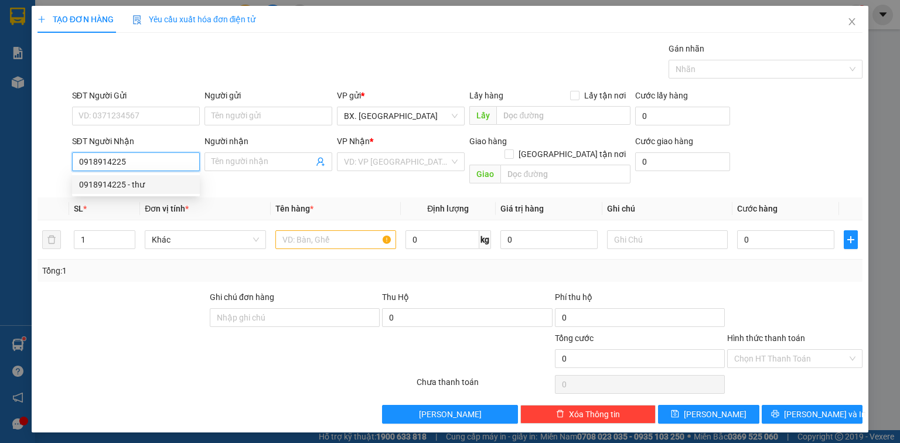
click at [138, 185] on div "0918914225 - thư" at bounding box center [136, 184] width 114 height 13
type input "thư"
type input "110.000"
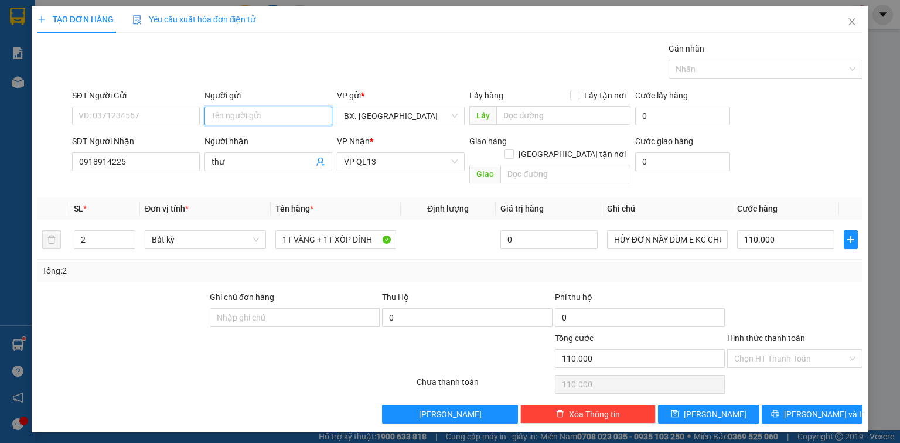
click at [250, 118] on input "Người gửi" at bounding box center [269, 116] width 128 height 19
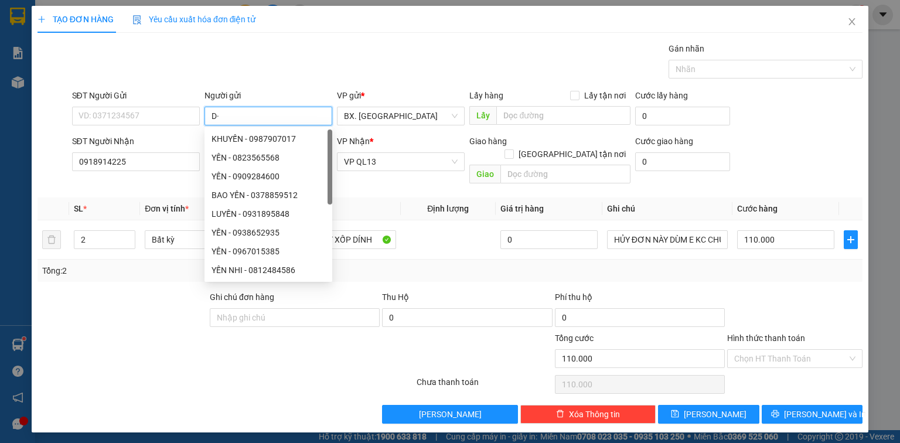
type input "D"
type input "ĐEN"
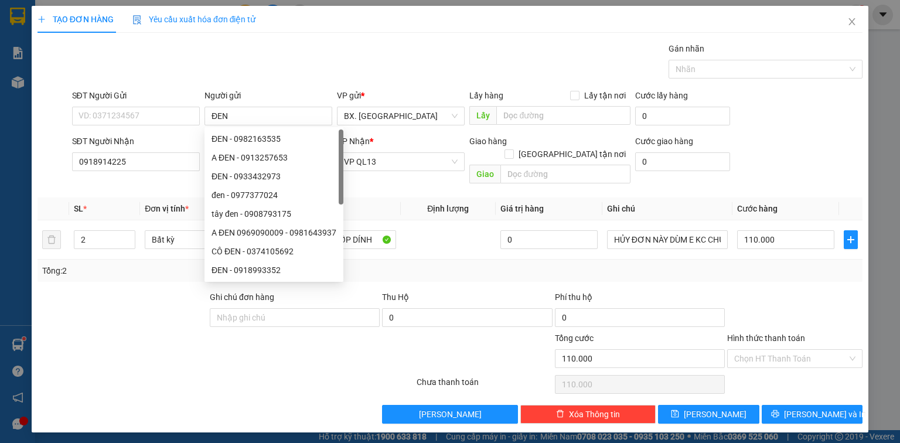
click at [447, 50] on div "Gói vận chuyển * Tiêu chuẩn Gán nhãn Nhãn" at bounding box center [468, 62] width 796 height 41
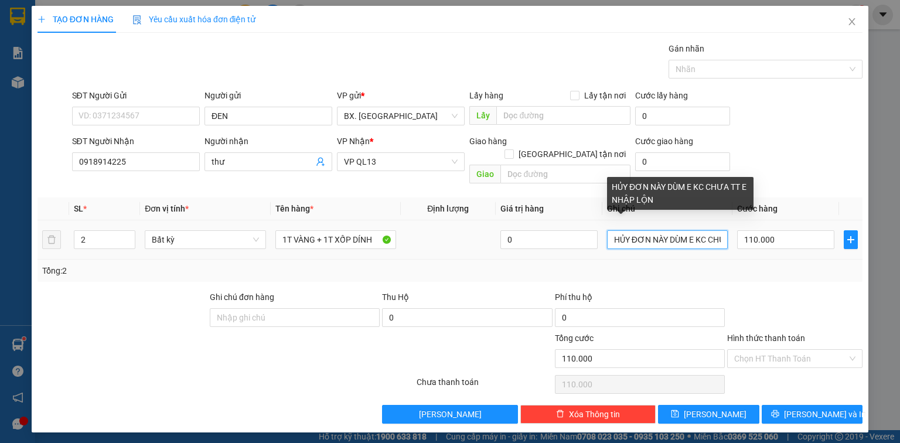
scroll to position [0, 70]
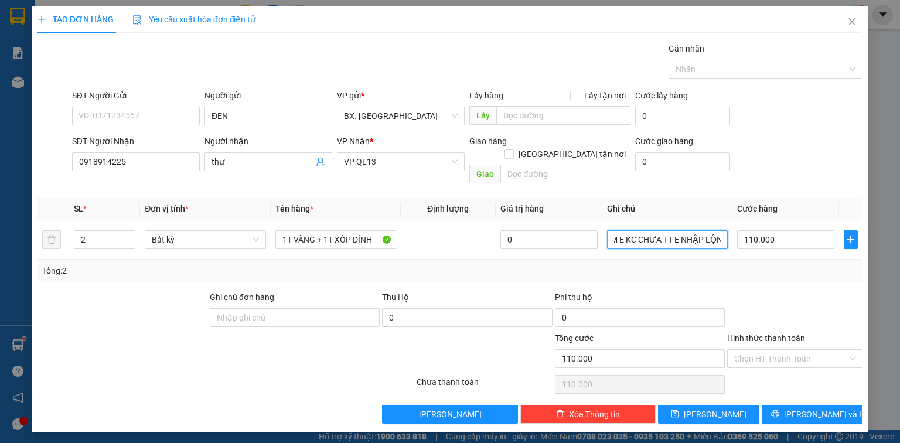
drag, startPoint x: 612, startPoint y: 226, endPoint x: 900, endPoint y: 288, distance: 294.3
click at [900, 288] on div "TẠO ĐƠN HÀNG Yêu cầu xuất hóa đơn điện tử Transit Pickup Surcharge Ids Transit …" at bounding box center [450, 221] width 900 height 443
click at [769, 129] on div "SĐT Người Gửi VD: 0371234567 Người gửi ĐEN VP gửi * BX. [GEOGRAPHIC_DATA] Lấy h…" at bounding box center [468, 109] width 796 height 41
click at [779, 410] on icon "printer" at bounding box center [775, 414] width 8 height 8
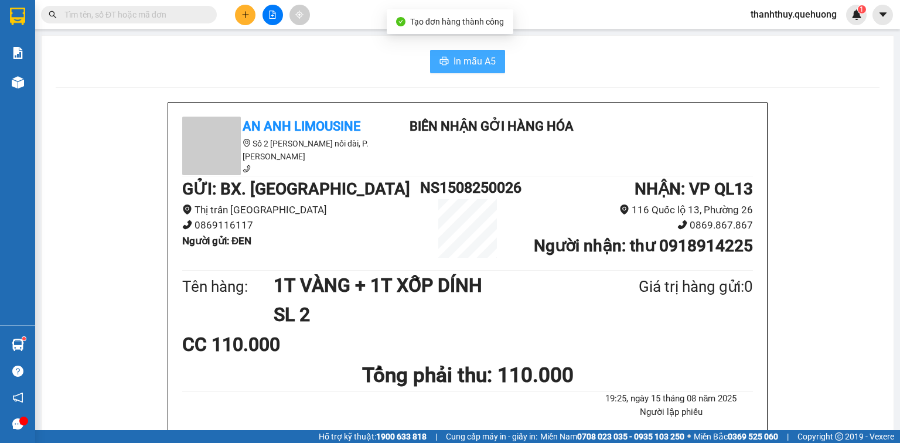
click at [456, 54] on button "In mẫu A5" at bounding box center [467, 61] width 75 height 23
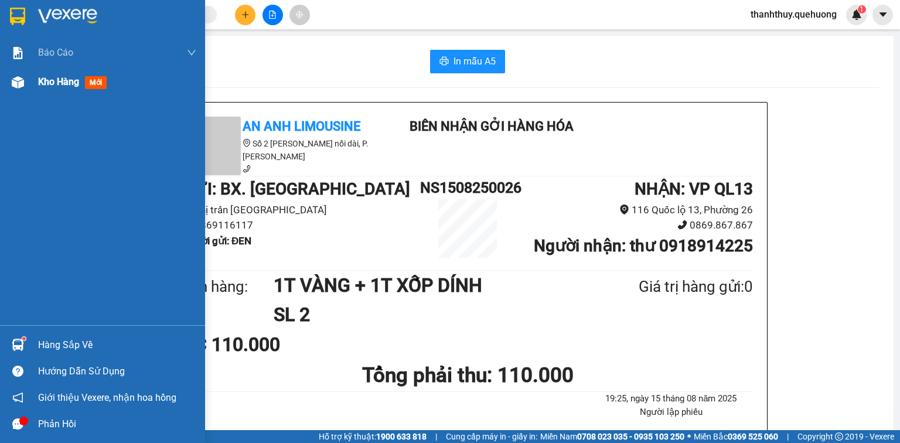
click at [69, 86] on span "Kho hàng" at bounding box center [58, 81] width 41 height 11
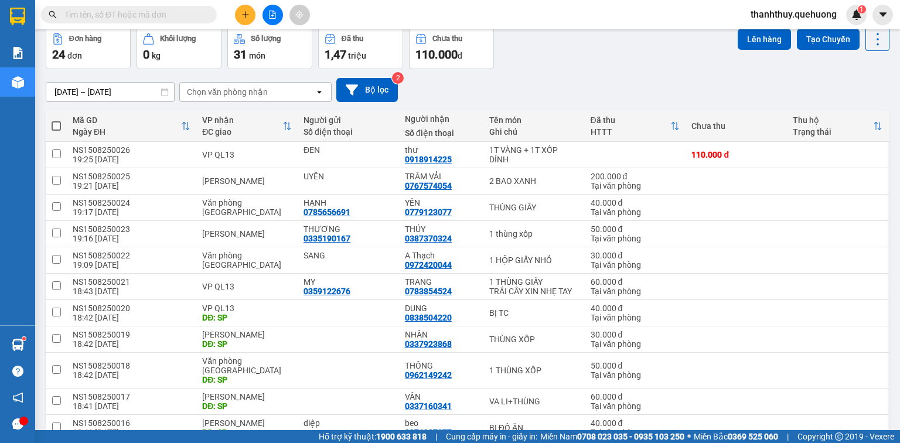
scroll to position [47, 0]
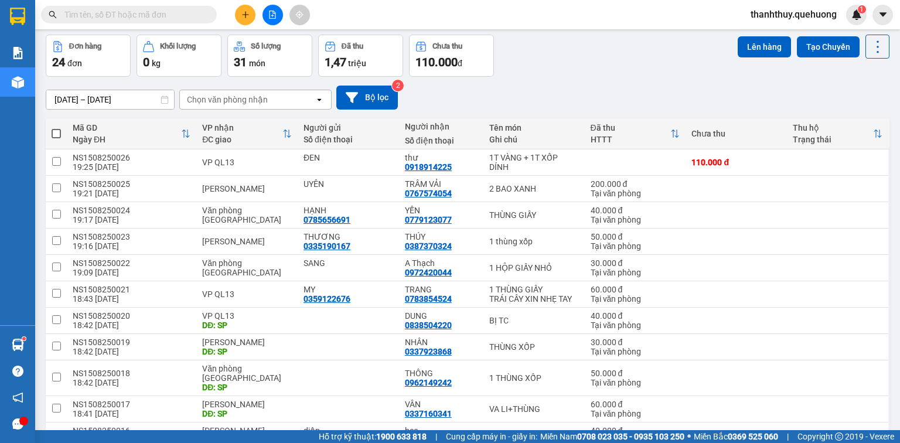
click at [59, 131] on span at bounding box center [56, 133] width 9 height 9
click at [56, 128] on input "checkbox" at bounding box center [56, 128] width 0 height 0
checkbox input "true"
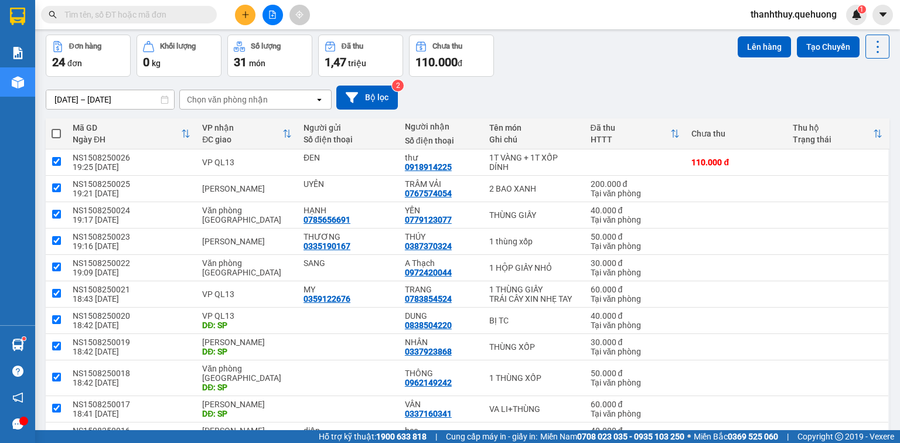
checkbox input "true"
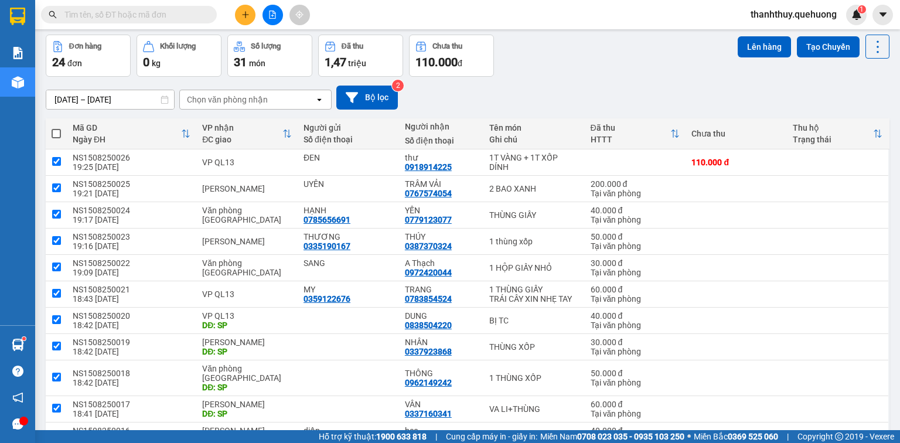
checkbox input "true"
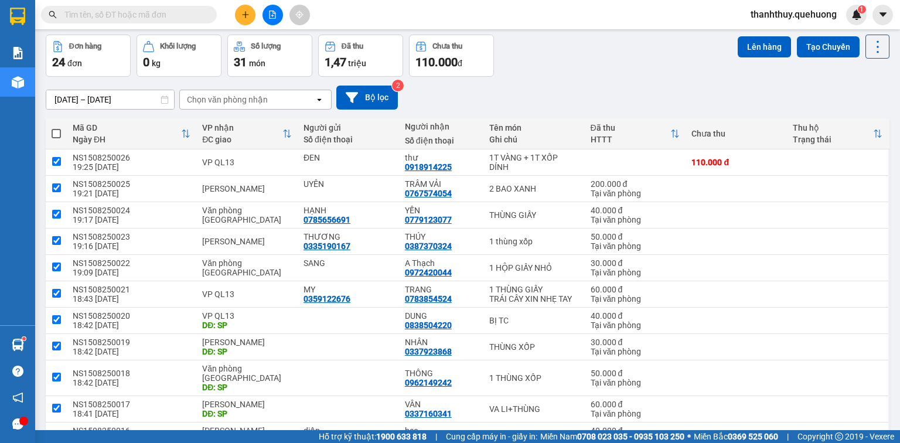
checkbox input "true"
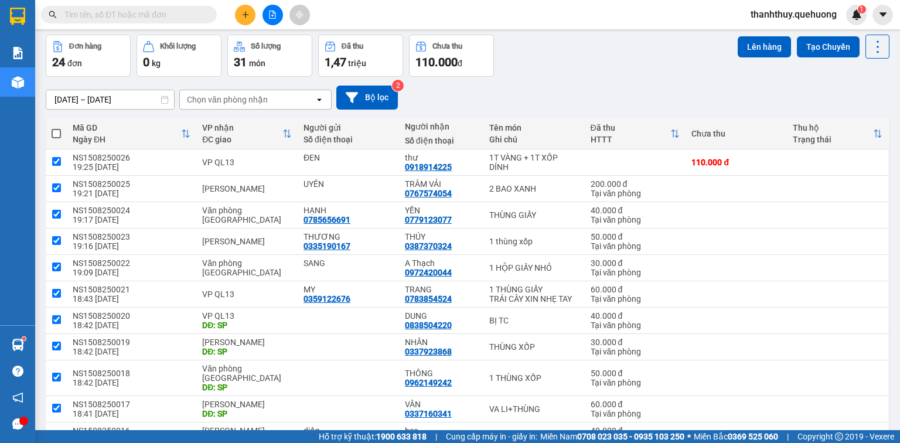
checkbox input "true"
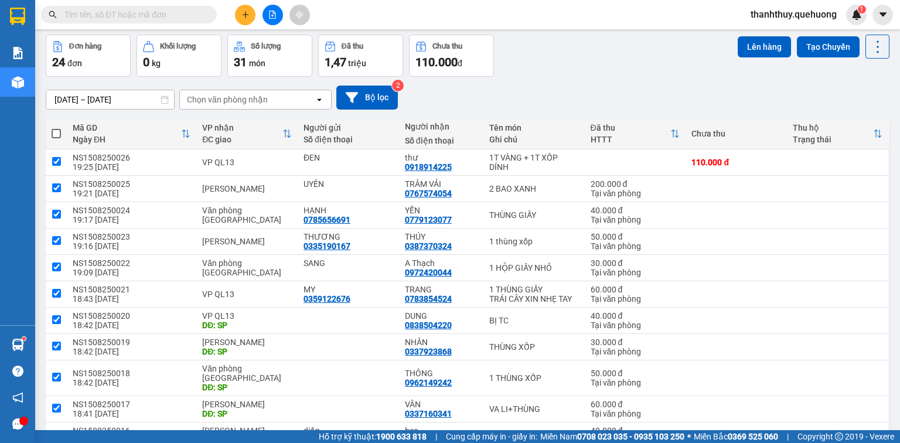
checkbox input "true"
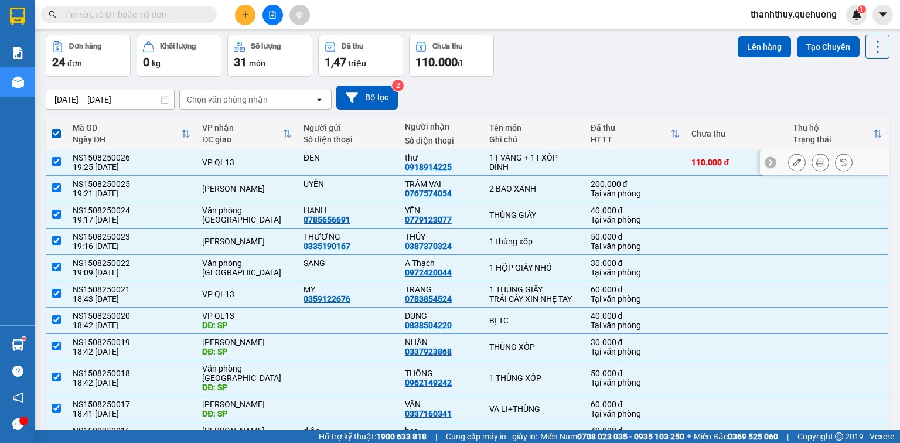
click at [55, 159] on input "checkbox" at bounding box center [56, 161] width 9 height 9
checkbox input "false"
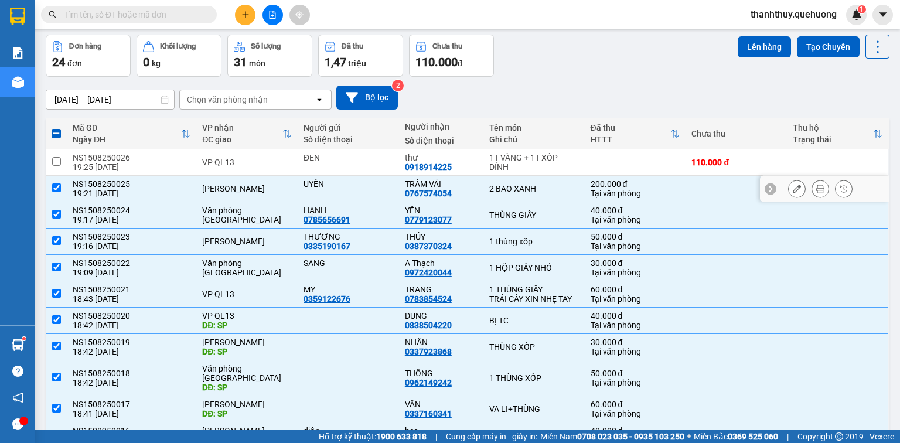
click at [55, 190] on input "checkbox" at bounding box center [56, 187] width 9 height 9
checkbox input "false"
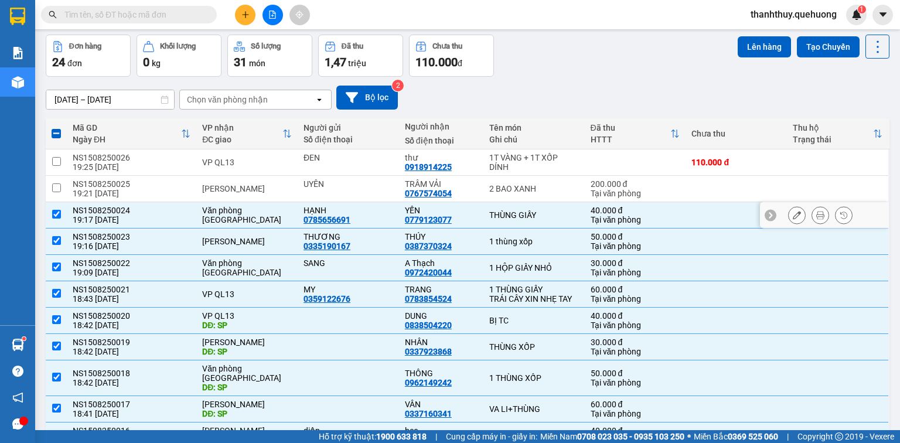
click at [52, 214] on input "checkbox" at bounding box center [56, 214] width 9 height 9
checkbox input "false"
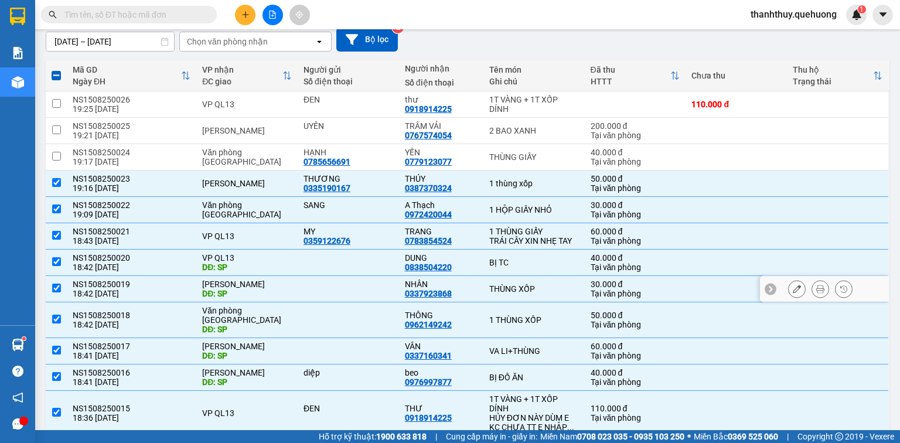
scroll to position [40, 0]
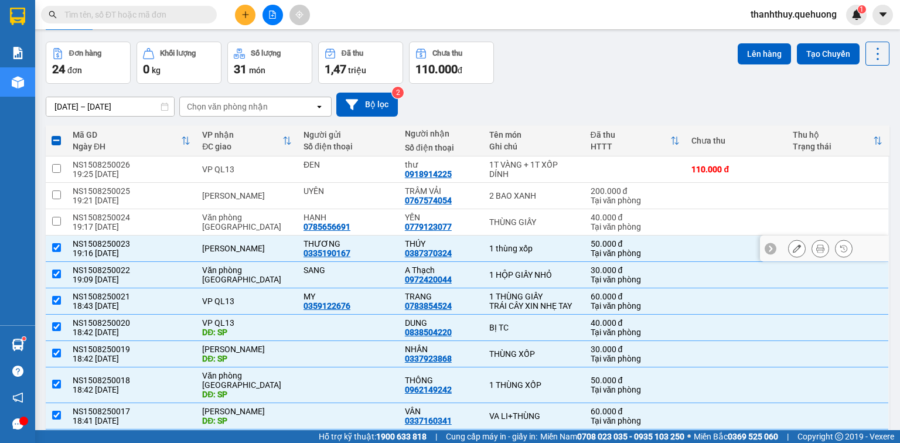
click at [54, 247] on input "checkbox" at bounding box center [56, 247] width 9 height 9
checkbox input "false"
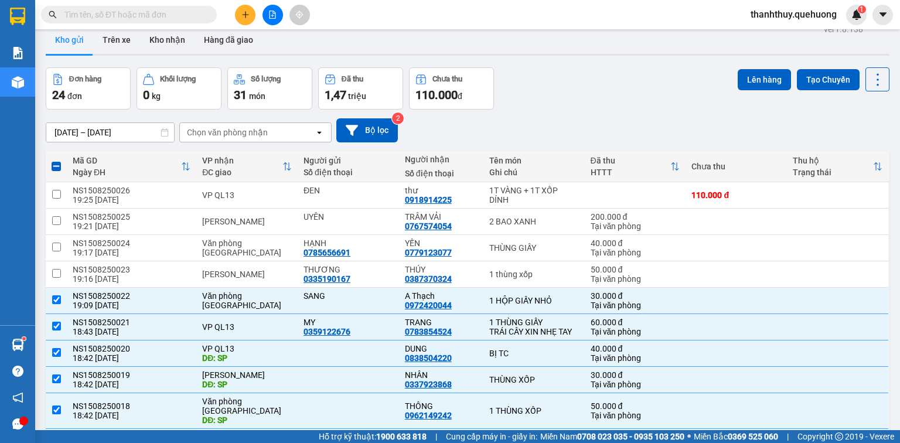
scroll to position [0, 0]
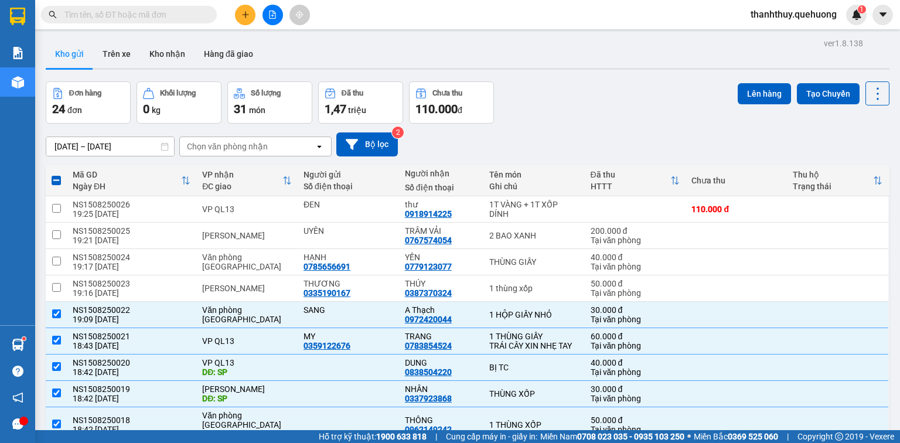
click at [56, 183] on span at bounding box center [56, 180] width 9 height 9
click at [56, 175] on input "checkbox" at bounding box center [56, 175] width 0 height 0
checkbox input "true"
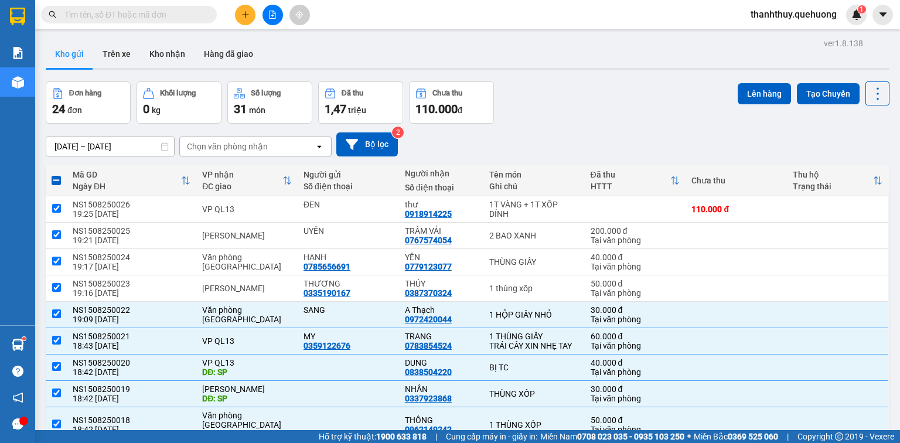
checkbox input "true"
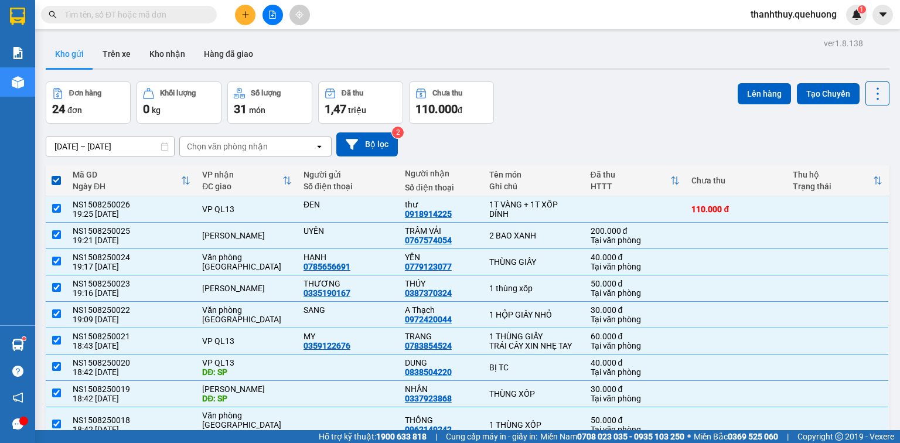
click at [55, 178] on span at bounding box center [56, 180] width 9 height 9
click at [56, 175] on input "checkbox" at bounding box center [56, 175] width 0 height 0
checkbox input "false"
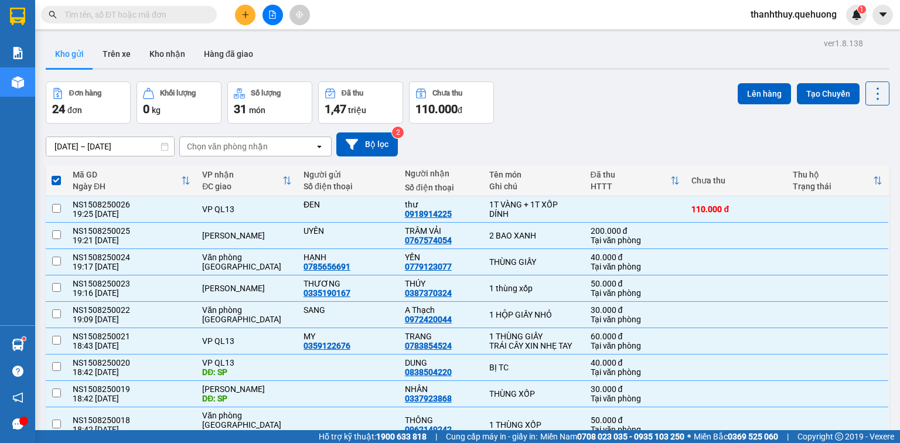
checkbox input "false"
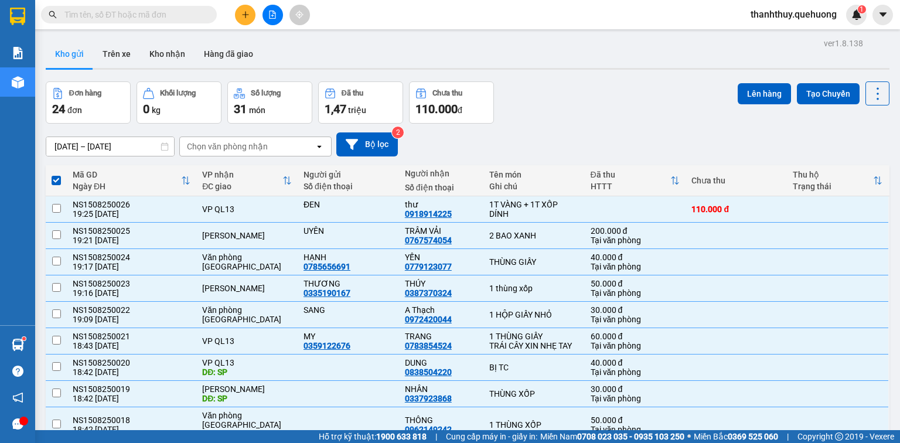
checkbox input "false"
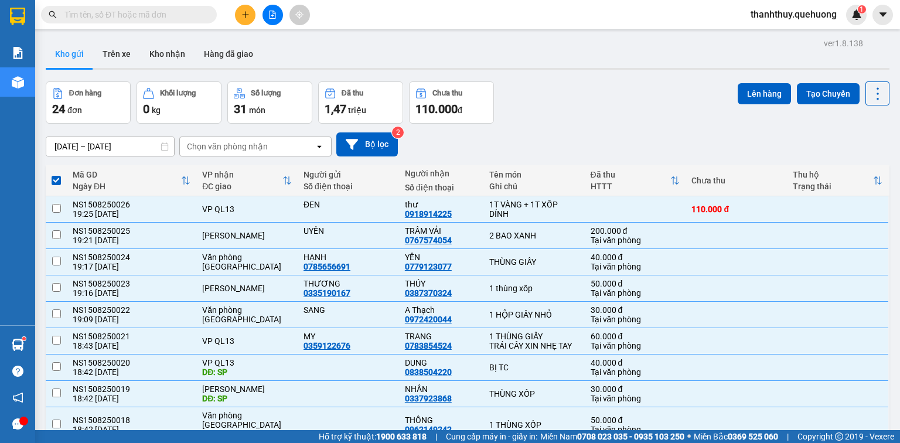
checkbox input "false"
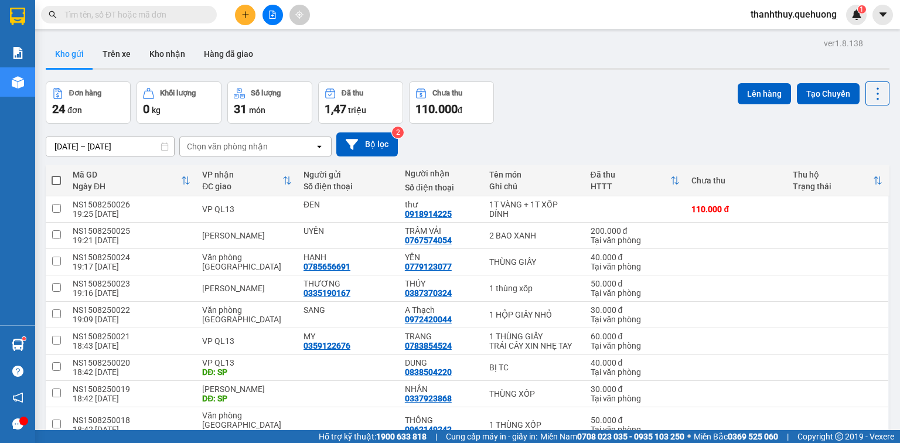
click at [568, 115] on div "Đơn hàng 24 đơn Khối lượng 0 kg Số lượng 31 món Đã thu 1,47 triệu Chưa thu 110.…" at bounding box center [468, 102] width 844 height 42
click at [159, 12] on input "text" at bounding box center [133, 14] width 138 height 13
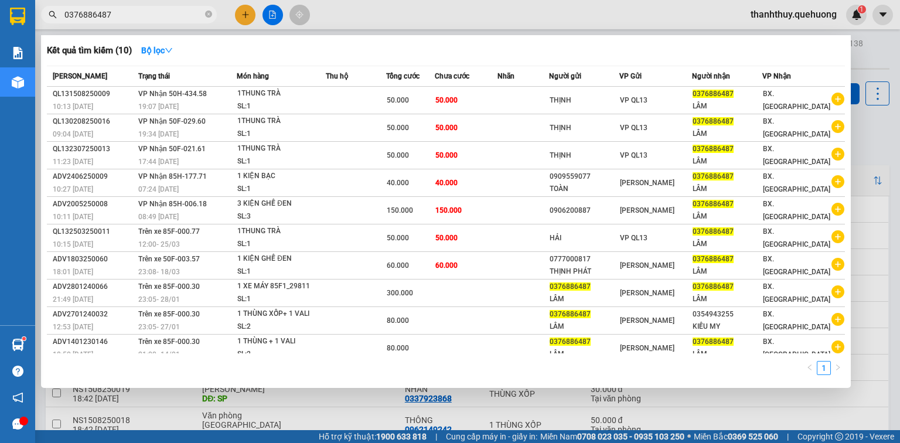
click at [244, 18] on div at bounding box center [450, 221] width 900 height 443
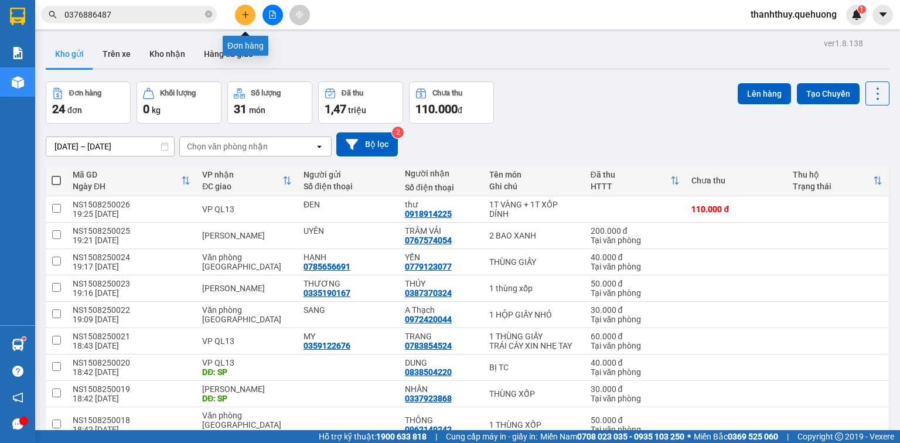
click at [246, 18] on icon "plus" at bounding box center [245, 15] width 8 height 8
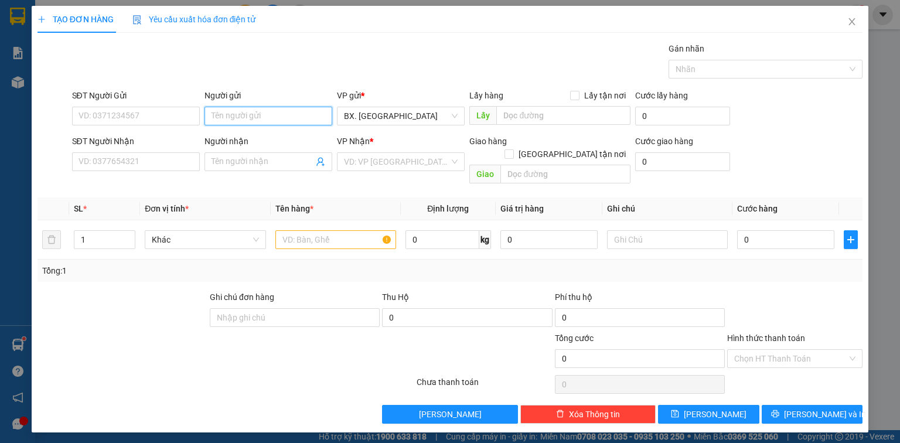
click at [233, 117] on input "Người gửi" at bounding box center [269, 116] width 128 height 19
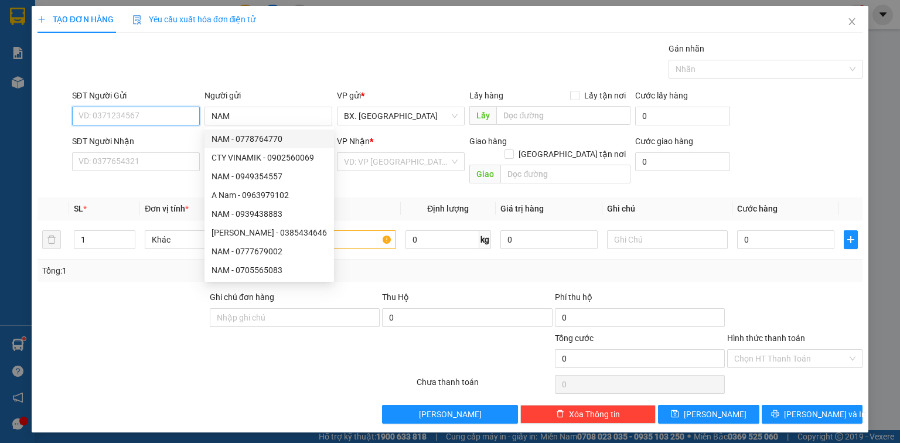
click at [134, 121] on input "SĐT Người Gửi" at bounding box center [136, 116] width 128 height 19
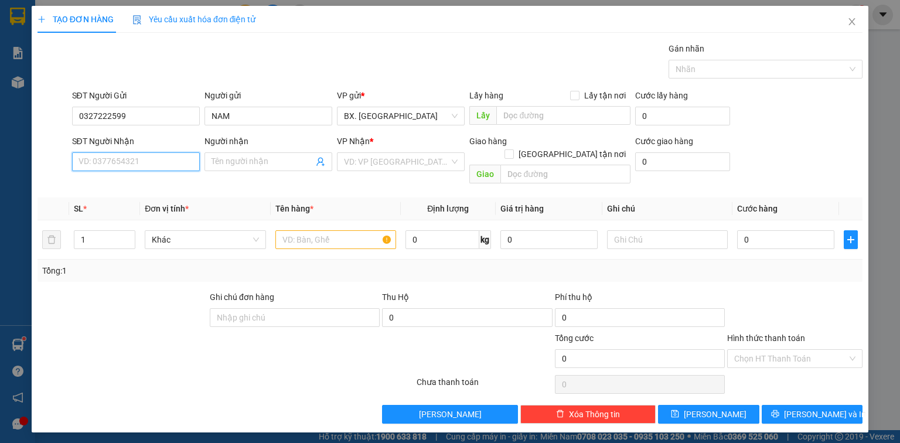
click at [149, 163] on input "SĐT Người Nhận" at bounding box center [136, 161] width 128 height 19
click at [122, 189] on div "0961976548 - THẢO" at bounding box center [136, 184] width 114 height 13
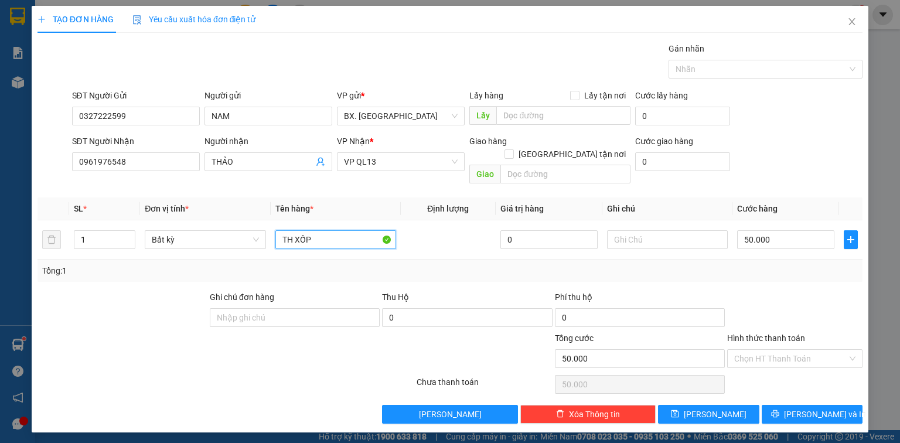
drag, startPoint x: 316, startPoint y: 222, endPoint x: 253, endPoint y: 264, distance: 76.6
click at [253, 264] on div "SL * Đơn vị tính * Tên hàng * Định lượng Giá trị hàng Ghi chú Cước hàng 1 Bất k…" at bounding box center [450, 239] width 825 height 84
click at [741, 230] on input "50.000" at bounding box center [785, 239] width 97 height 19
click at [757, 162] on div "SĐT Người Nhận 0961976548 Người nhận THẢO VP Nhận * VP QL13 Giao hàng Giao tận …" at bounding box center [468, 162] width 796 height 54
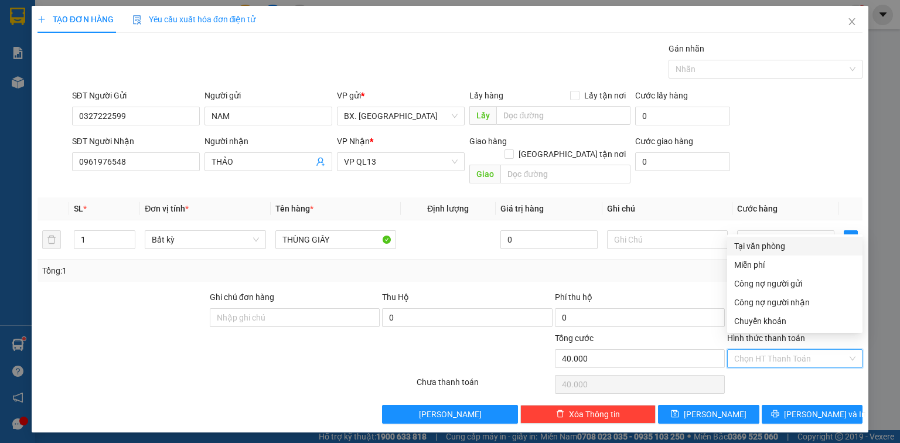
click at [785, 350] on input "Hình thức thanh toán" at bounding box center [790, 359] width 113 height 18
click at [779, 249] on div "Tại văn phòng" at bounding box center [794, 246] width 121 height 13
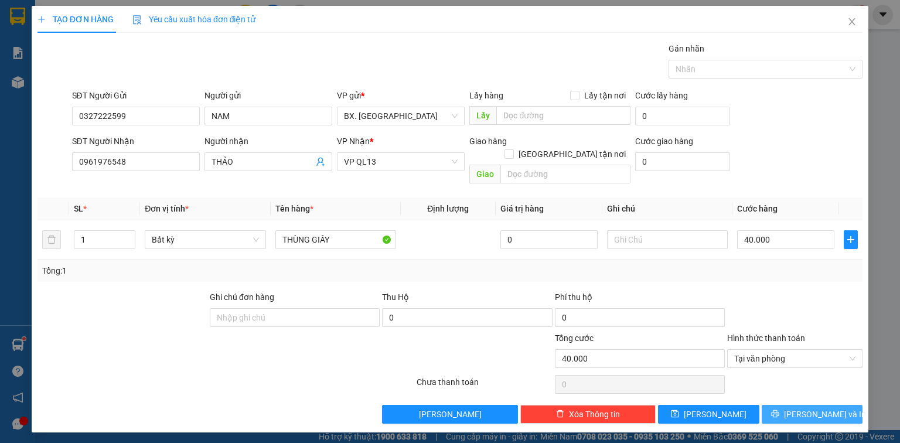
click at [779, 410] on icon "printer" at bounding box center [775, 414] width 8 height 8
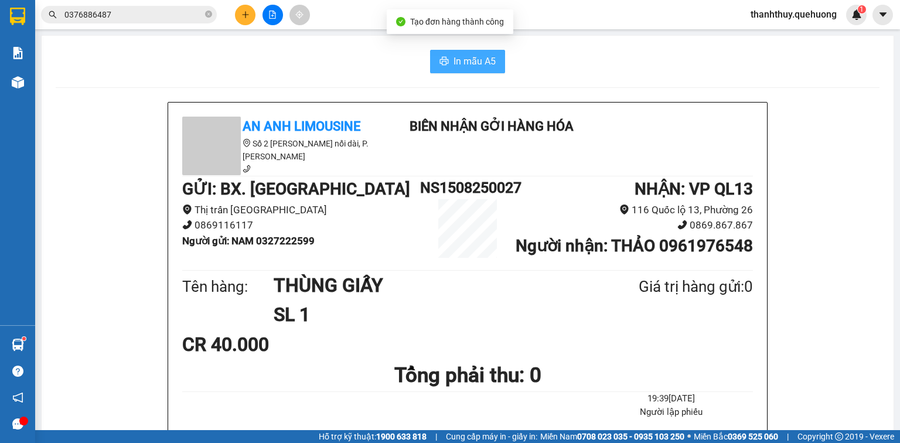
click at [470, 63] on span "In mẫu A5" at bounding box center [475, 61] width 42 height 15
click at [130, 14] on input "0376886487" at bounding box center [133, 14] width 138 height 13
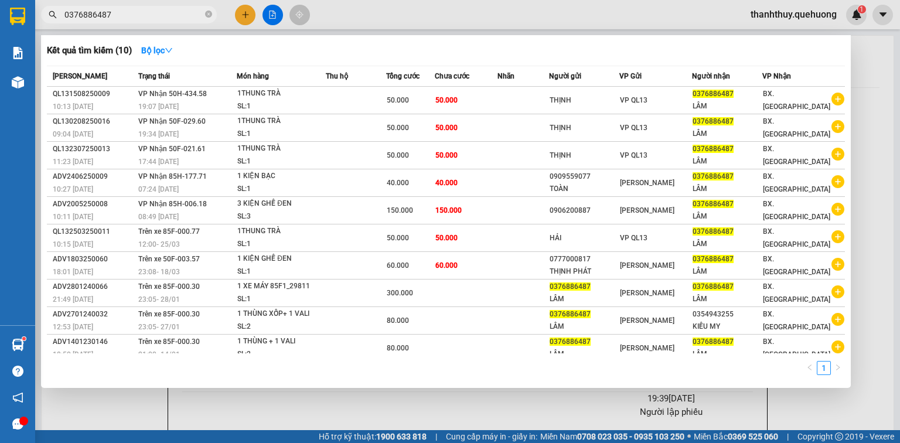
click at [130, 14] on input "0376886487" at bounding box center [133, 14] width 138 height 13
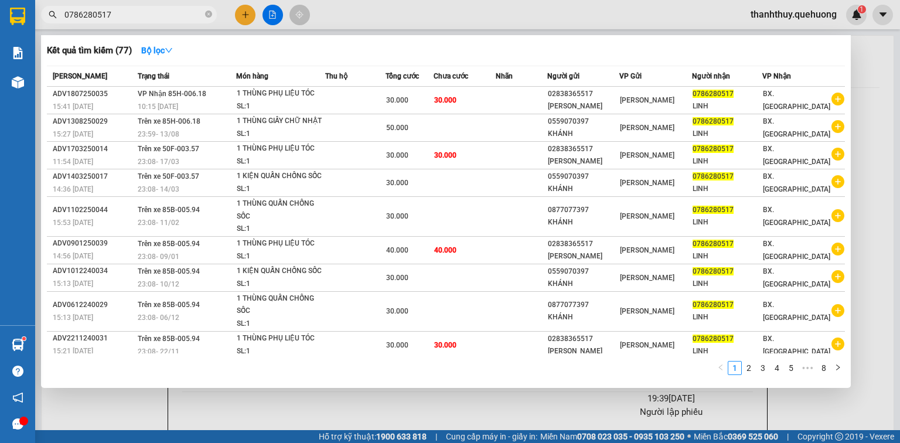
click at [244, 15] on div at bounding box center [450, 221] width 900 height 443
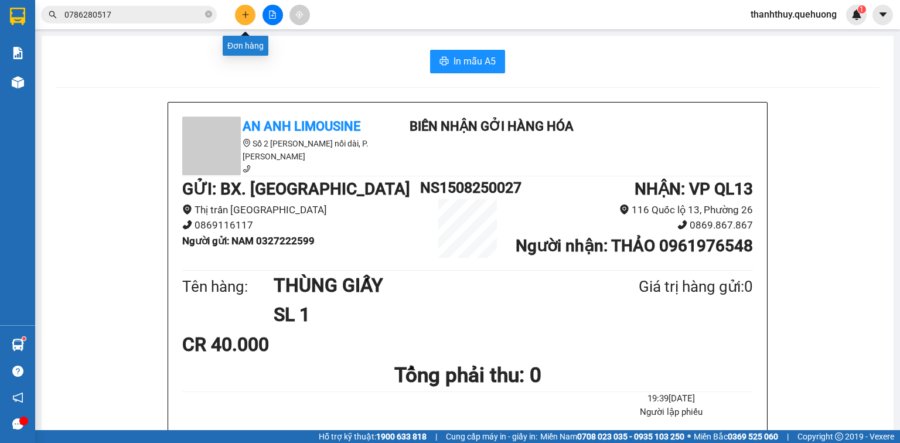
click at [244, 15] on icon "plus" at bounding box center [245, 15] width 8 height 8
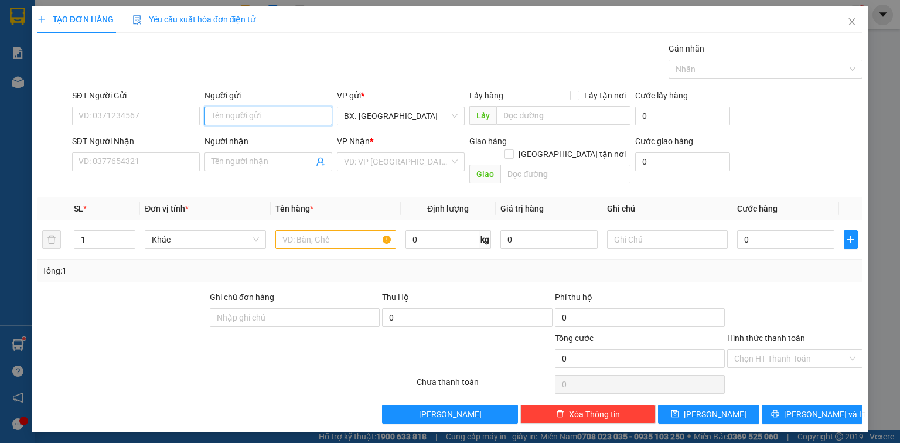
click at [228, 113] on input "Người gửi" at bounding box center [269, 116] width 128 height 19
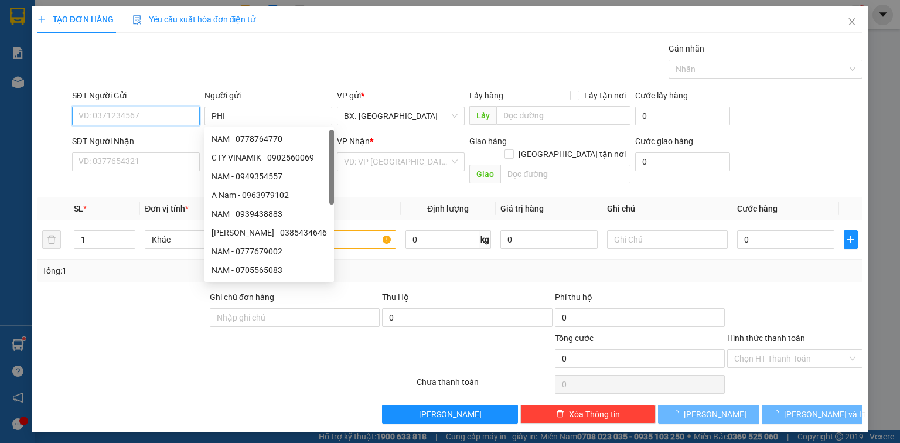
click at [135, 116] on input "SĐT Người Gửi" at bounding box center [136, 116] width 128 height 19
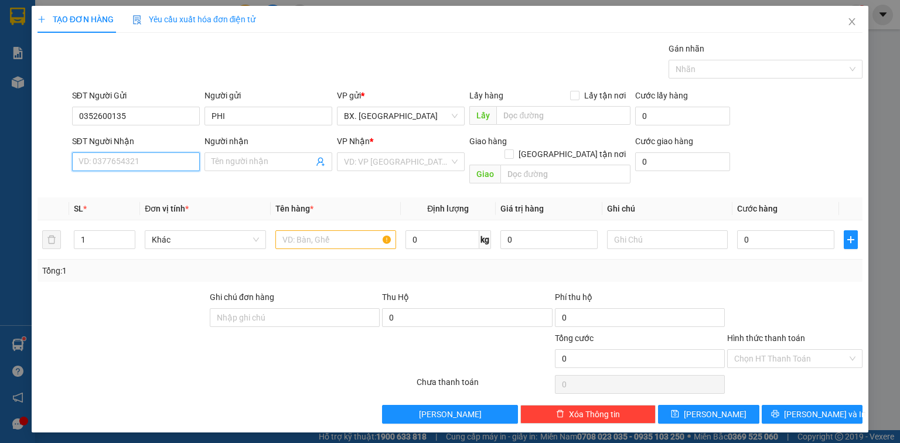
click at [134, 165] on input "SĐT Người Nhận" at bounding box center [136, 161] width 128 height 19
click at [262, 151] on div "Người nhận" at bounding box center [269, 144] width 128 height 18
click at [246, 165] on input "Người nhận" at bounding box center [263, 161] width 102 height 13
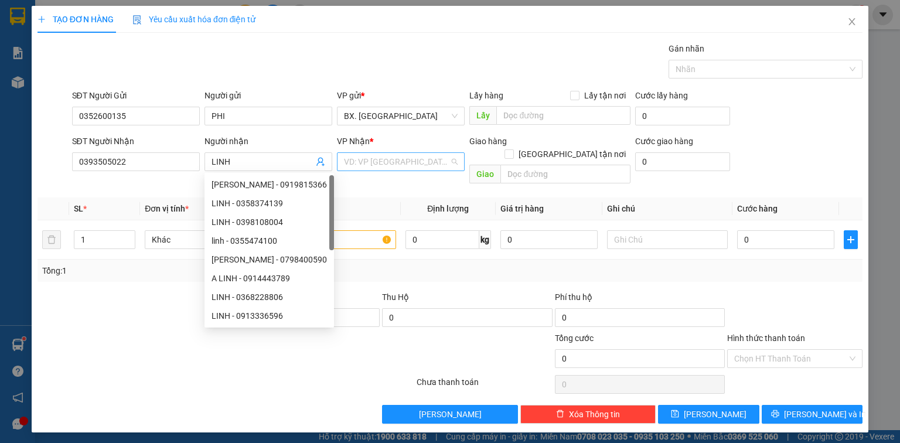
click at [375, 158] on input "search" at bounding box center [396, 162] width 105 height 18
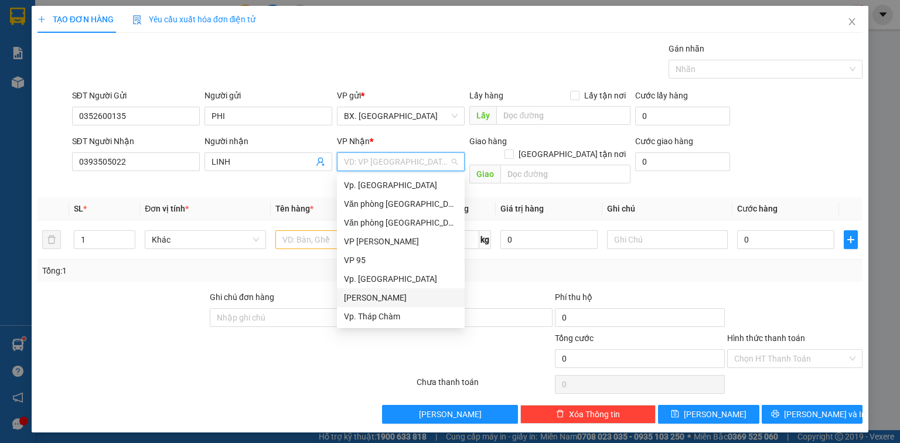
click at [365, 304] on div "[PERSON_NAME]" at bounding box center [401, 297] width 114 height 13
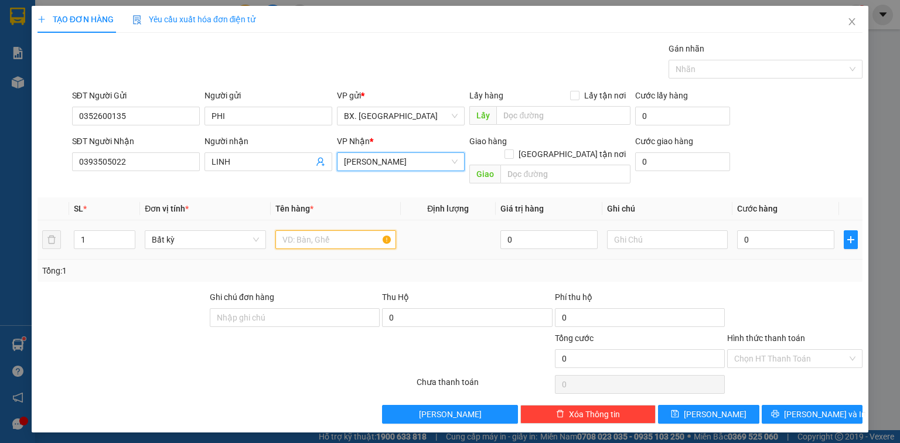
click at [318, 230] on input "text" at bounding box center [335, 239] width 121 height 19
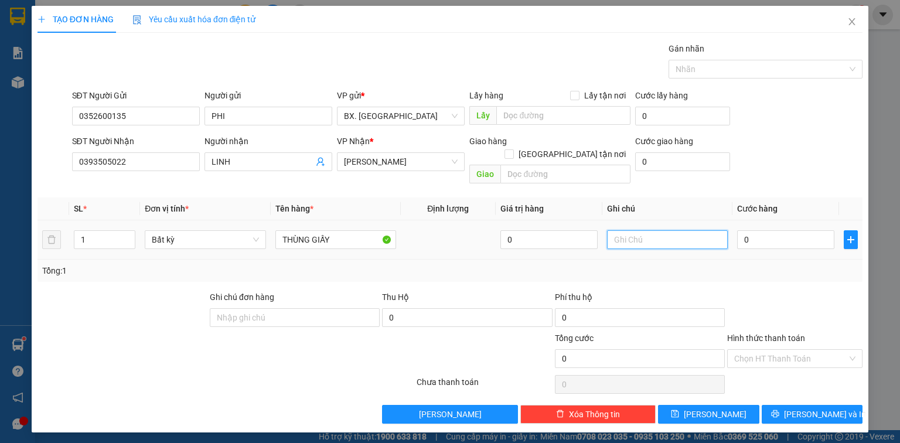
click at [631, 230] on input "text" at bounding box center [667, 239] width 121 height 19
click at [789, 166] on div "SĐT Người Nhận 0393505022 Người nhận LINH VP Nhận * [PERSON_NAME] hàng Giao tận…" at bounding box center [468, 162] width 796 height 54
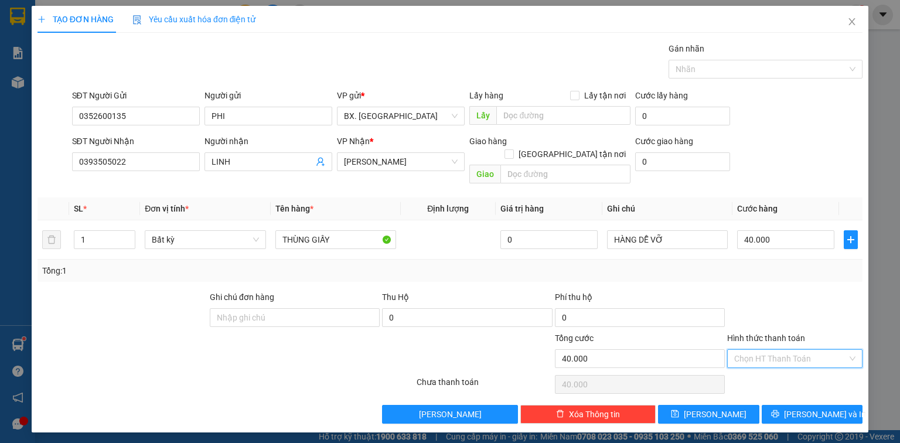
click at [756, 350] on input "Hình thức thanh toán" at bounding box center [790, 359] width 113 height 18
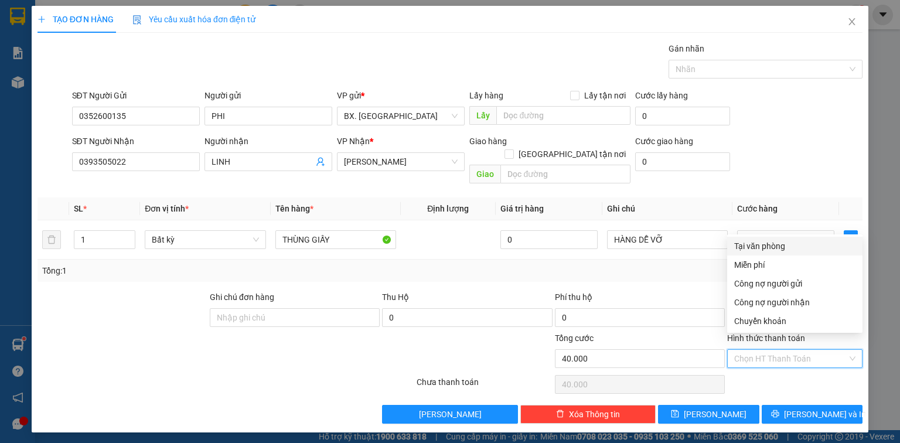
click at [769, 248] on div "Tại văn phòng" at bounding box center [794, 246] width 121 height 13
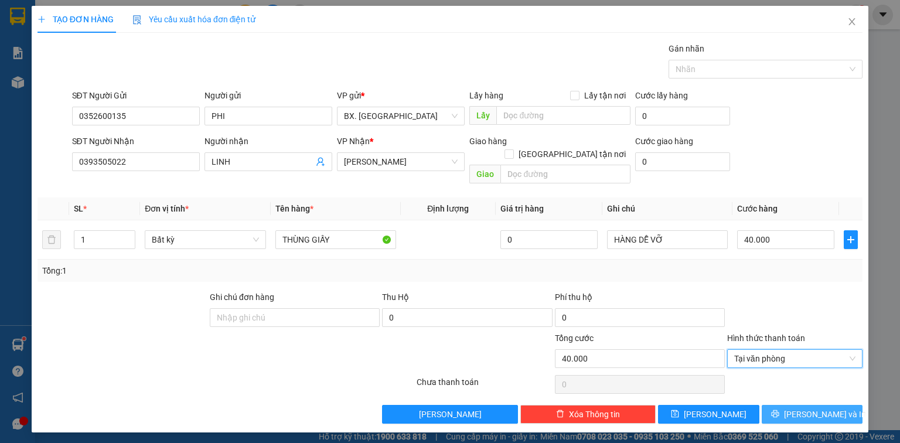
click at [779, 410] on span "printer" at bounding box center [775, 414] width 8 height 9
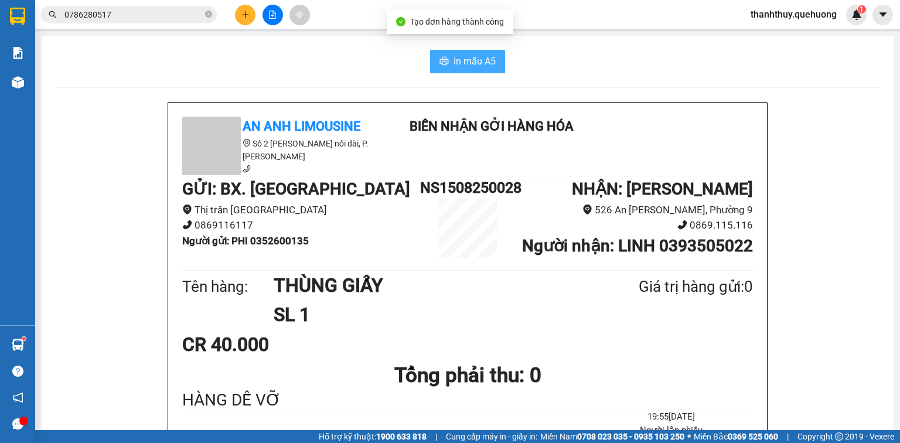
click at [448, 63] on button "In mẫu A5" at bounding box center [467, 61] width 75 height 23
click at [272, 16] on icon "file-add" at bounding box center [272, 15] width 8 height 8
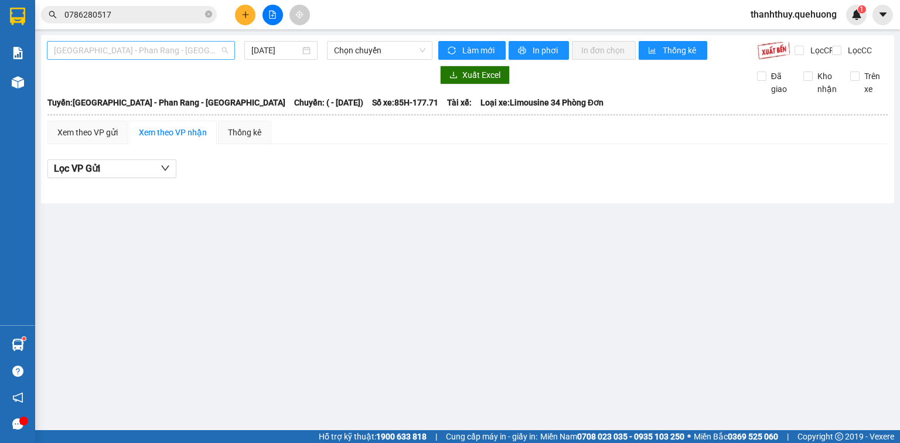
click at [138, 52] on span "[GEOGRAPHIC_DATA] - Phan Rang - [GEOGRAPHIC_DATA]" at bounding box center [141, 51] width 174 height 18
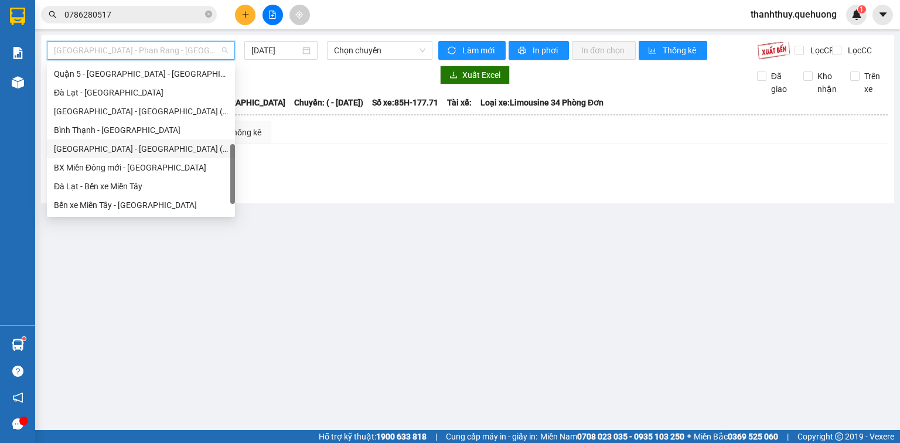
scroll to position [319, 0]
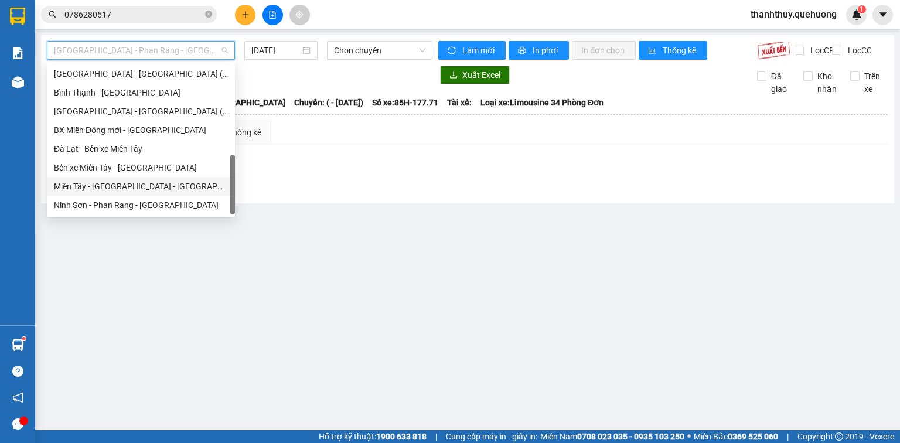
click at [100, 190] on div "Miền Tây - [GEOGRAPHIC_DATA] - [GEOGRAPHIC_DATA]" at bounding box center [141, 186] width 174 height 13
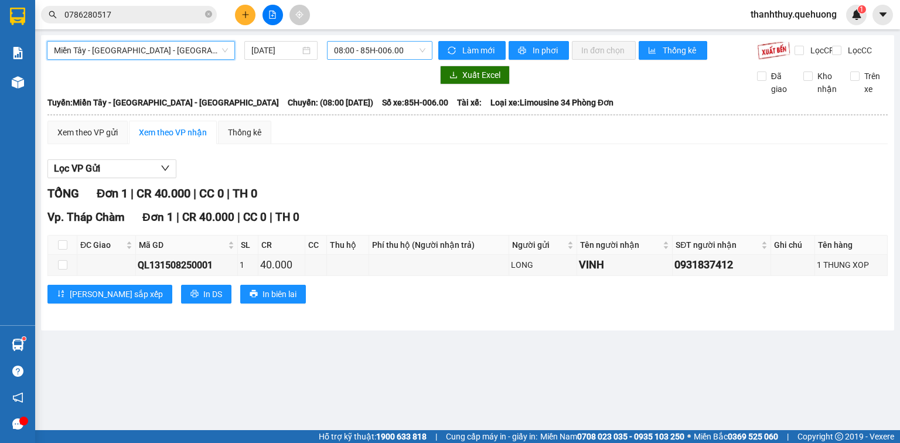
click at [370, 49] on span "08:00 - 85H-006.00" at bounding box center [380, 51] width 92 height 18
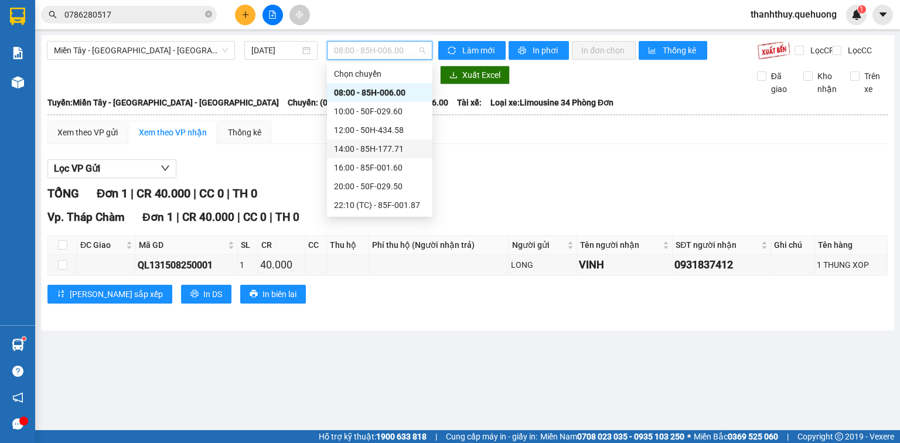
click at [361, 145] on div "14:00 - 85H-177.71" at bounding box center [379, 148] width 91 height 13
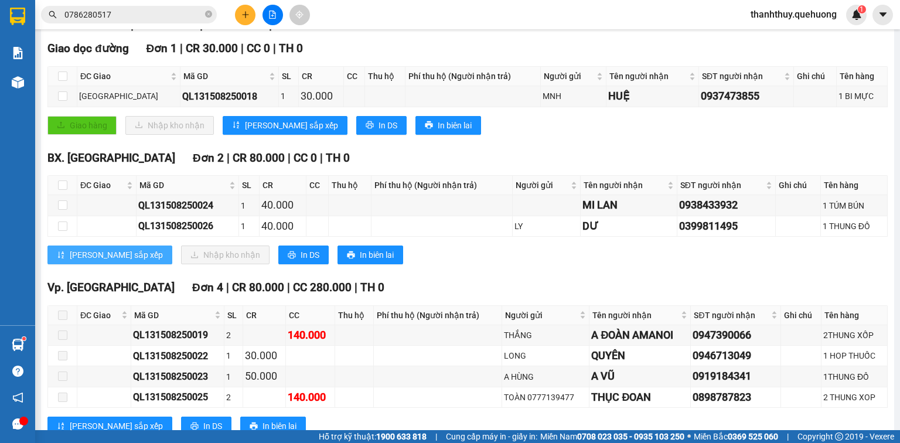
scroll to position [188, 0]
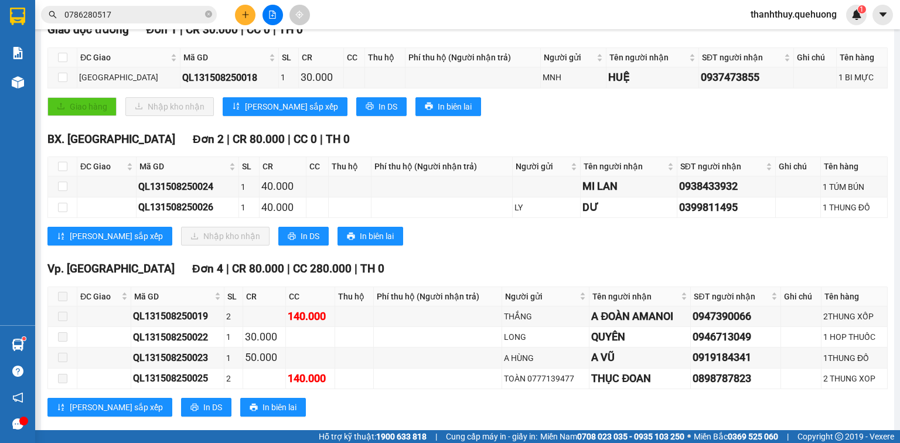
click at [56, 176] on th at bounding box center [62, 166] width 29 height 19
click at [62, 171] on input "checkbox" at bounding box center [62, 166] width 9 height 9
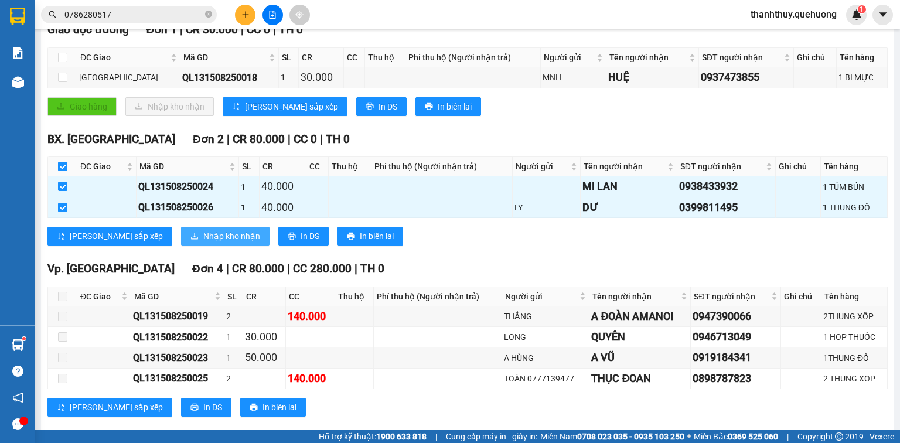
click at [203, 243] on span "Nhập kho nhận" at bounding box center [231, 236] width 57 height 13
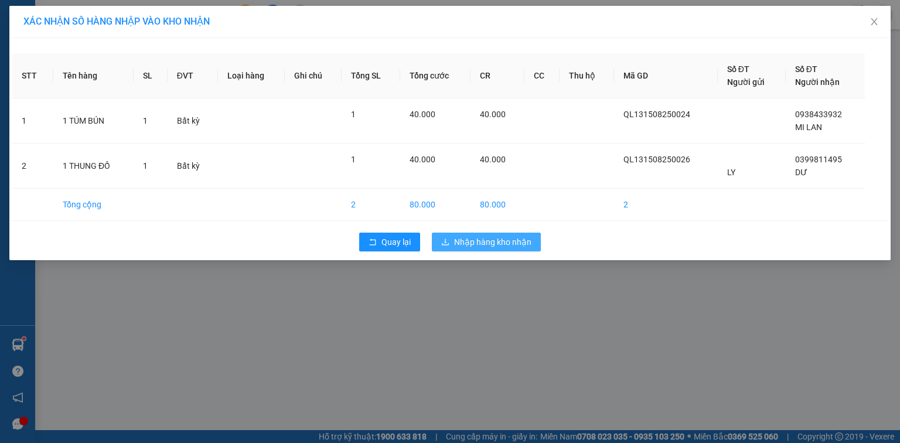
click at [515, 243] on span "Nhập hàng kho nhận" at bounding box center [492, 242] width 77 height 13
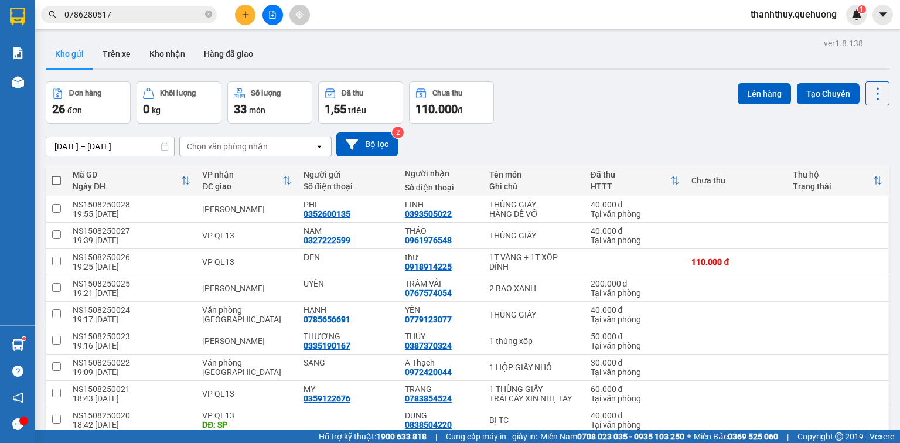
click at [151, 10] on input "0786280517" at bounding box center [133, 14] width 138 height 13
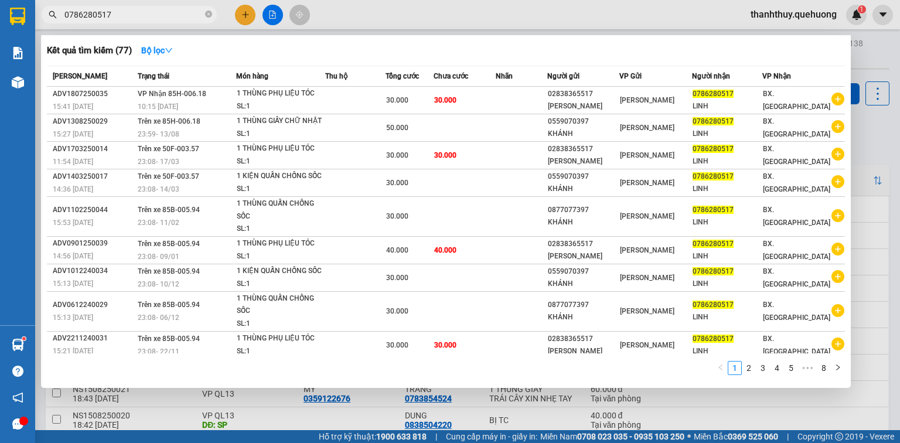
click at [151, 10] on input "0786280517" at bounding box center [133, 14] width 138 height 13
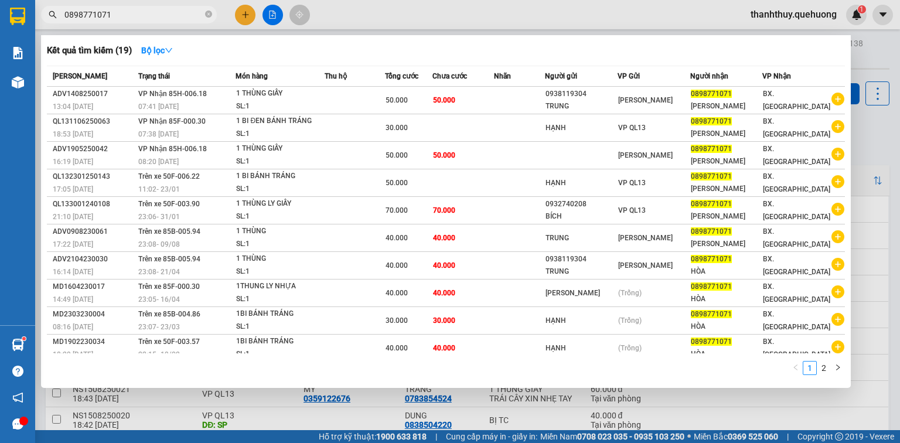
click at [246, 10] on div at bounding box center [450, 221] width 900 height 443
click at [246, 11] on icon "plus" at bounding box center [245, 15] width 8 height 8
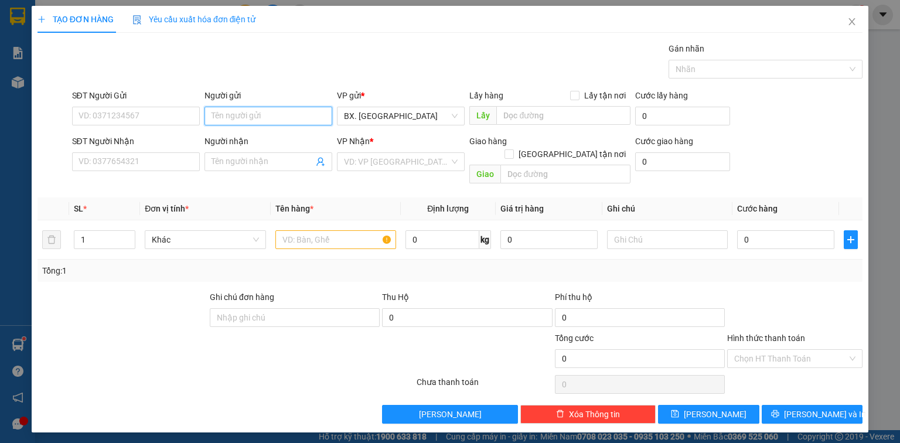
click at [223, 112] on input "Người gửi" at bounding box center [269, 116] width 128 height 19
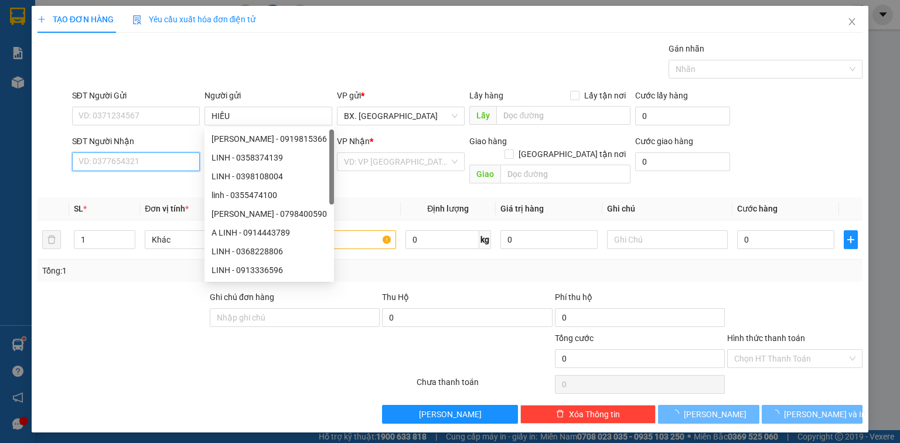
click at [143, 160] on input "SĐT Người Nhận" at bounding box center [136, 161] width 128 height 19
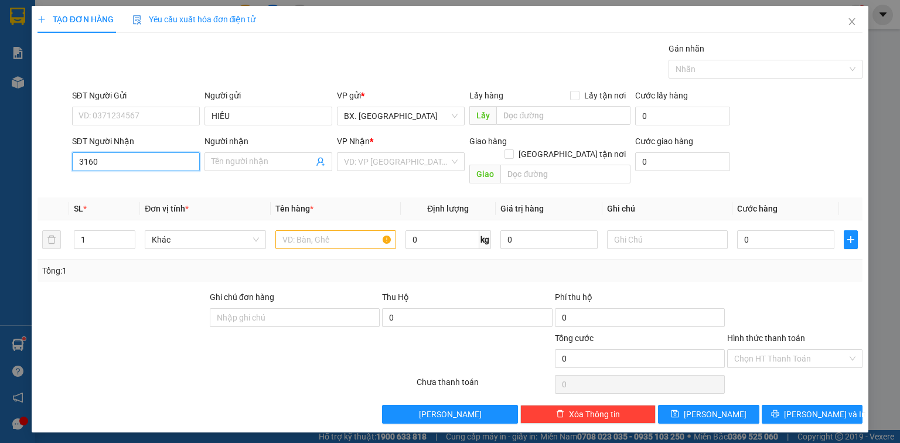
drag, startPoint x: 103, startPoint y: 165, endPoint x: 62, endPoint y: 175, distance: 42.9
click at [62, 175] on div "SĐT Người Nhận 3160 3160 Người nhận Tên người nhận VP Nhận * VD: VP [GEOGRAPHIC…" at bounding box center [450, 162] width 828 height 54
click at [116, 181] on div "0978276316 - TIẾN" at bounding box center [136, 184] width 114 height 13
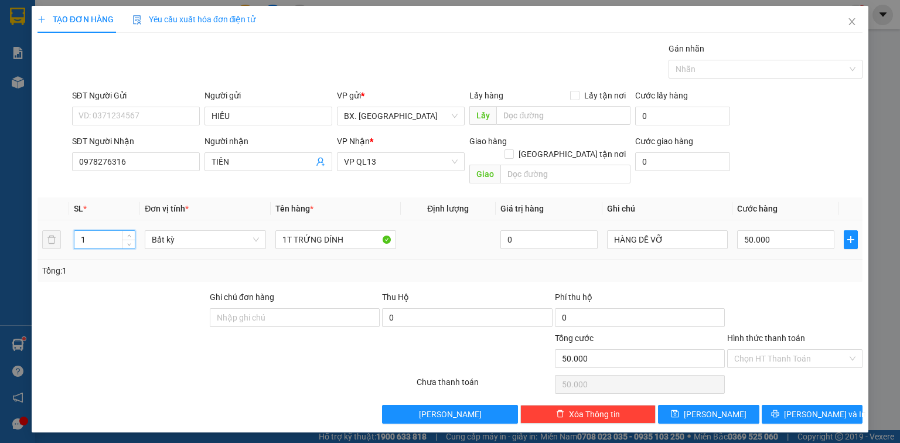
drag, startPoint x: 96, startPoint y: 230, endPoint x: 68, endPoint y: 240, distance: 30.0
click at [68, 240] on tr "1 Bất kỳ 1T TRỨNG DÍNH 0 HÀNG DỄ VỠ 50.000" at bounding box center [450, 239] width 825 height 39
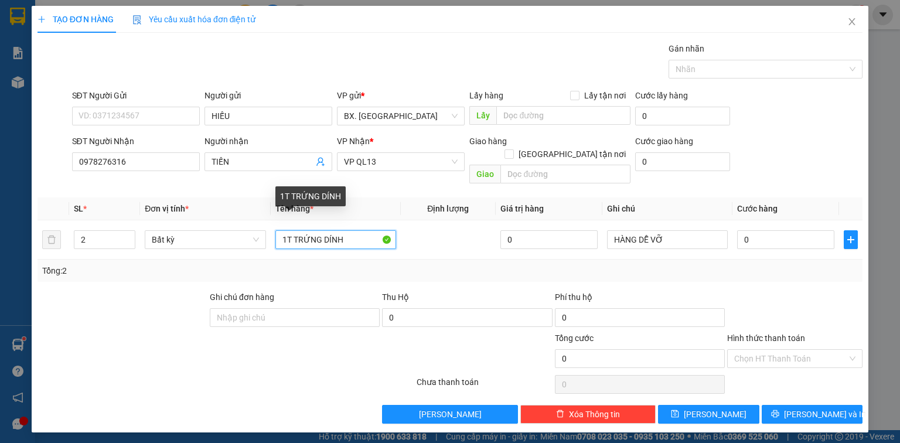
click at [254, 269] on div "Transit Pickup Surcharge Ids Transit Deliver Surcharge Ids Transit Deliver Surc…" at bounding box center [450, 233] width 825 height 382
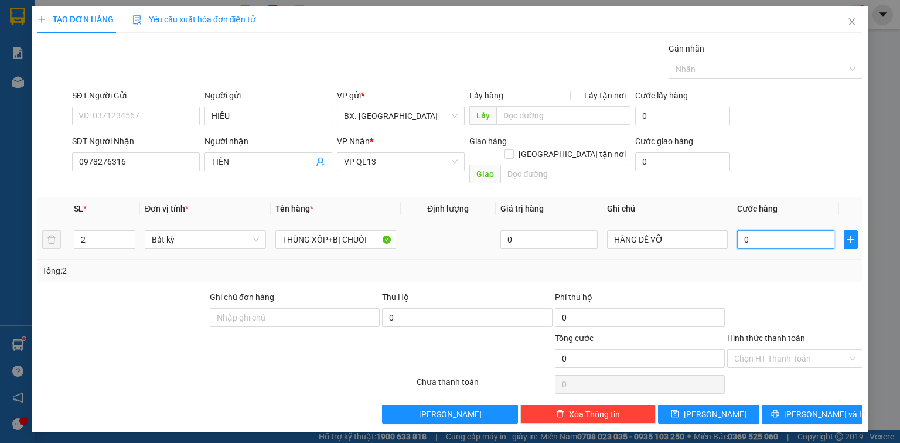
click at [769, 230] on input "0" at bounding box center [785, 239] width 97 height 19
click at [766, 136] on div "SĐT Người Nhận 0978276316 Người nhận TIẾN VP Nhận * VP QL13 Giao hàng Giao tận …" at bounding box center [468, 162] width 796 height 54
click at [759, 350] on input "Hình thức thanh toán" at bounding box center [790, 359] width 113 height 18
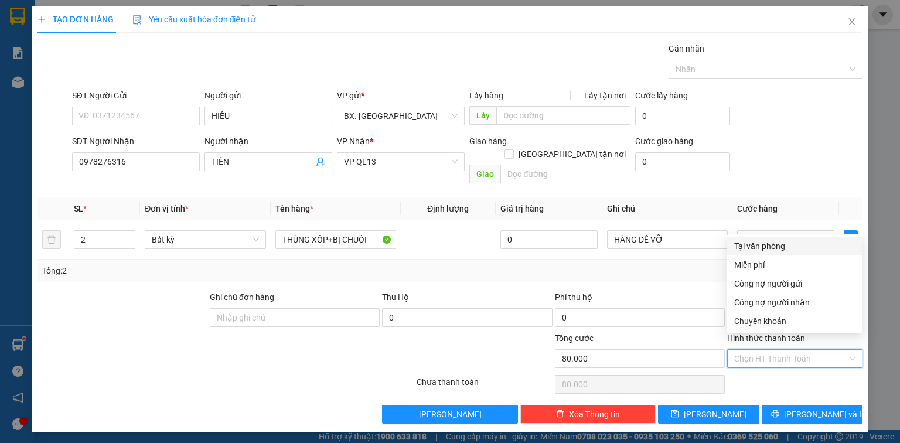
click at [779, 247] on div "Tại văn phòng" at bounding box center [794, 246] width 121 height 13
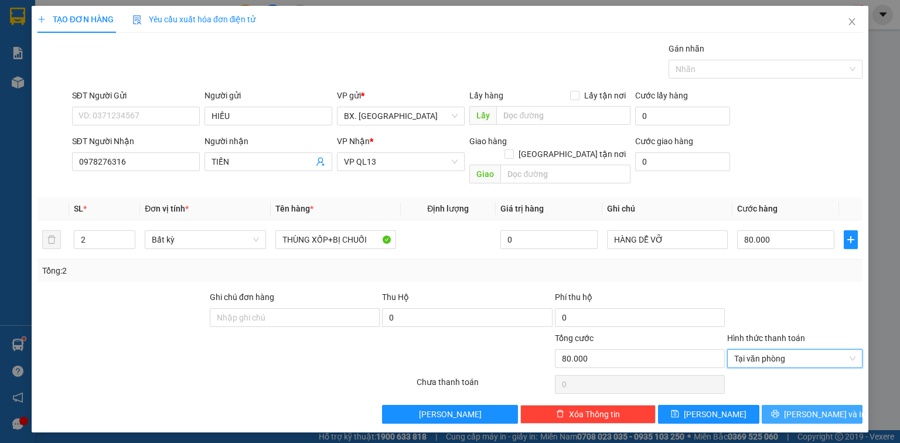
click at [779, 410] on icon "printer" at bounding box center [775, 414] width 8 height 8
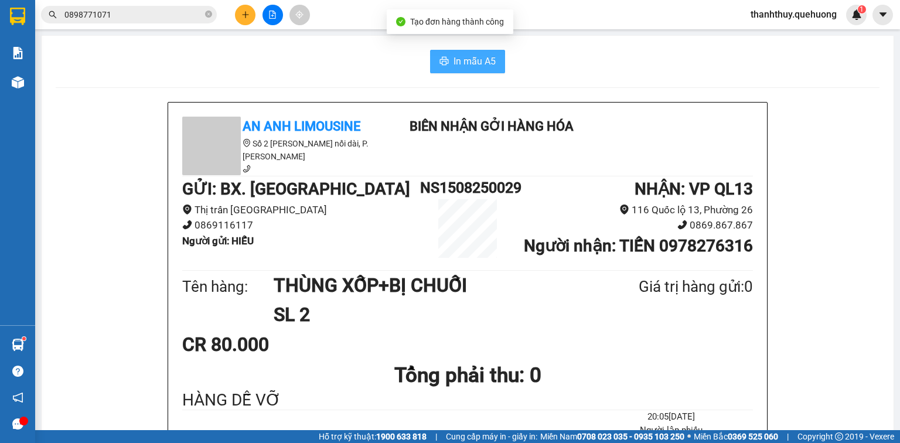
click at [474, 63] on span "In mẫu A5" at bounding box center [475, 61] width 42 height 15
click at [444, 52] on button "In mẫu A5" at bounding box center [467, 61] width 75 height 23
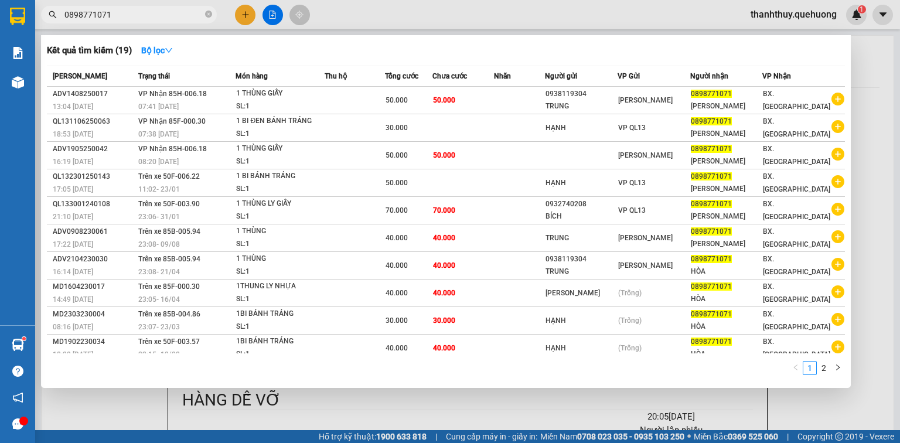
click at [175, 14] on input "0898771071" at bounding box center [133, 14] width 138 height 13
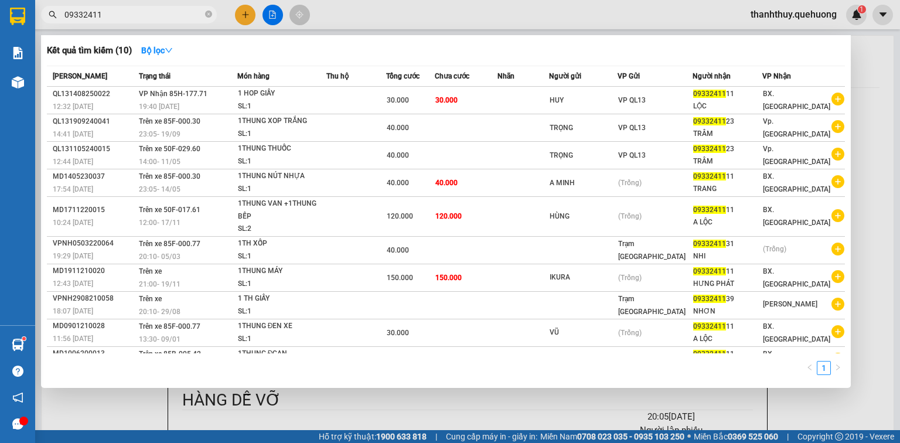
click at [244, 11] on div at bounding box center [450, 221] width 900 height 443
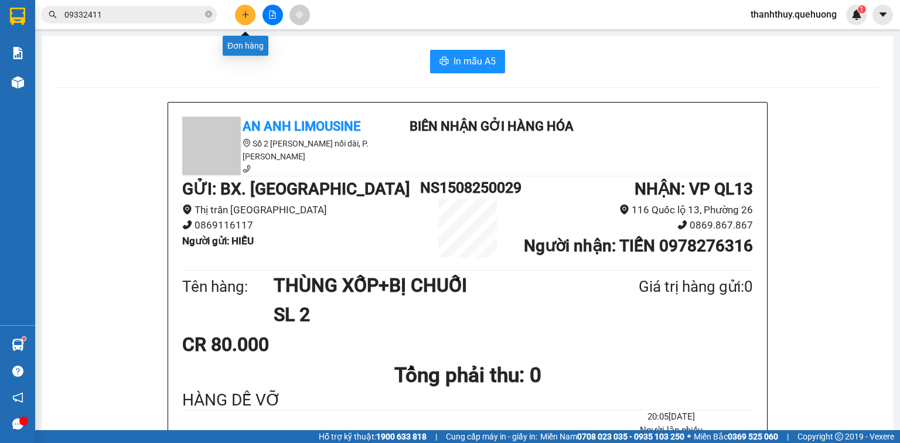
click at [244, 11] on icon "plus" at bounding box center [245, 15] width 8 height 8
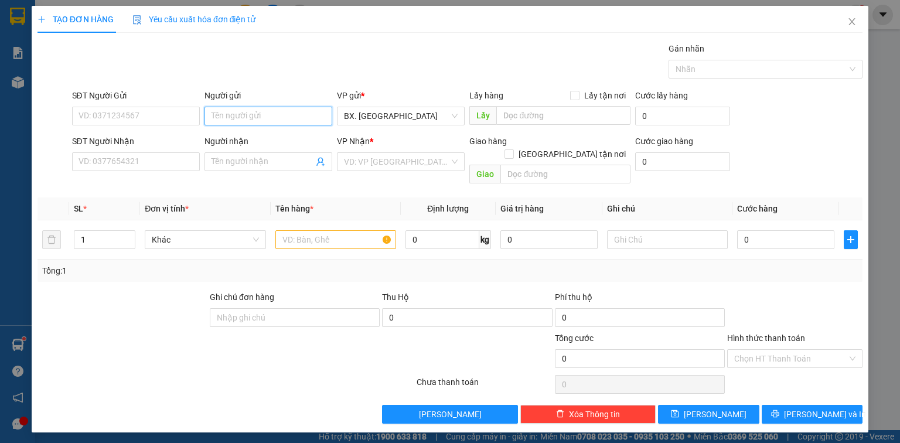
click at [237, 111] on input "Người gửi" at bounding box center [269, 116] width 128 height 19
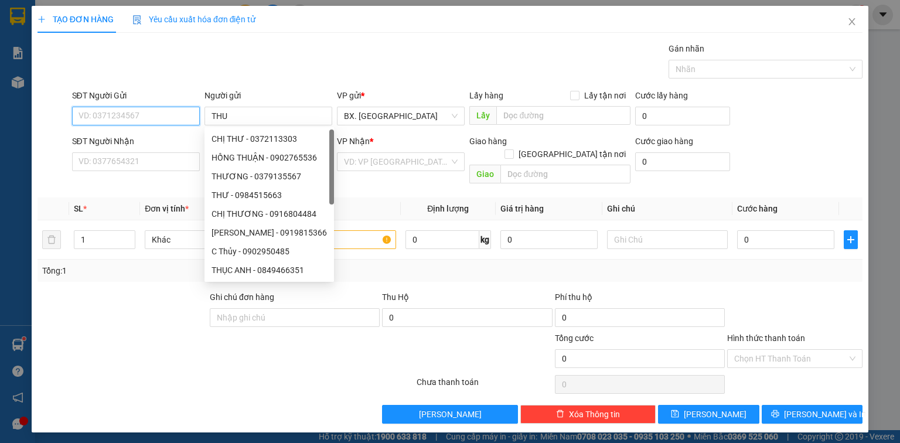
drag, startPoint x: 120, startPoint y: 114, endPoint x: 619, endPoint y: 80, distance: 500.4
click at [127, 115] on input "SĐT Người Gửi" at bounding box center [136, 116] width 128 height 19
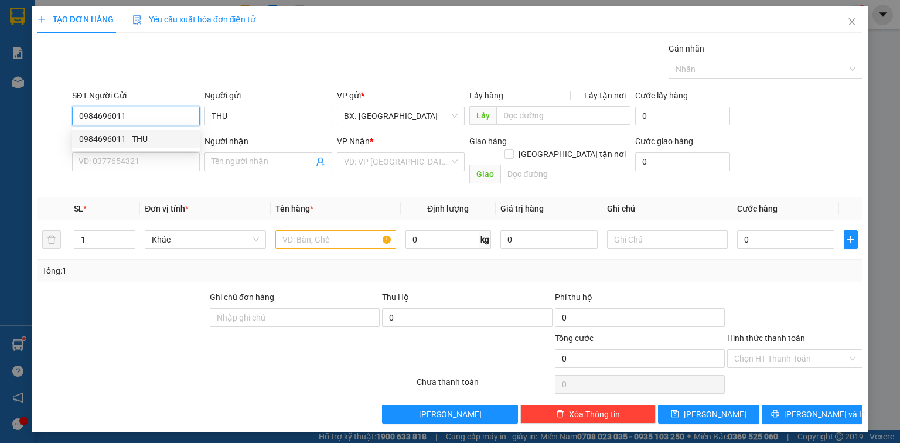
click at [127, 142] on div "0984696011 - THU" at bounding box center [136, 138] width 114 height 13
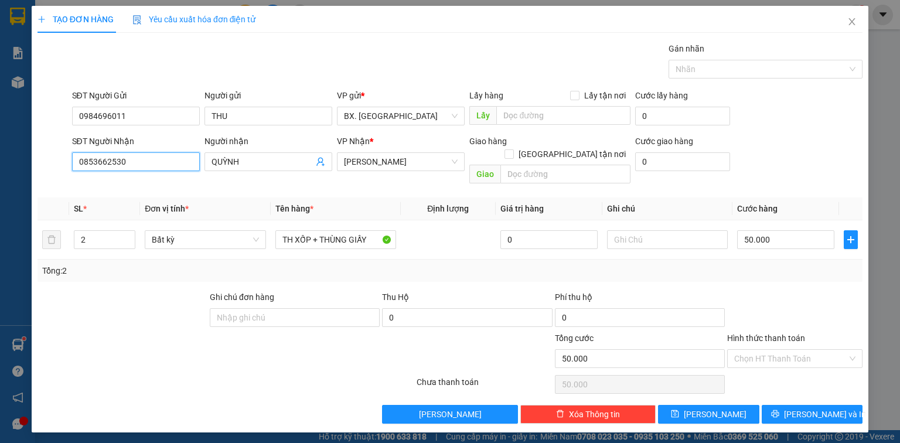
click at [130, 164] on input "0853662530" at bounding box center [136, 161] width 128 height 19
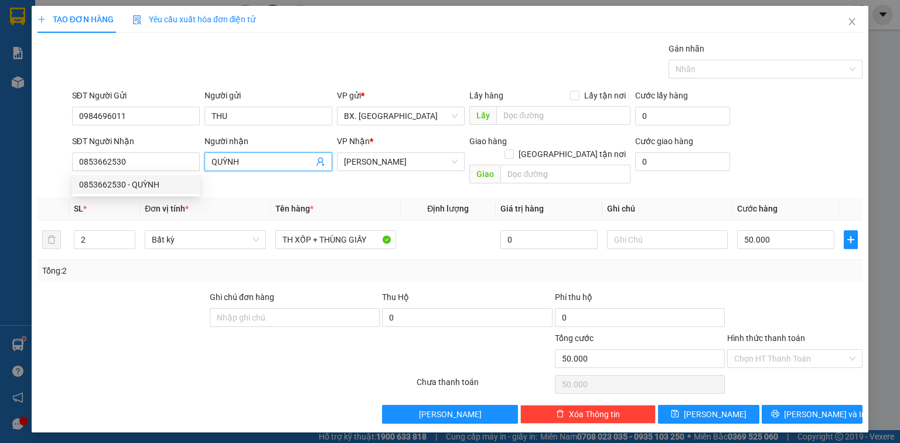
click at [273, 168] on span "QUỲNH" at bounding box center [269, 161] width 128 height 19
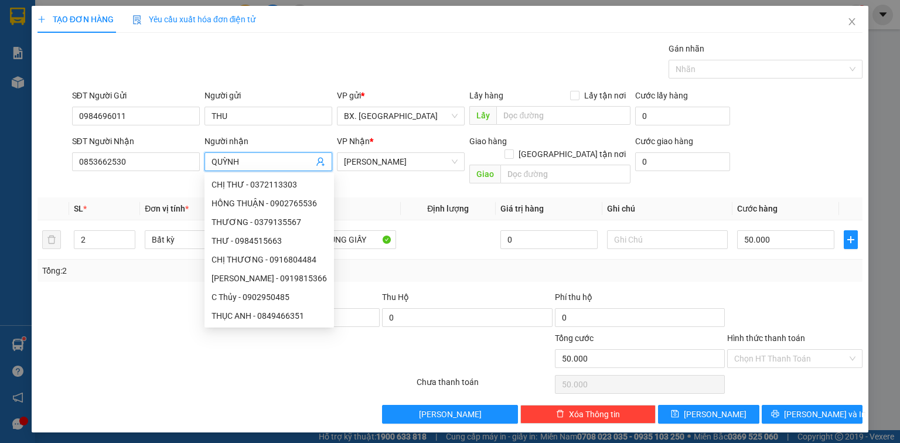
click at [93, 332] on div at bounding box center [156, 352] width 241 height 41
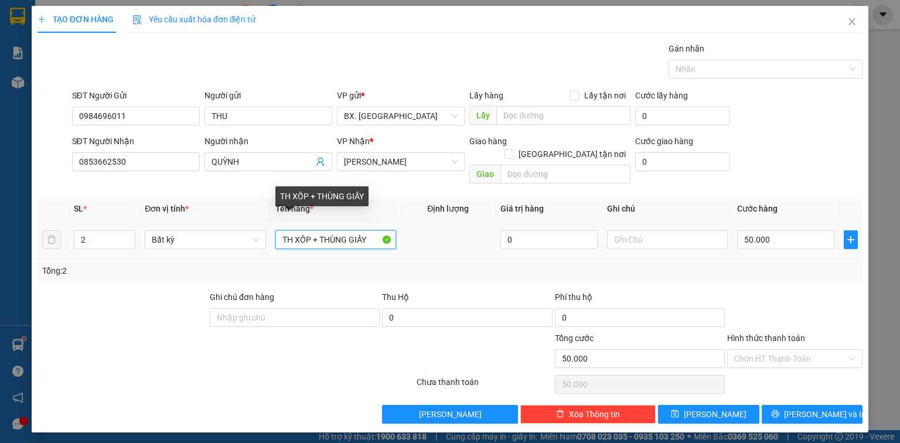
click at [370, 230] on input "TH XỐP + THÙNG GIẤY" at bounding box center [335, 239] width 121 height 19
drag, startPoint x: 352, startPoint y: 229, endPoint x: 448, endPoint y: 247, distance: 97.8
click at [448, 247] on div "SL * Đơn vị tính * Tên hàng * Định lượng Giá trị hàng Ghi chú Cước hàng 2 Bất k…" at bounding box center [450, 239] width 825 height 84
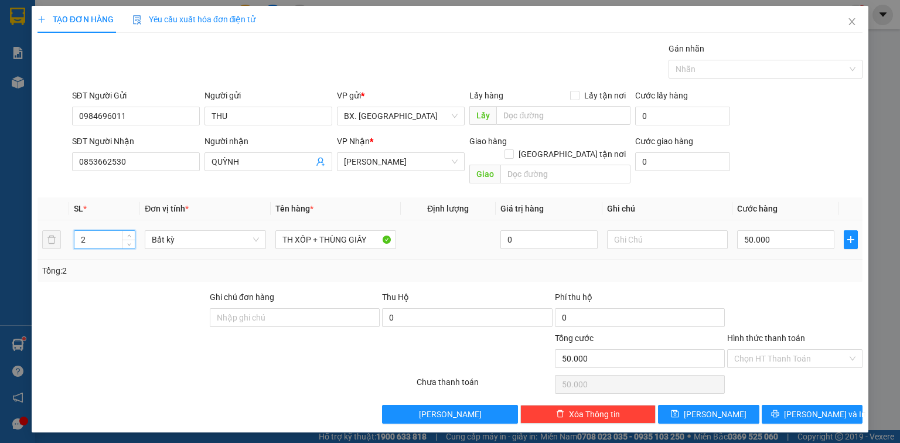
drag, startPoint x: 87, startPoint y: 224, endPoint x: 54, endPoint y: 241, distance: 37.0
click at [54, 241] on tr "2 Bất kỳ TH XỐP + THÙNG GIẤY 0 50.000" at bounding box center [450, 239] width 825 height 39
drag, startPoint x: 366, startPoint y: 226, endPoint x: 250, endPoint y: 243, distance: 117.3
click at [250, 243] on tr "1 Bất kỳ TH XỐP + THÙNG GIẤY 0 0" at bounding box center [450, 239] width 825 height 39
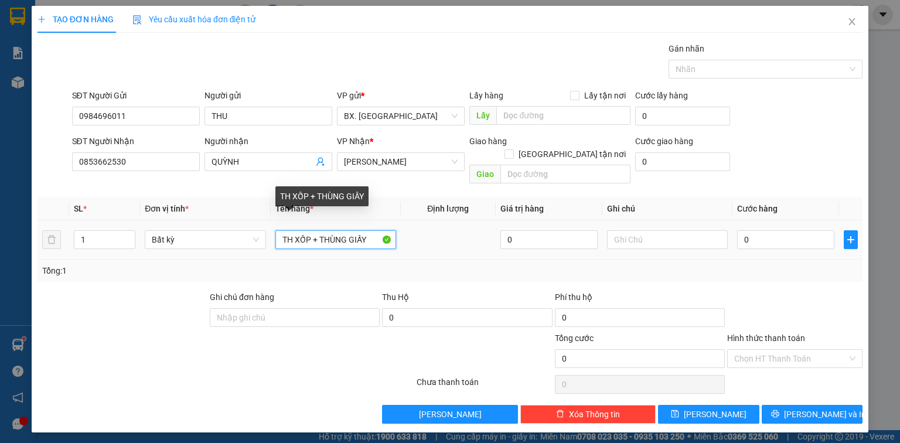
click at [370, 230] on input "TH XỐP + THÙNG GIẤY" at bounding box center [335, 239] width 121 height 19
drag, startPoint x: 370, startPoint y: 227, endPoint x: 314, endPoint y: 233, distance: 56.6
click at [314, 233] on input "TH XỐP + THÙNG GIẤY" at bounding box center [335, 239] width 121 height 19
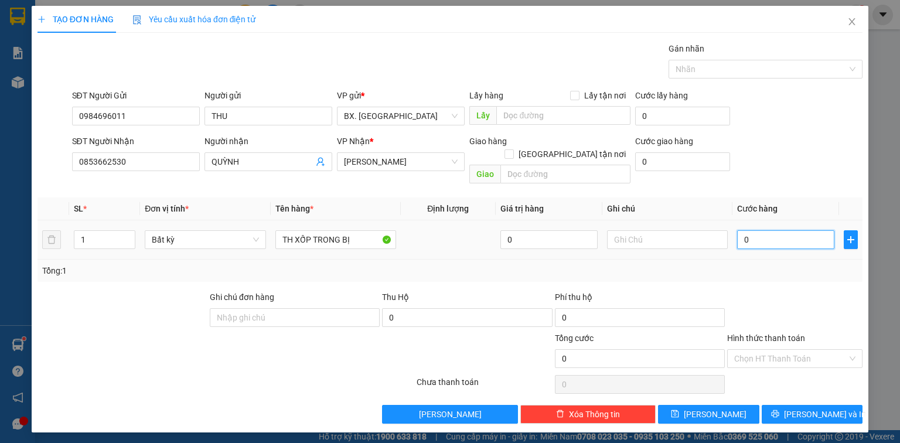
click at [764, 230] on input "0" at bounding box center [785, 239] width 97 height 19
click at [755, 151] on div "SĐT Người Nhận 0853662530 Người nhận QUỲNH VP Nhận * [PERSON_NAME] hàng Giao tậ…" at bounding box center [468, 162] width 796 height 54
drag, startPoint x: 767, startPoint y: 210, endPoint x: 767, endPoint y: 224, distance: 14.7
click at [767, 220] on td "60.000" at bounding box center [786, 239] width 107 height 39
click at [768, 230] on input "60.000" at bounding box center [785, 239] width 97 height 19
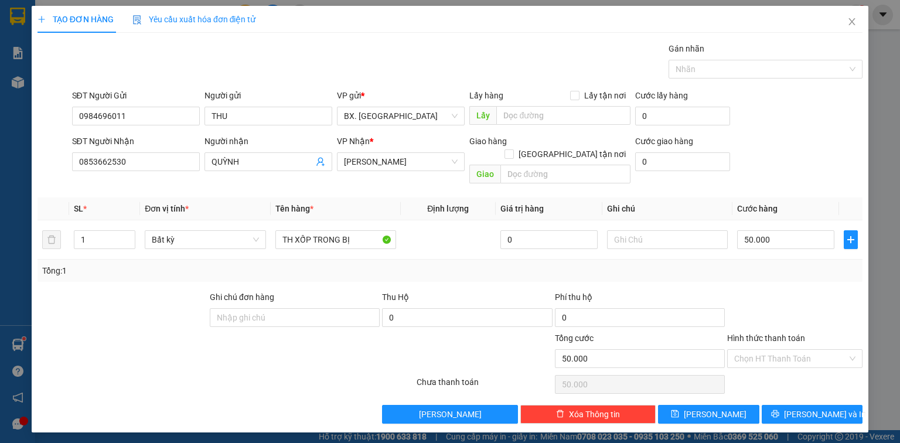
click at [757, 168] on div "SĐT Người Nhận 0853662530 Người nhận QUỲNH VP Nhận * [PERSON_NAME] hàng Giao tậ…" at bounding box center [468, 162] width 796 height 54
click at [799, 334] on div "Hình thức thanh toán" at bounding box center [794, 341] width 135 height 18
click at [791, 350] on input "Hình thức thanh toán" at bounding box center [790, 359] width 113 height 18
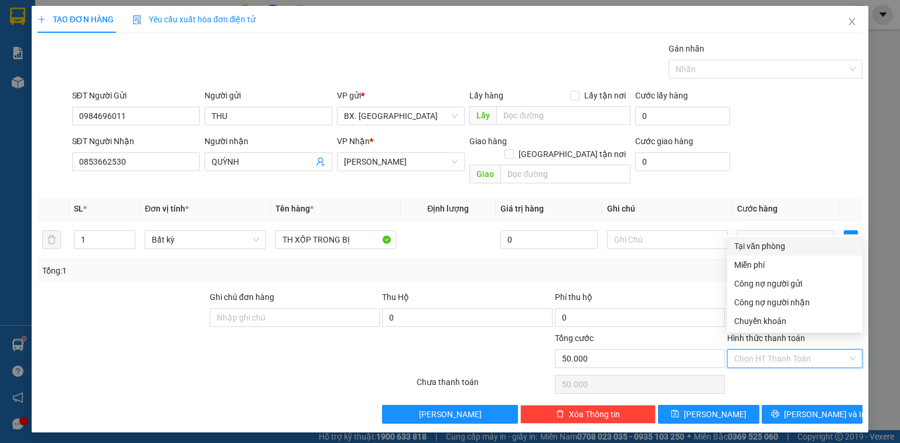
click at [779, 248] on div "Tại văn phòng" at bounding box center [794, 246] width 121 height 13
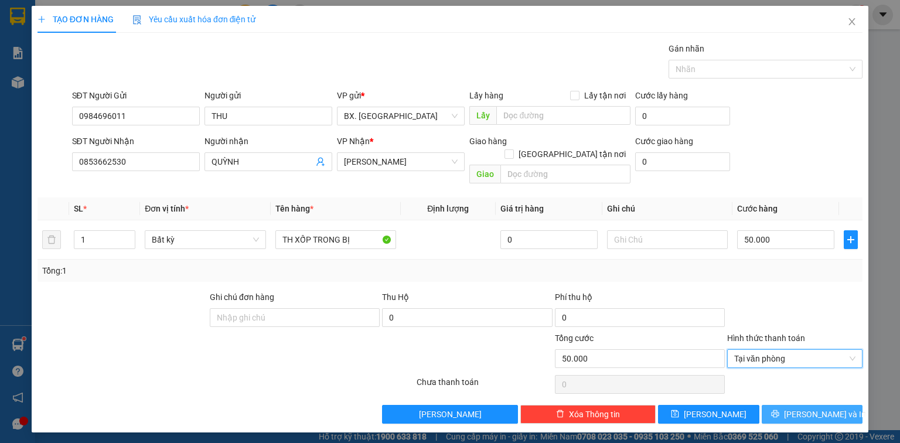
click at [823, 408] on span "[PERSON_NAME] và In" at bounding box center [825, 414] width 82 height 13
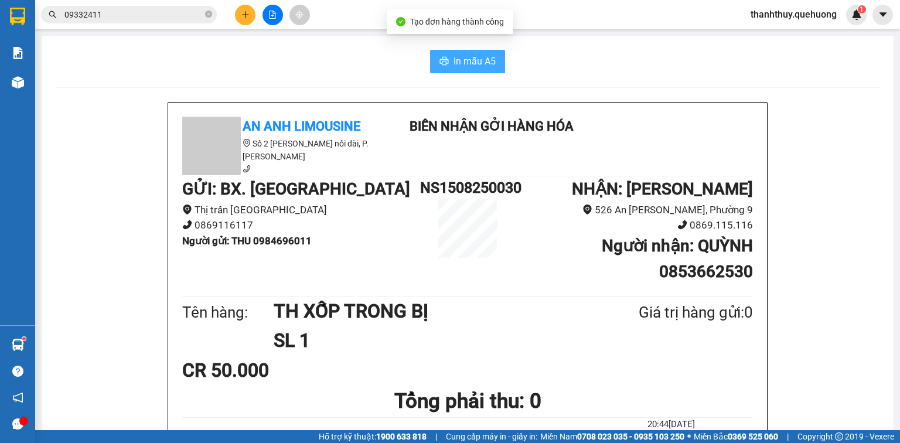
click at [483, 54] on span "In mẫu A5" at bounding box center [475, 61] width 42 height 15
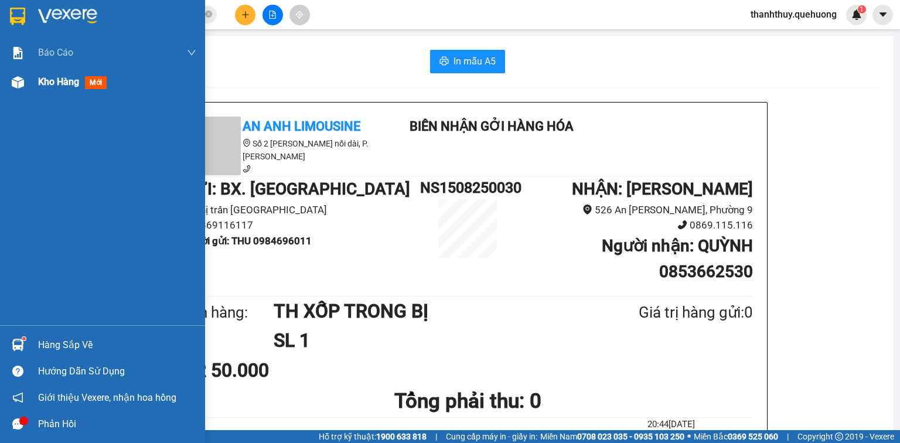
click at [66, 79] on span "Kho hàng" at bounding box center [58, 81] width 41 height 11
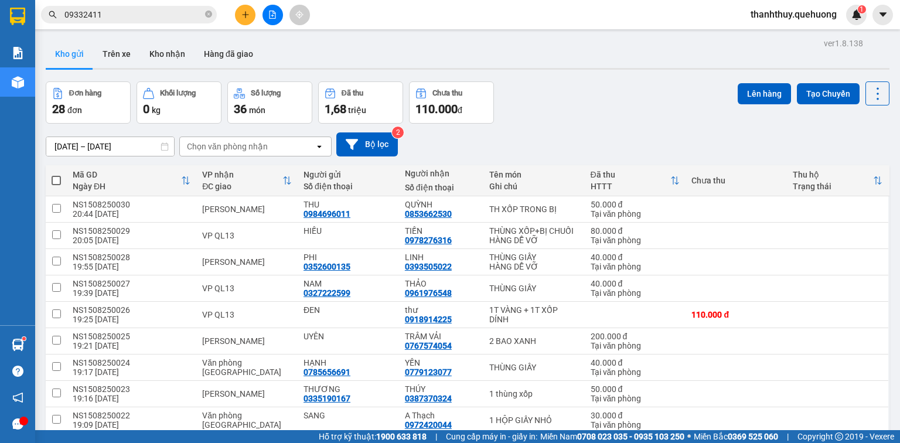
click at [59, 179] on span at bounding box center [56, 180] width 9 height 9
click at [56, 175] on input "checkbox" at bounding box center [56, 175] width 0 height 0
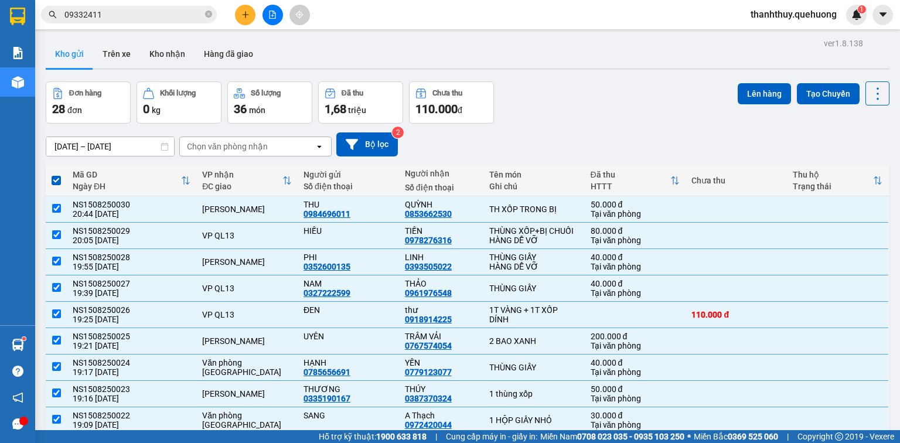
click at [755, 91] on button "Lên hàng" at bounding box center [764, 93] width 53 height 21
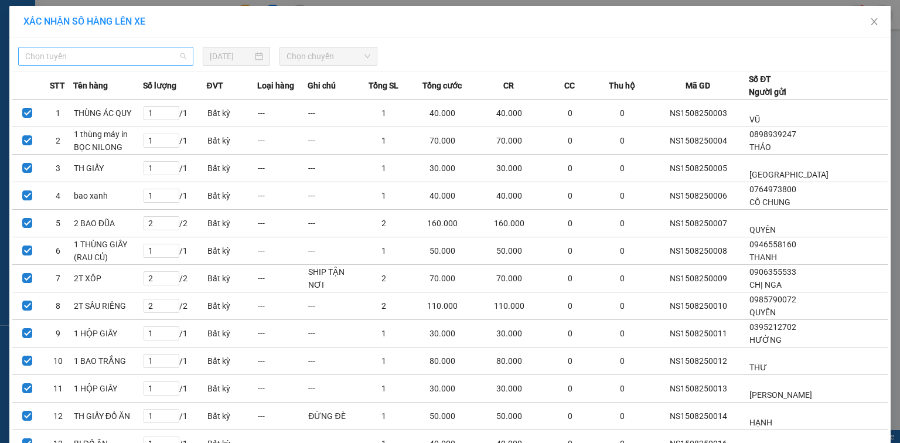
click at [121, 56] on span "Chọn tuyến" at bounding box center [105, 56] width 161 height 18
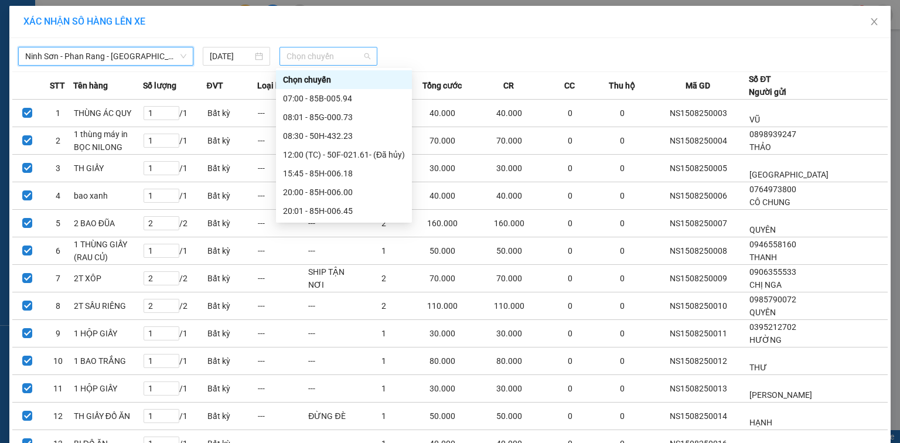
click at [315, 55] on span "Chọn chuyến" at bounding box center [329, 56] width 84 height 18
click at [318, 317] on div "23:00 - 85F-001.60" at bounding box center [344, 323] width 122 height 13
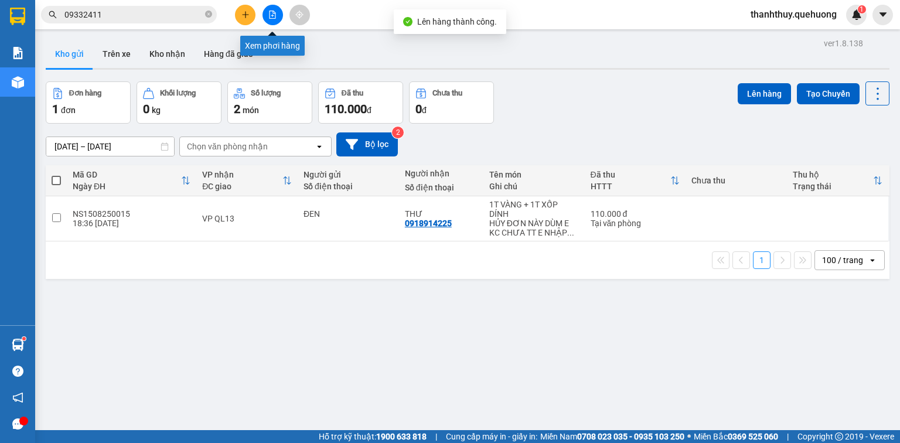
click at [278, 14] on button at bounding box center [273, 15] width 21 height 21
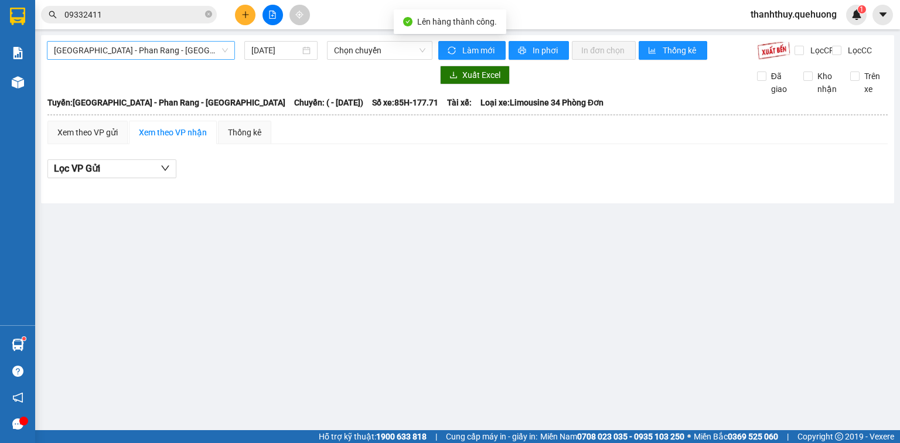
click at [174, 59] on span "[GEOGRAPHIC_DATA] - Phan Rang - [GEOGRAPHIC_DATA]" at bounding box center [141, 51] width 174 height 18
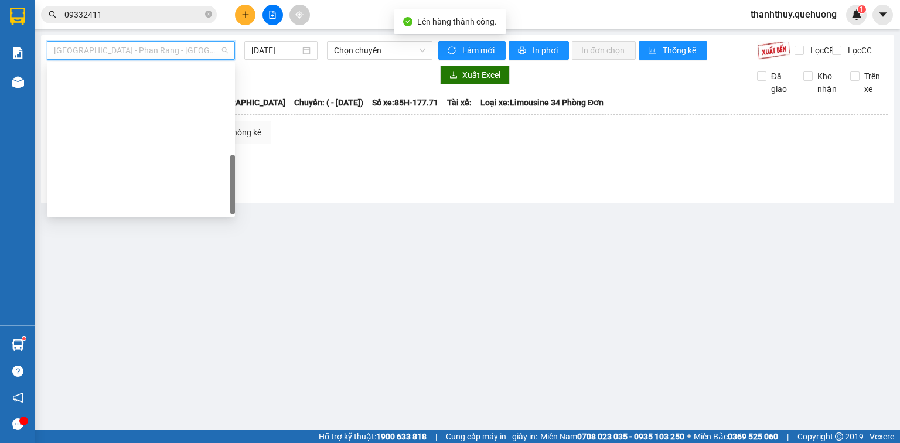
drag, startPoint x: 79, startPoint y: 202, endPoint x: 101, endPoint y: 202, distance: 22.3
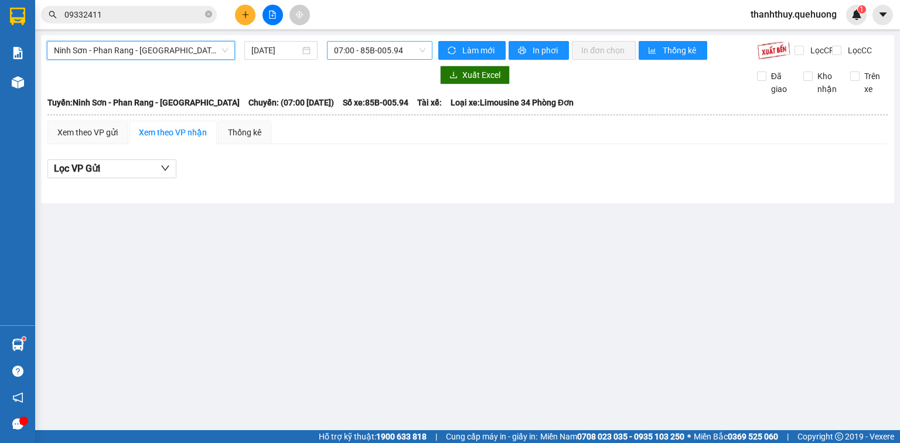
click at [358, 47] on span "07:00 - 85B-005.94" at bounding box center [380, 51] width 92 height 18
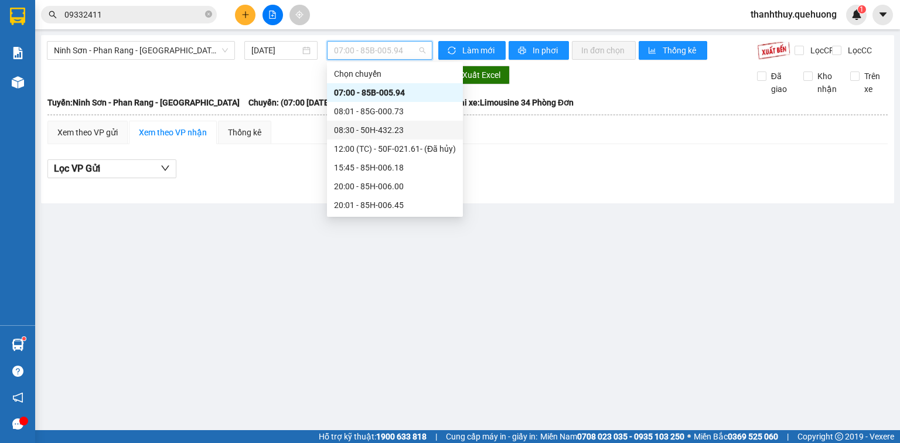
click at [375, 131] on div "08:30 - 50H-432.23" at bounding box center [395, 130] width 122 height 13
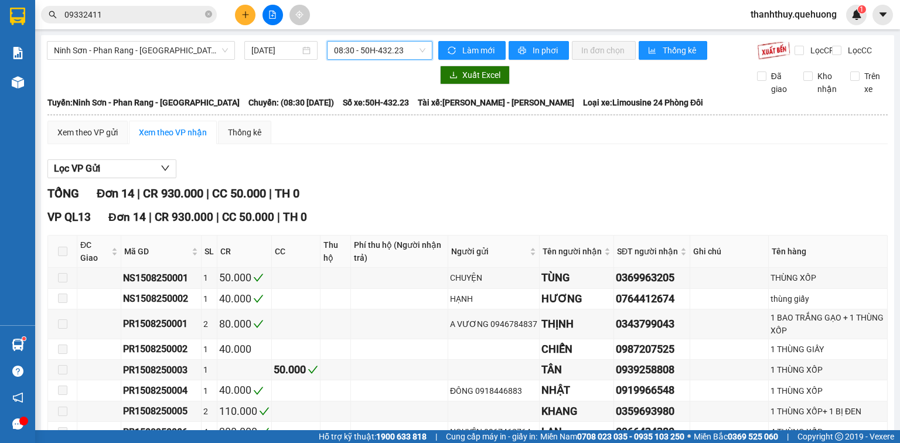
click at [244, 13] on icon "plus" at bounding box center [245, 15] width 8 height 8
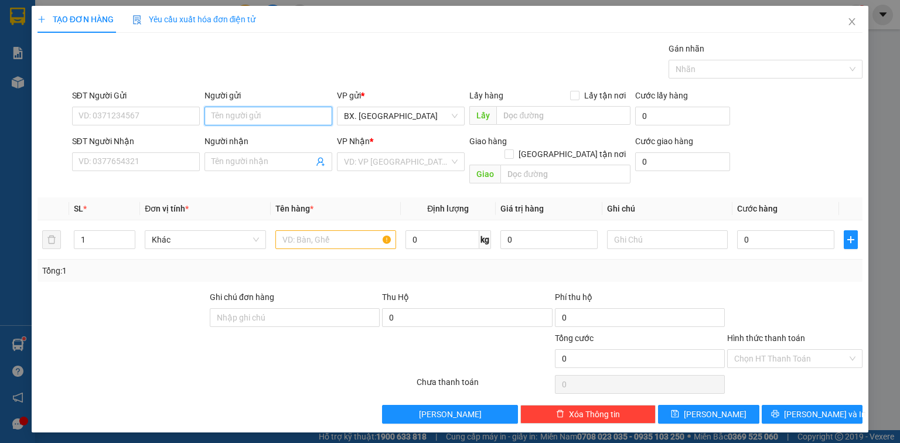
click at [227, 118] on input "Người gửi" at bounding box center [269, 116] width 128 height 19
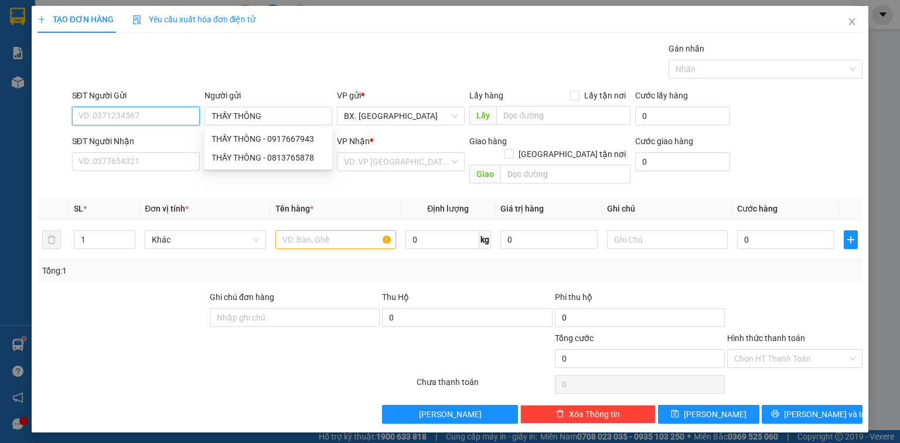
click at [175, 115] on input "SĐT Người Gửi" at bounding box center [136, 116] width 128 height 19
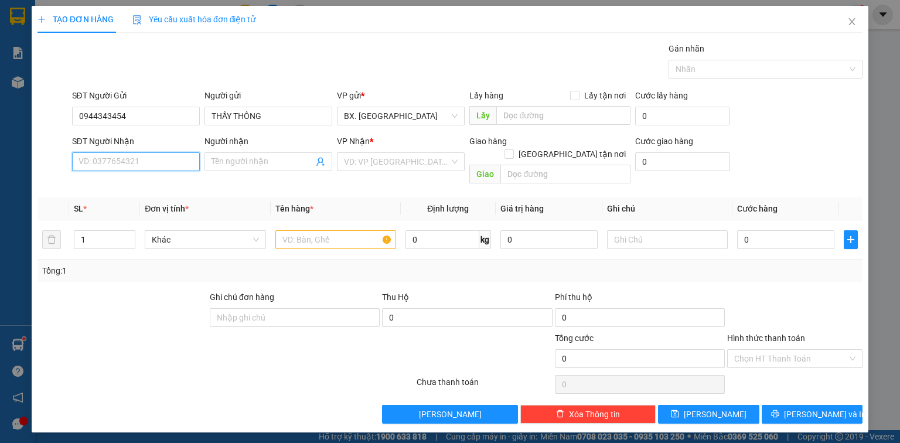
click at [169, 166] on input "SĐT Người Nhận" at bounding box center [136, 161] width 128 height 19
click at [217, 164] on input "Người nhận" at bounding box center [263, 161] width 102 height 13
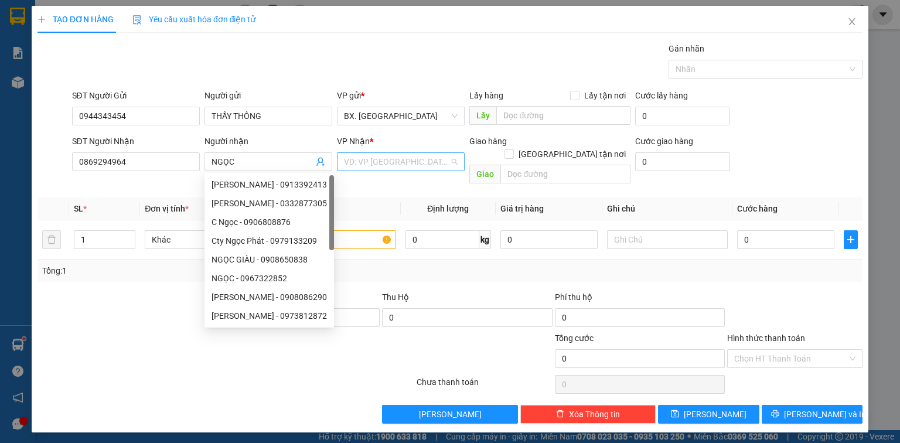
click at [400, 169] on input "search" at bounding box center [396, 162] width 105 height 18
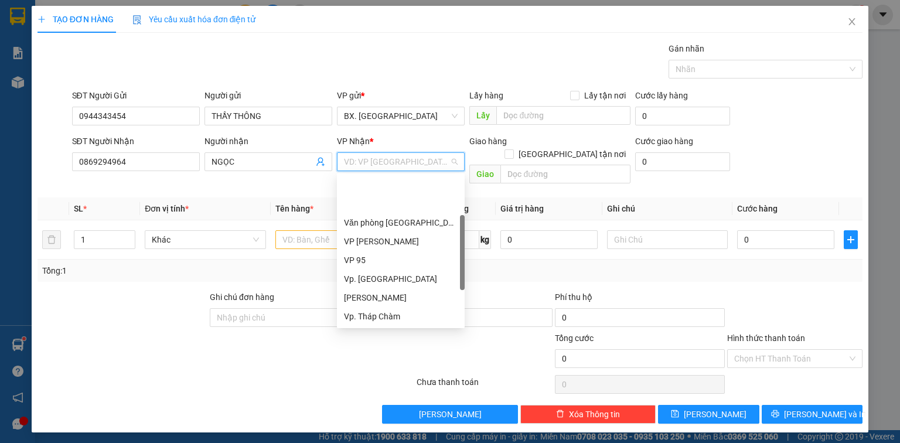
click at [356, 348] on div "VP QL13" at bounding box center [401, 354] width 114 height 13
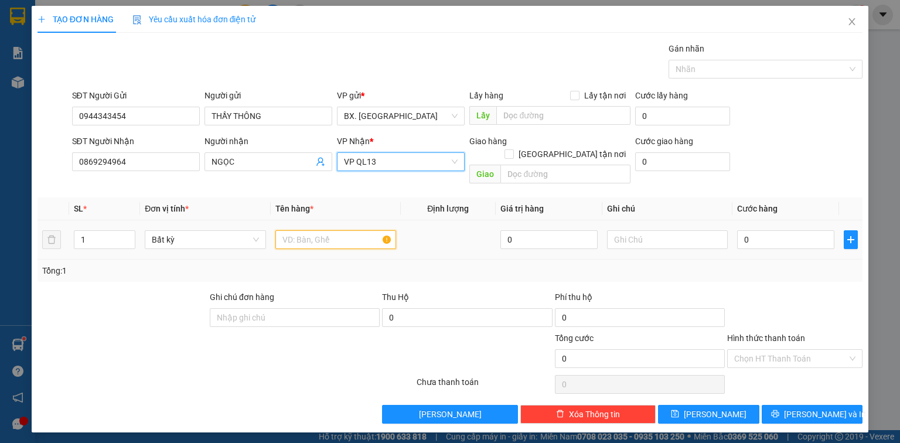
click at [311, 230] on input "text" at bounding box center [335, 239] width 121 height 19
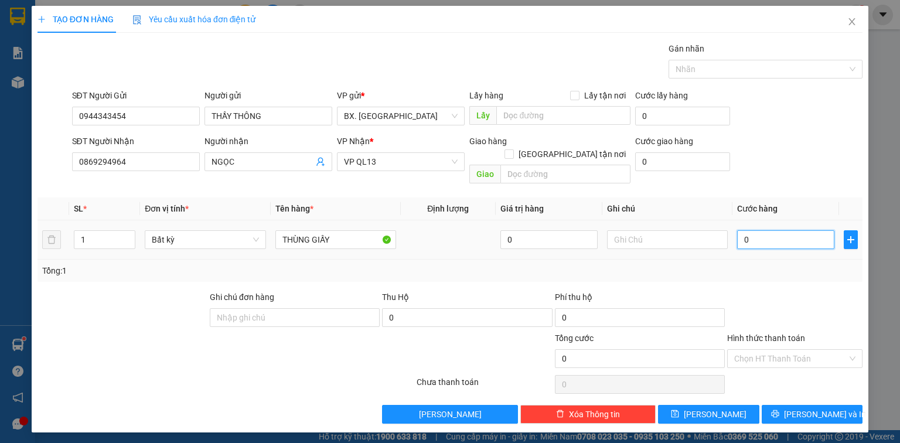
click at [796, 230] on input "0" at bounding box center [785, 239] width 97 height 19
click at [769, 120] on div "SĐT Người Gửi 0944343454 Người gửi THẦY THÔNG VP gửi * BX. [GEOGRAPHIC_DATA] Lấ…" at bounding box center [468, 109] width 796 height 41
click at [774, 134] on form "SĐT Người Gửi 0944343454 Người gửi THẦY THÔNG VP gửi * BX. [GEOGRAPHIC_DATA] Lấ…" at bounding box center [450, 139] width 825 height 100
click at [774, 350] on input "Hình thức thanh toán" at bounding box center [790, 359] width 113 height 18
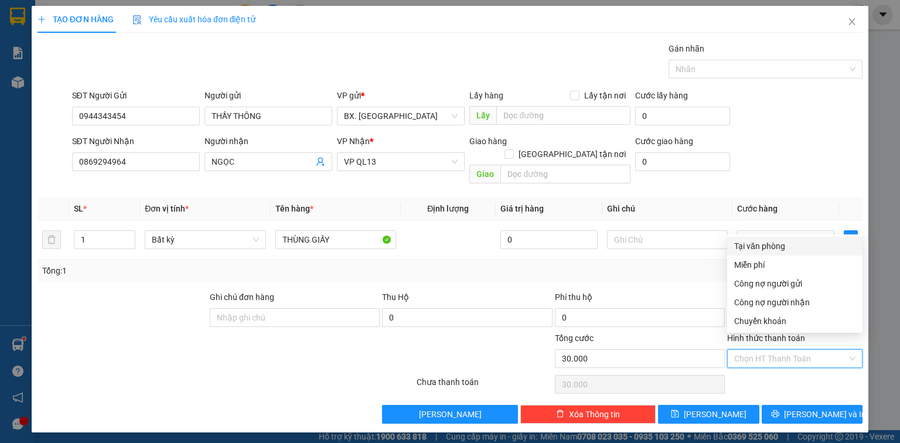
click at [789, 247] on div "Tại văn phòng" at bounding box center [794, 246] width 121 height 13
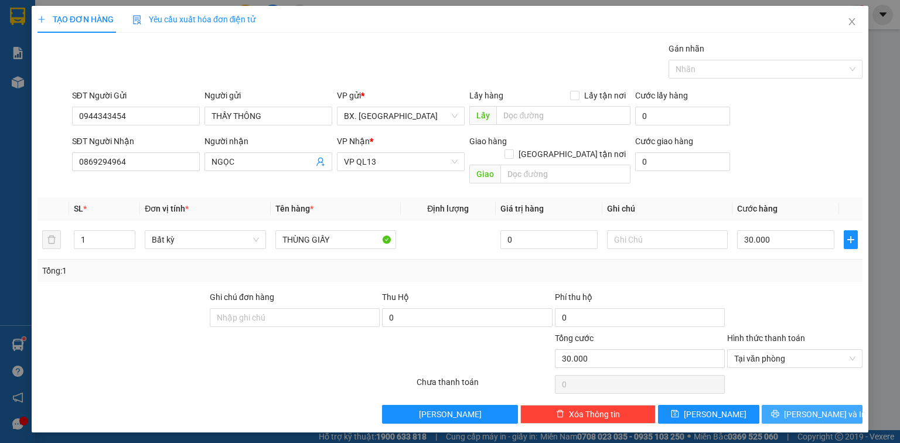
click at [779, 410] on icon "printer" at bounding box center [775, 414] width 8 height 8
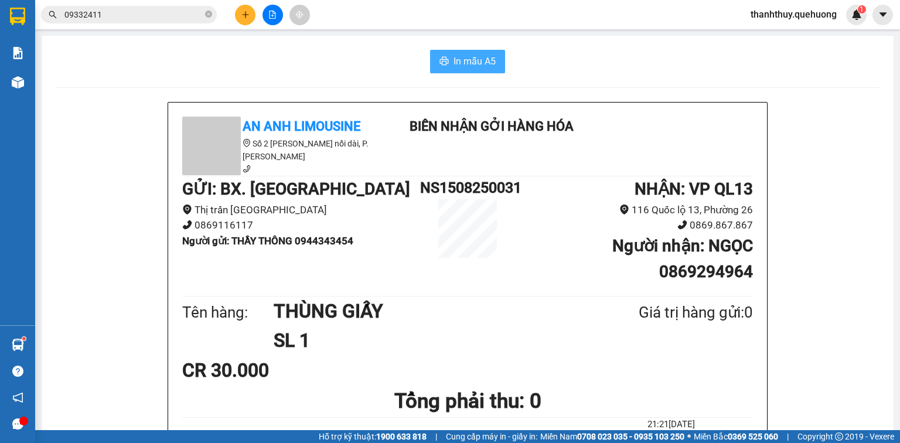
click at [484, 60] on span "In mẫu A5" at bounding box center [475, 61] width 42 height 15
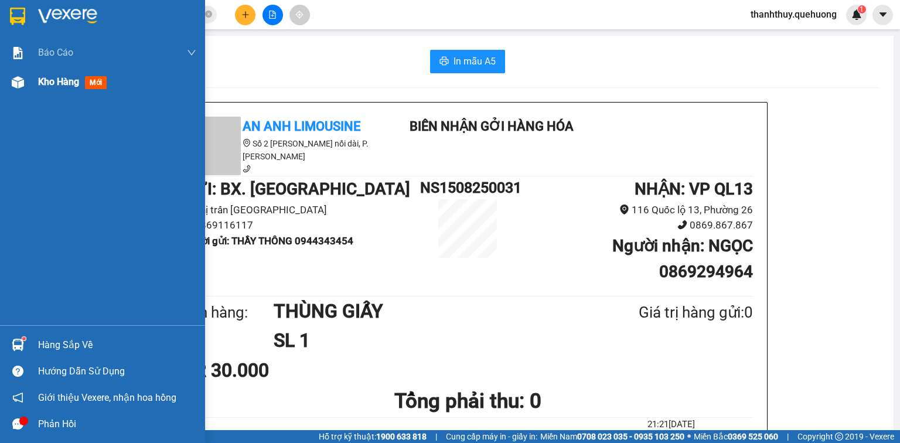
click at [52, 76] on span "Kho hàng" at bounding box center [58, 81] width 41 height 11
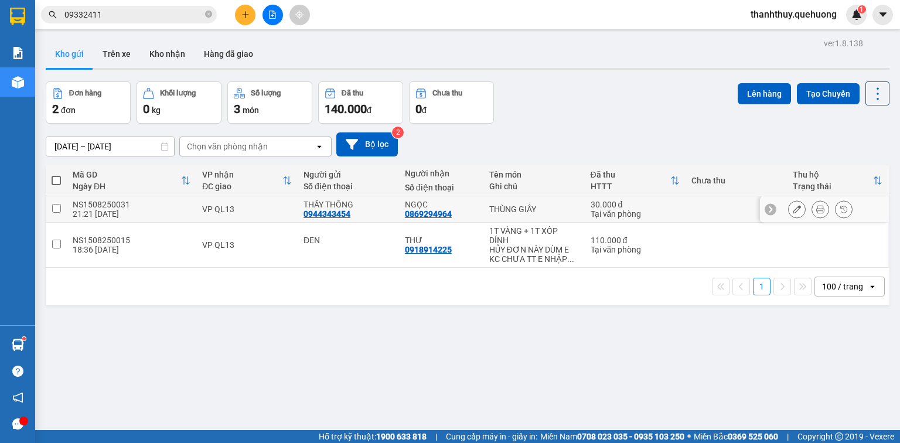
click at [54, 206] on input "checkbox" at bounding box center [56, 208] width 9 height 9
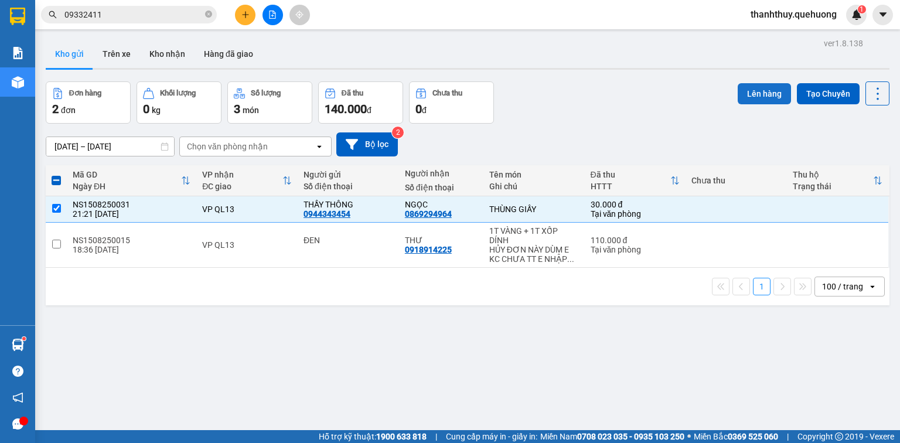
click at [764, 89] on button "Lên hàng" at bounding box center [764, 93] width 53 height 21
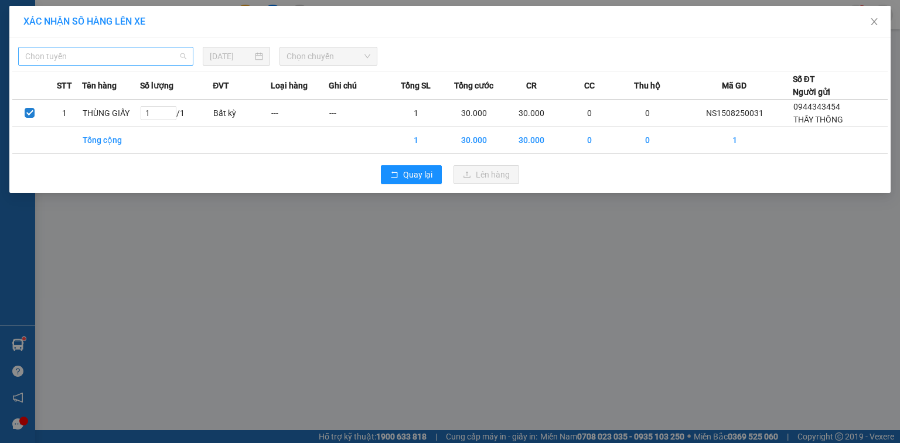
click at [134, 52] on span "Chọn tuyến" at bounding box center [105, 56] width 161 height 18
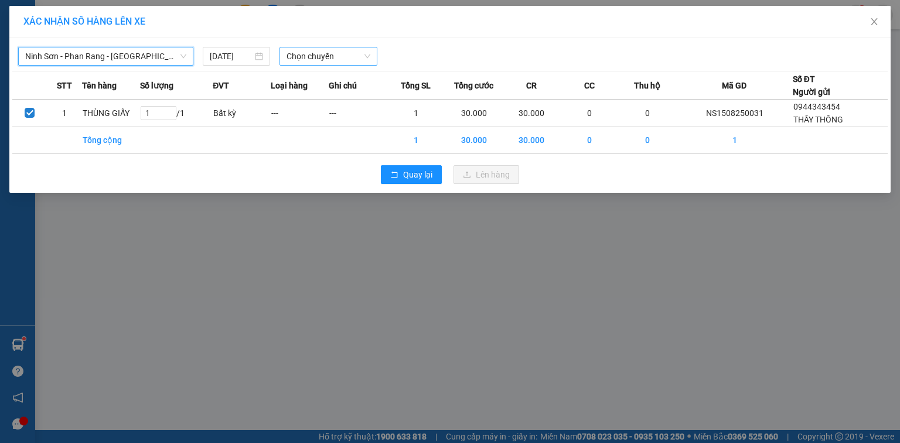
click at [317, 54] on span "Chọn chuyến" at bounding box center [329, 56] width 84 height 18
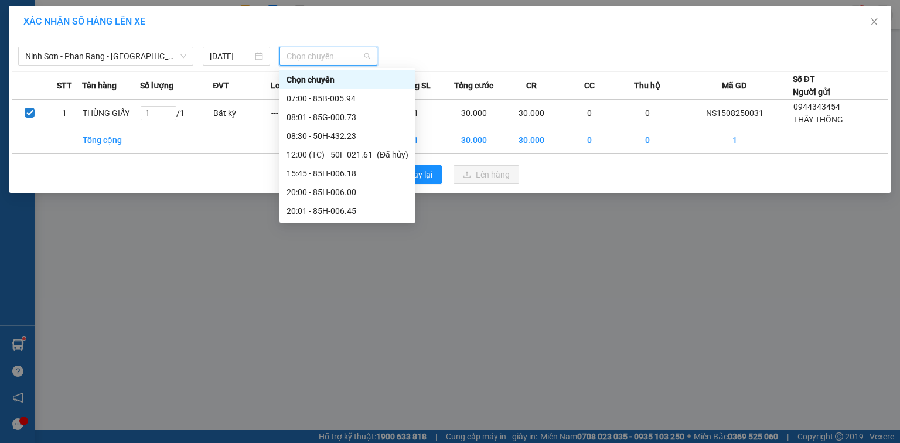
click at [335, 317] on div "23:00 - 85F-001.60" at bounding box center [348, 323] width 122 height 13
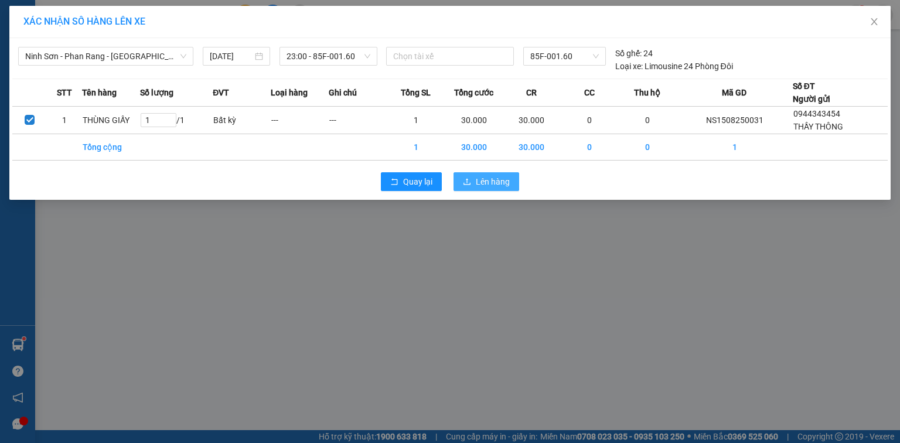
click at [491, 183] on span "Lên hàng" at bounding box center [493, 181] width 34 height 13
